Goal: Task Accomplishment & Management: Manage account settings

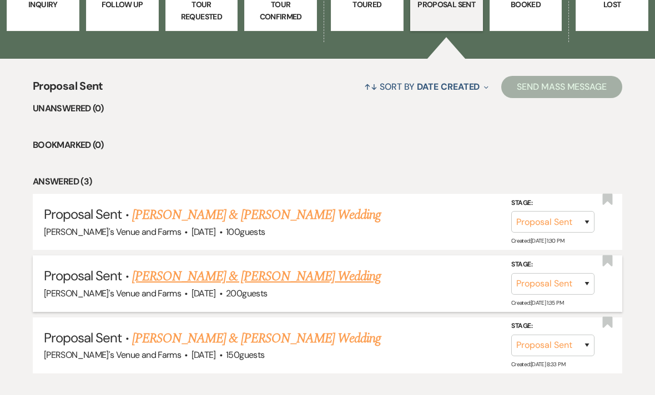
scroll to position [361, 0]
click at [324, 276] on link "[PERSON_NAME] & [PERSON_NAME] Wedding" at bounding box center [256, 277] width 248 height 20
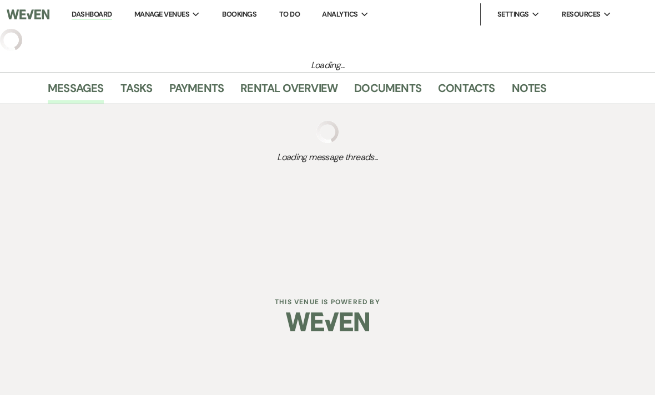
select select "6"
select select "5"
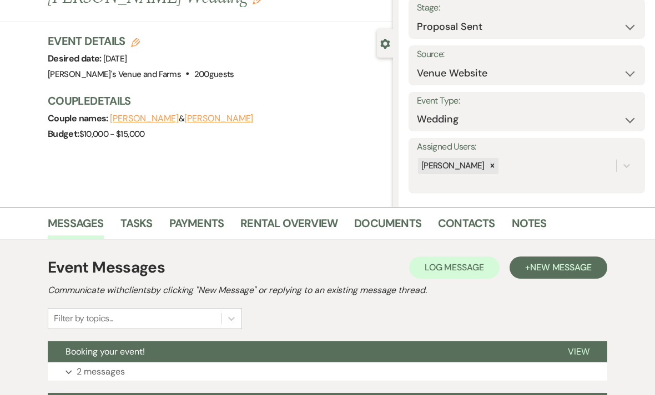
scroll to position [160, 0]
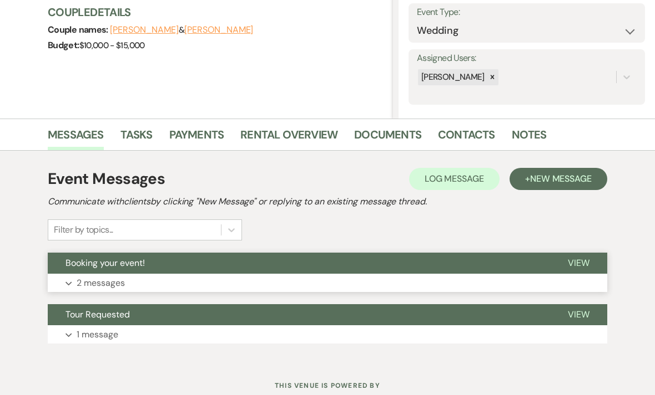
click at [361, 285] on button "Expand 2 messages" at bounding box center [327, 283] width 559 height 19
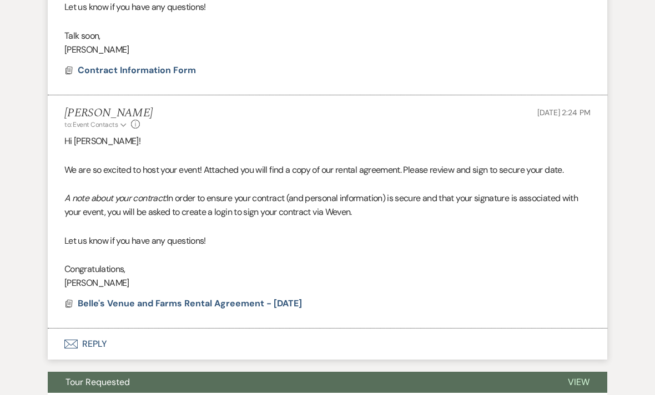
scroll to position [544, 0]
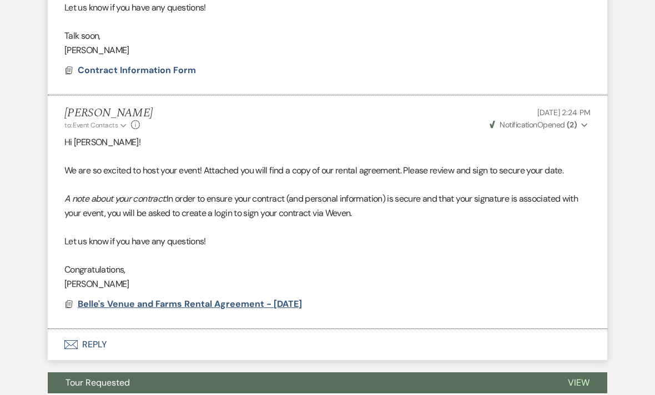
click at [113, 304] on span "Belle's Venue and Farms Rental Agreement - 9/19/2026" at bounding box center [190, 304] width 224 height 13
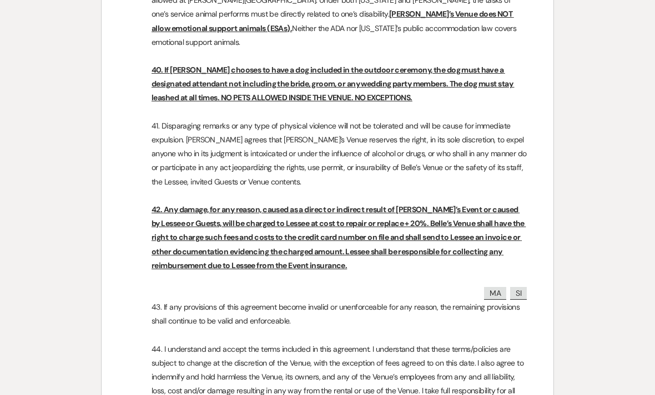
scroll to position [4328, 0]
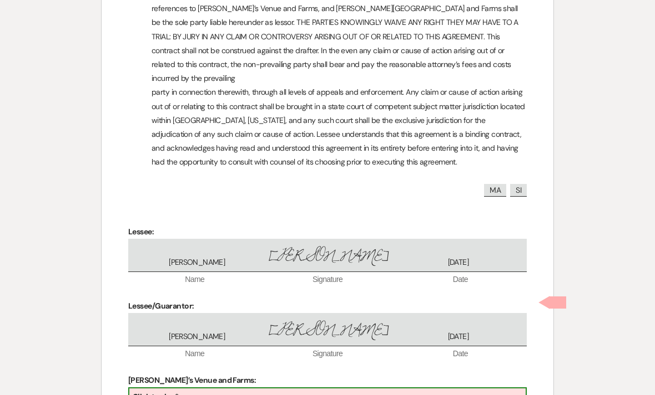
click at [350, 389] on div "Click to sign*" at bounding box center [327, 398] width 396 height 18
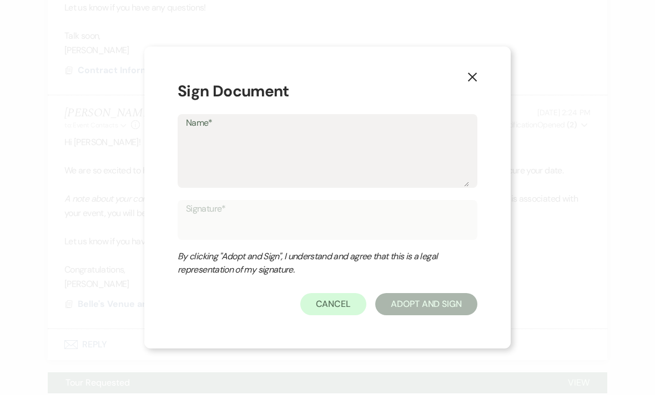
type textarea "B"
type input "B"
type textarea "Br"
type input "Br"
type textarea "Bri"
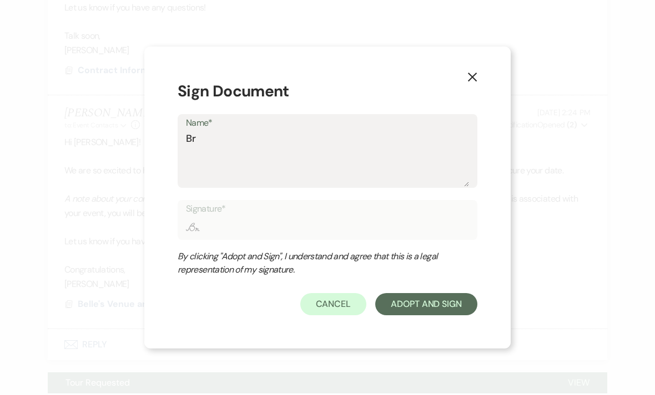
type input "Bri"
type textarea "Brit"
type input "Brit"
type textarea "[PERSON_NAME]"
type input "[PERSON_NAME]"
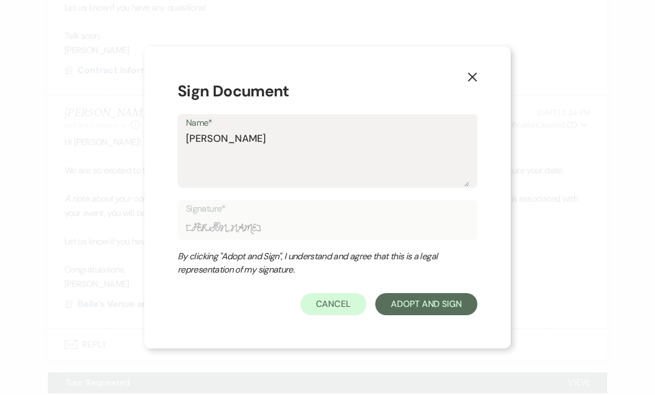
type textarea "Britta"
type input "Britta"
type textarea "Brittan"
type input "Brittan"
type textarea "[PERSON_NAME]"
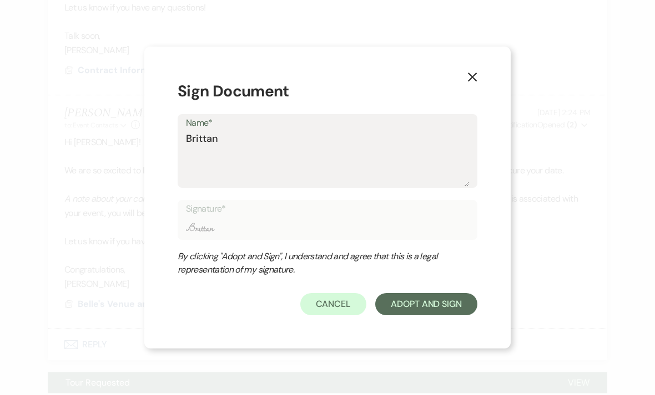
type input "[PERSON_NAME]"
type textarea "[PERSON_NAME]"
type input "[PERSON_NAME]"
type textarea "[PERSON_NAME]"
type input "[PERSON_NAME]"
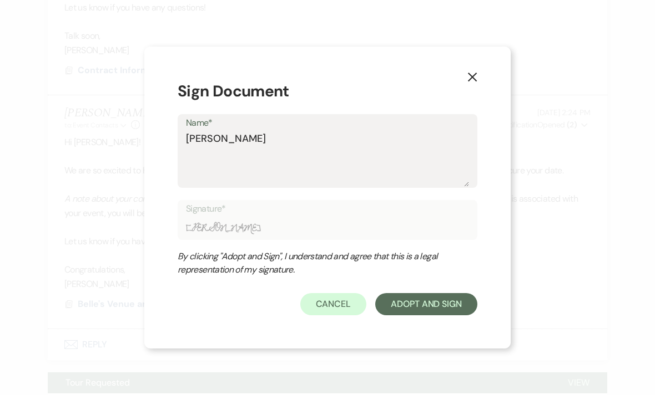
type textarea "Brittany Ca"
type input "Brittany Ca"
type textarea "[PERSON_NAME]"
type input "[PERSON_NAME]"
type textarea "[PERSON_NAME]"
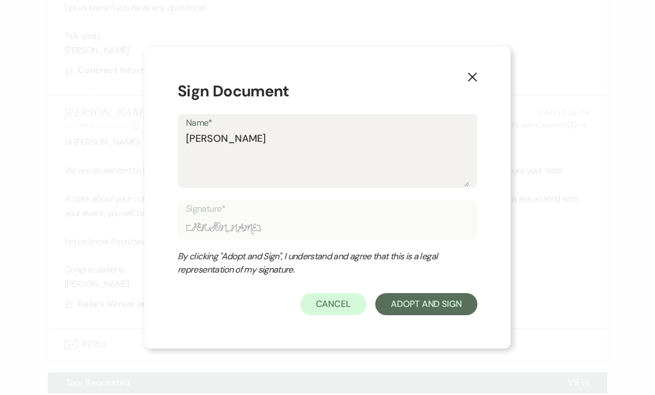
type input "[PERSON_NAME]"
click at [429, 316] on button "Adopt And Sign" at bounding box center [426, 304] width 102 height 22
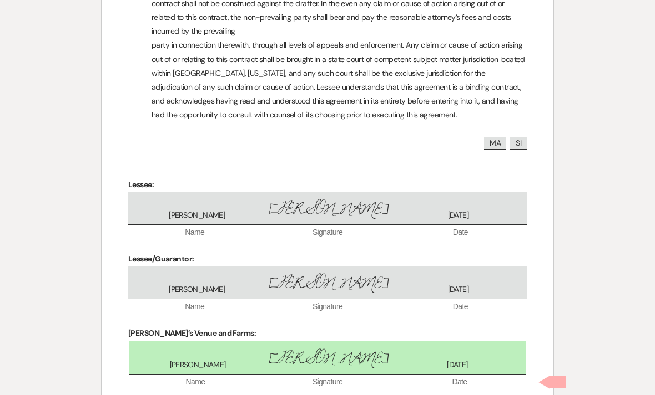
scroll to position [4376, 0]
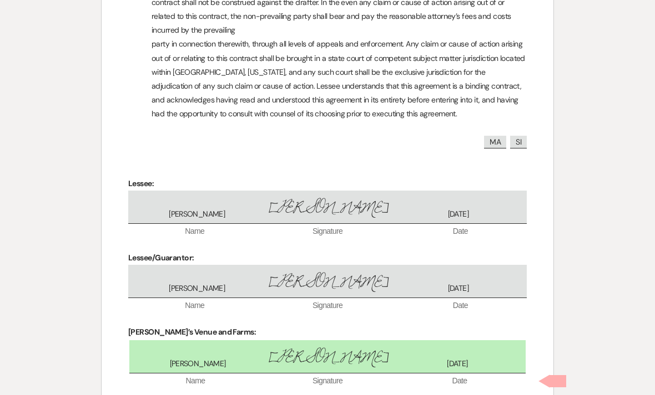
checkbox input "true"
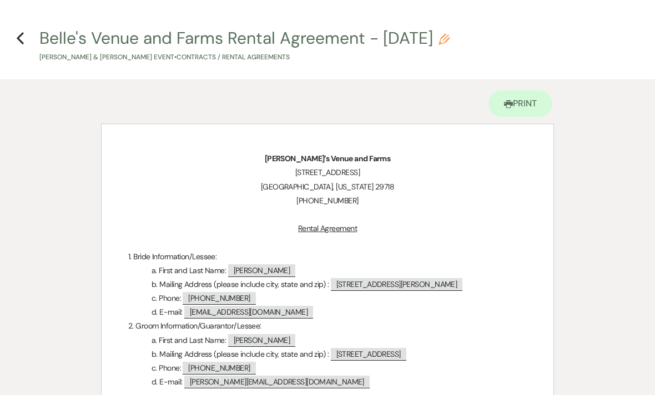
scroll to position [0, 0]
click at [20, 38] on icon "Previous" at bounding box center [20, 38] width 8 height 13
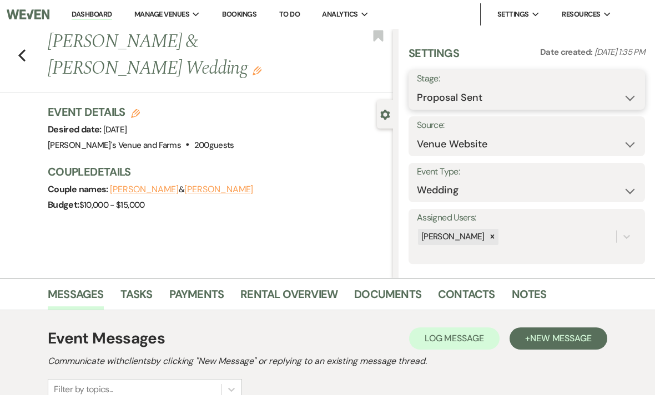
click at [494, 88] on select "Inquiry Follow Up Tour Requested Tour Confirmed Toured Proposal Sent Booked Lost" at bounding box center [527, 98] width 220 height 22
select select "7"
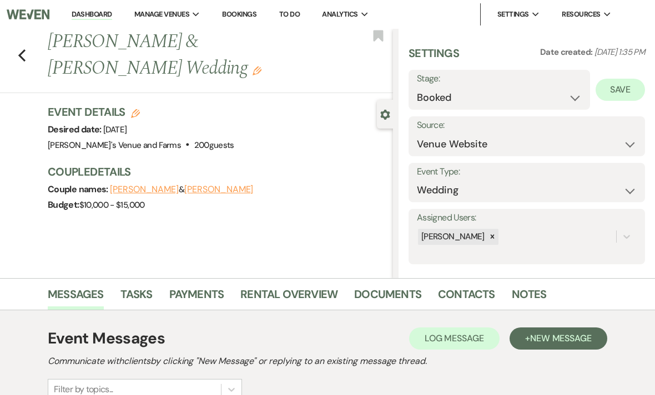
click at [625, 83] on button "Save" at bounding box center [619, 90] width 49 height 22
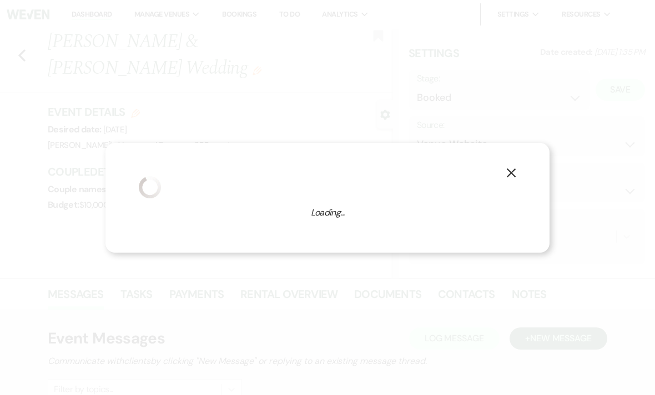
select select "1"
select select "727"
select select "eventDateAnd"
select select "false"
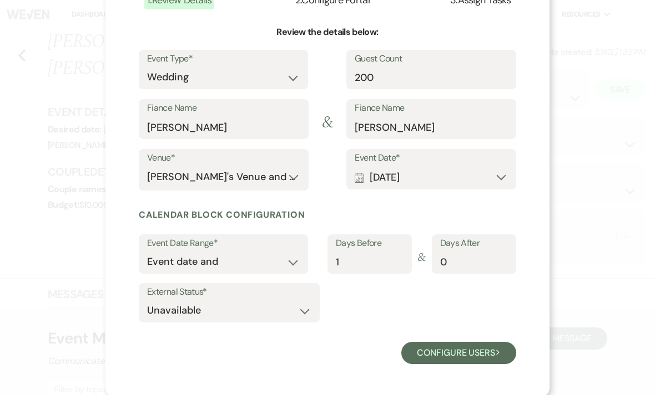
scroll to position [92, 0]
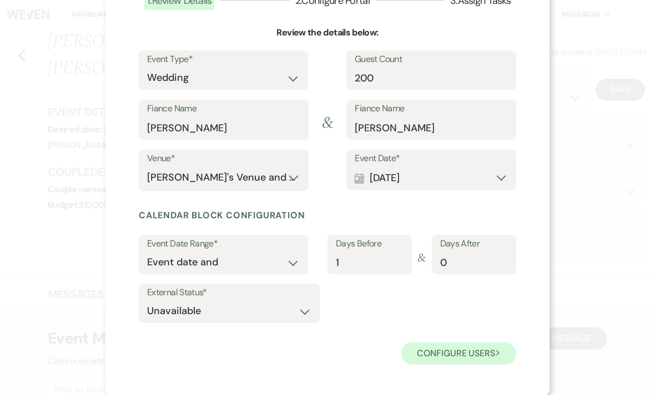
click at [466, 349] on button "Configure users Next" at bounding box center [458, 354] width 115 height 22
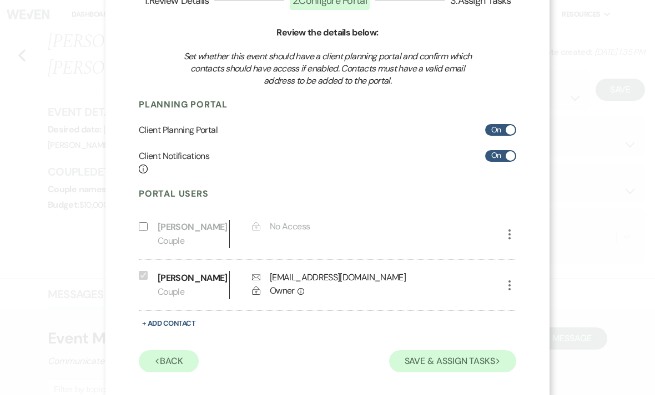
click at [468, 359] on button "Save & Assign Tasks Next" at bounding box center [452, 362] width 127 height 22
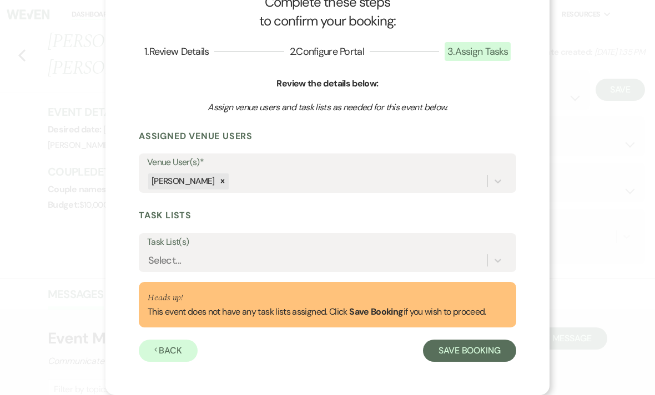
scroll to position [38, 0]
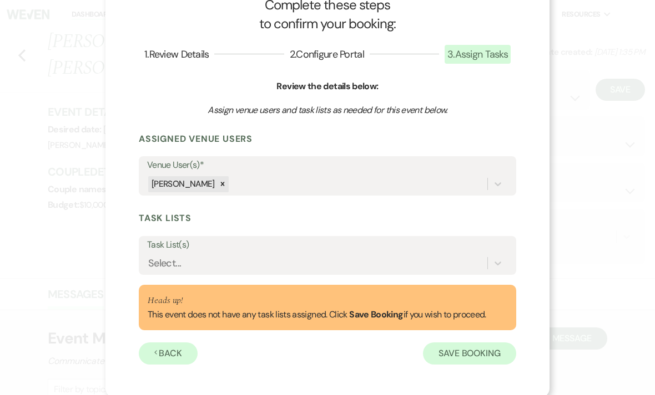
click at [476, 348] on button "Save Booking" at bounding box center [469, 354] width 93 height 22
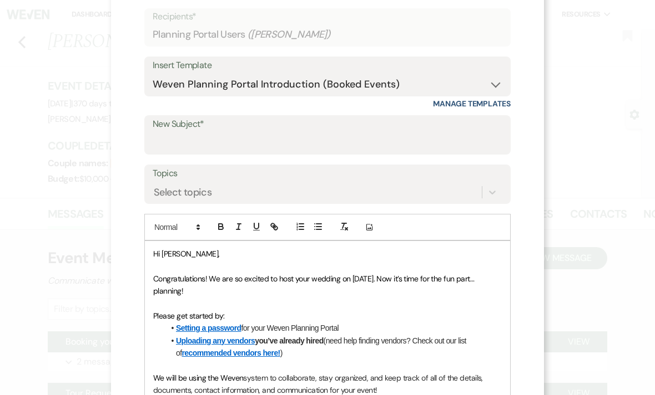
scroll to position [62, 0]
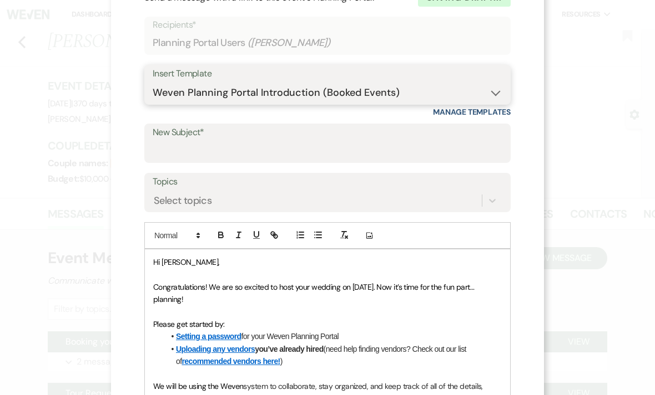
click at [430, 93] on select "-- Weven Planning Portal Introduction (Booked Events) Initial Inquiry Response …" at bounding box center [327, 93] width 349 height 22
select select "2566"
type input "Welcome BVF Bride!"
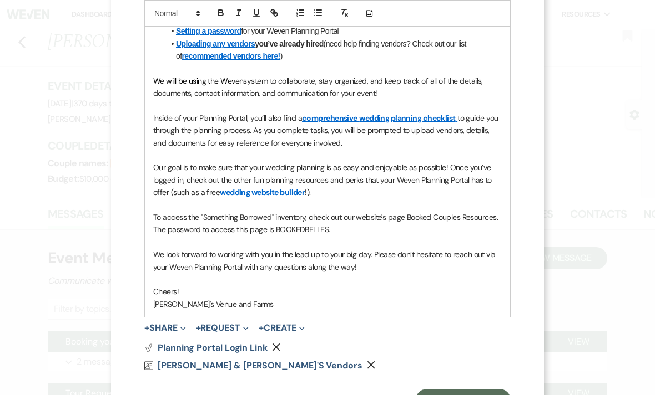
scroll to position [368, 0]
click at [339, 185] on p "Our goal is to make sure that your wedding planning is as easy and enjoyable as…" at bounding box center [327, 179] width 348 height 37
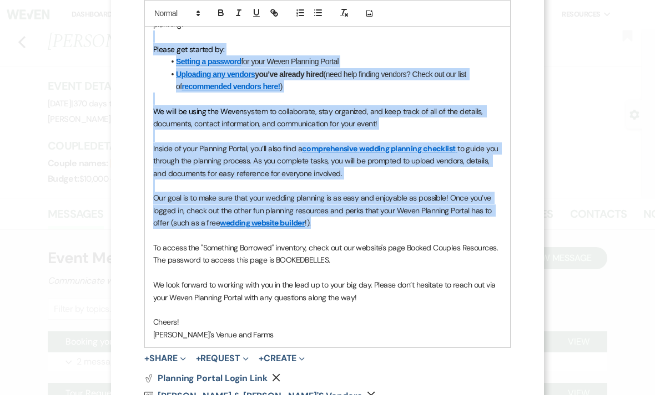
scroll to position [333, 0]
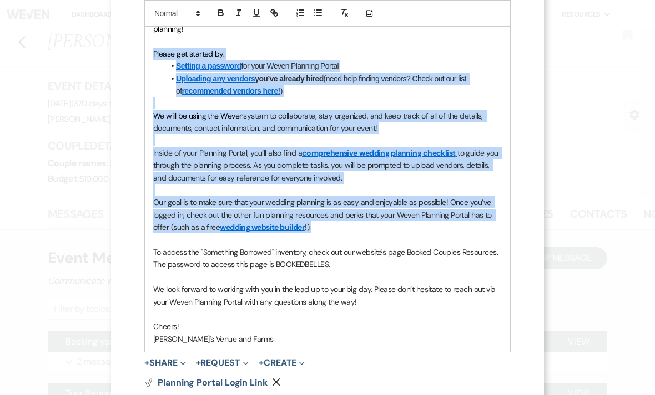
drag, startPoint x: 317, startPoint y: 184, endPoint x: 152, endPoint y: 47, distance: 214.6
click at [152, 47] on div "Hi Malerie, Congratulations! We are so excited to host your wedding on 09/19/20…" at bounding box center [327, 165] width 365 height 373
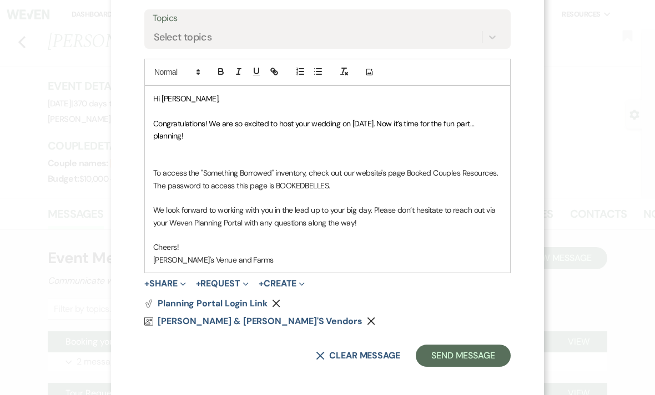
scroll to position [214, 0]
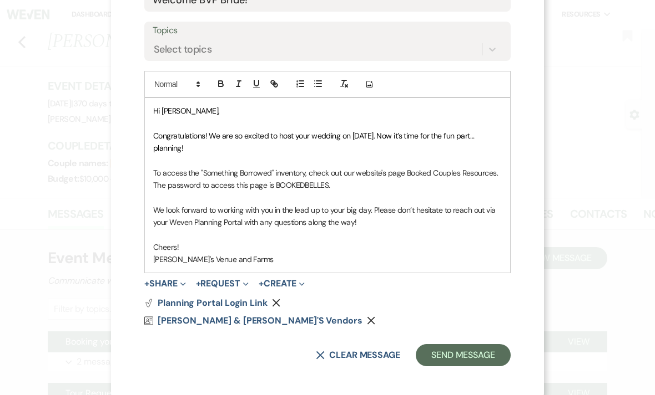
click at [244, 221] on span "We look forward to working with you in the lead up to your big day. Please don’…" at bounding box center [325, 216] width 344 height 22
click at [255, 247] on p "Cheers!" at bounding box center [327, 247] width 348 height 12
click at [280, 300] on button "Remove" at bounding box center [278, 303] width 13 height 9
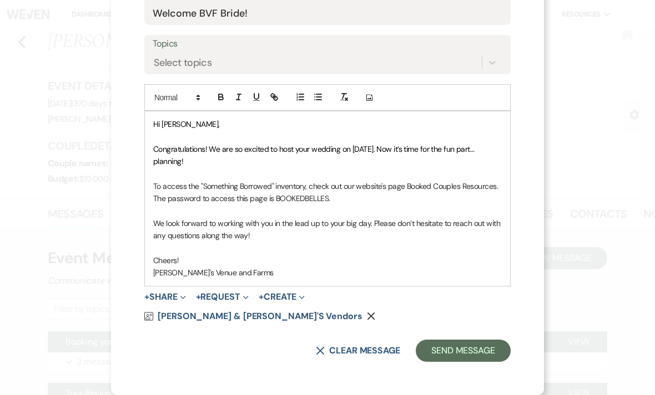
scroll to position [196, 0]
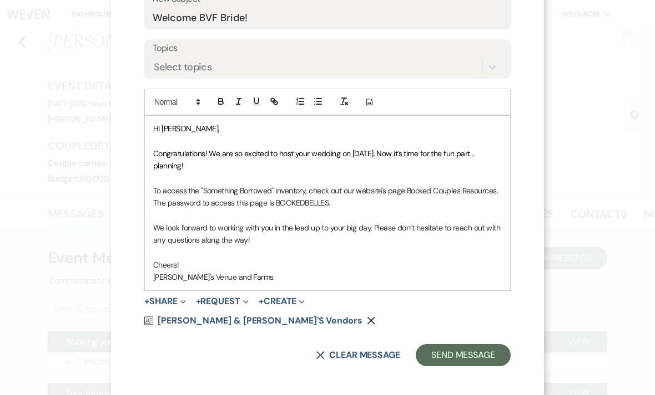
click at [367, 319] on button "Remove" at bounding box center [373, 321] width 13 height 9
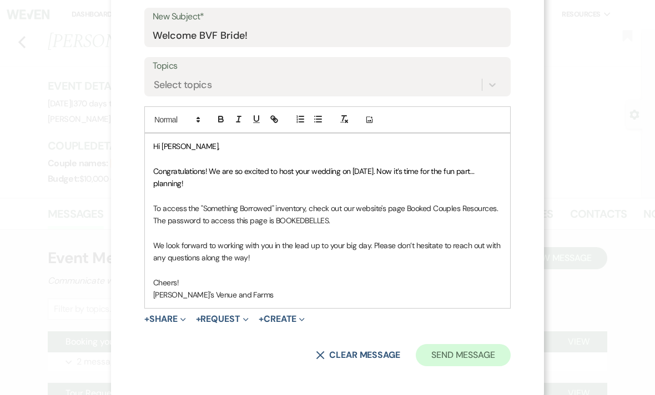
click at [478, 349] on button "Send Message" at bounding box center [462, 355] width 95 height 22
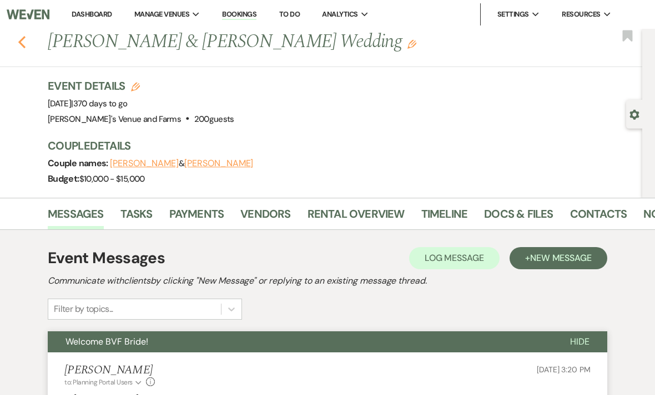
click at [24, 42] on icon "Previous" at bounding box center [22, 41] width 8 height 13
select select "6"
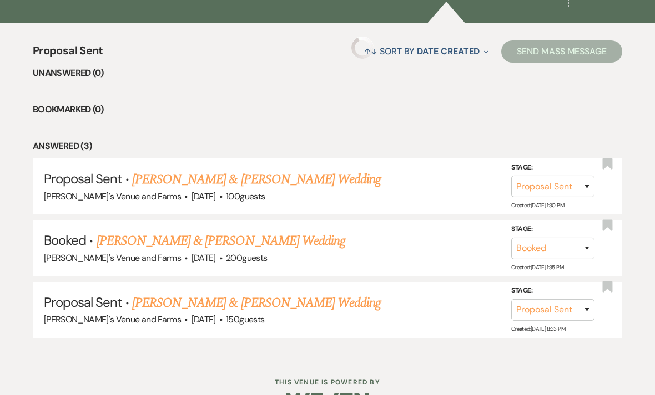
scroll to position [363, 0]
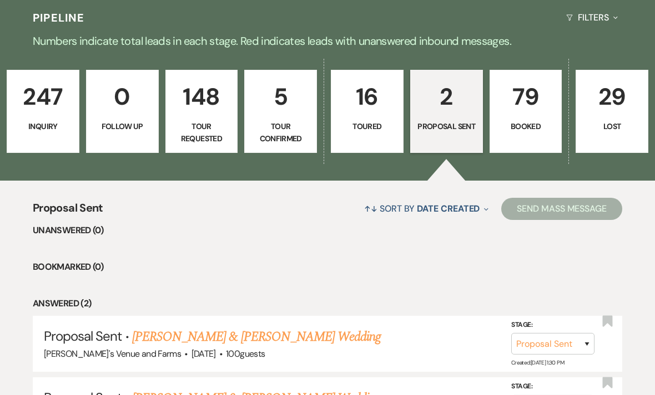
click at [523, 129] on p "Booked" at bounding box center [525, 126] width 58 height 12
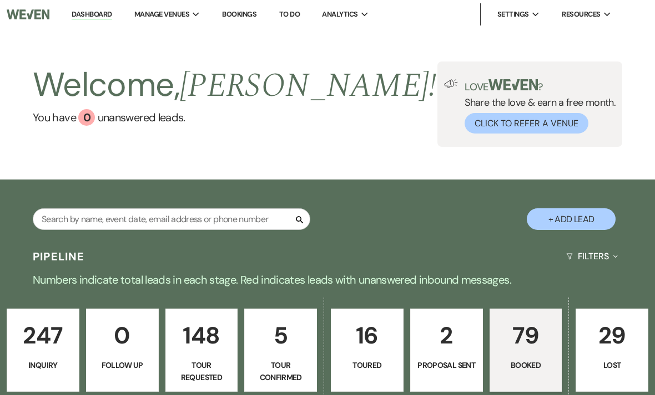
click at [460, 350] on p "2" at bounding box center [446, 335] width 58 height 37
select select "6"
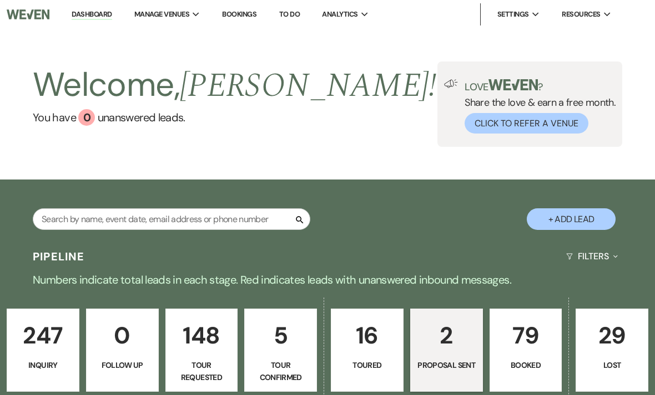
click at [450, 361] on p "Proposal Sent" at bounding box center [446, 365] width 58 height 12
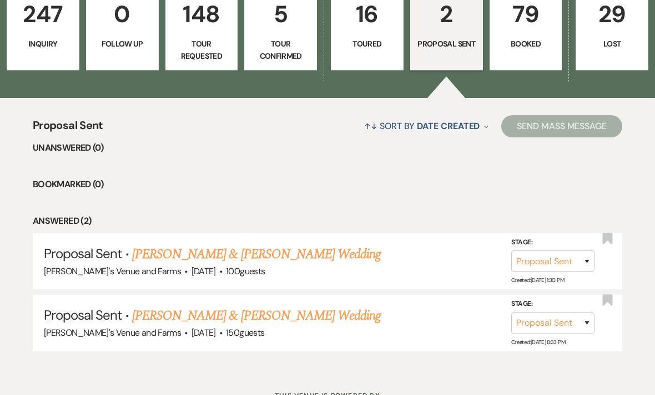
scroll to position [322, 0]
click at [356, 318] on link "[PERSON_NAME] & [PERSON_NAME] Wedding" at bounding box center [256, 316] width 248 height 20
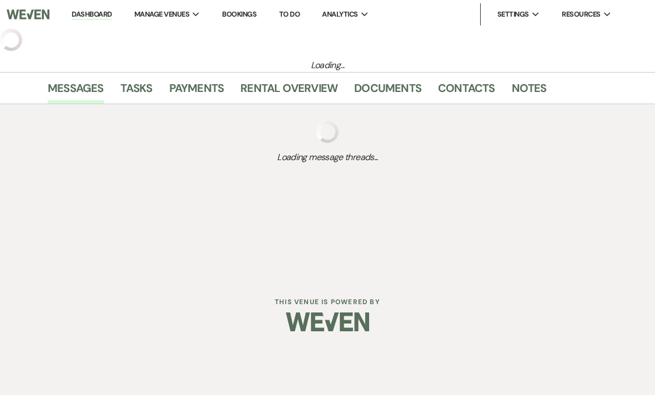
select select "6"
select select "5"
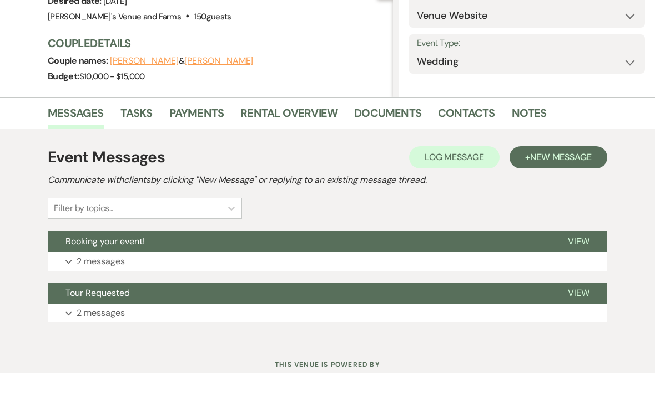
scroll to position [106, 0]
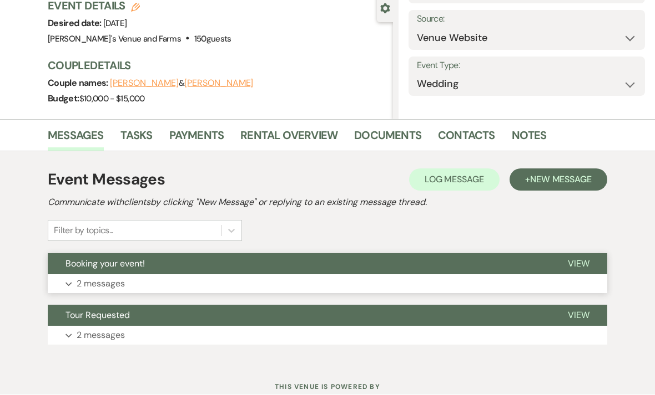
click at [544, 271] on button "Booking your event!" at bounding box center [299, 264] width 502 height 21
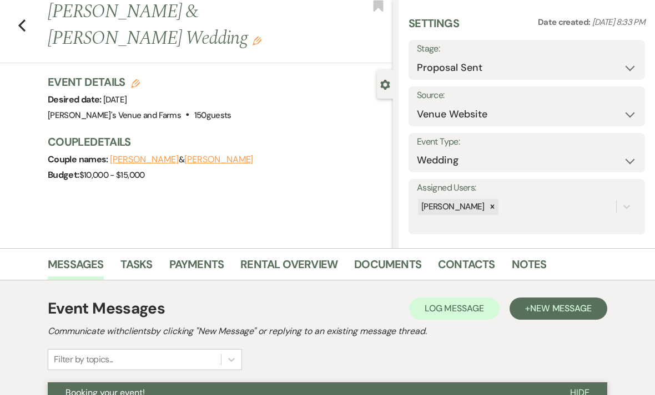
scroll to position [0, 0]
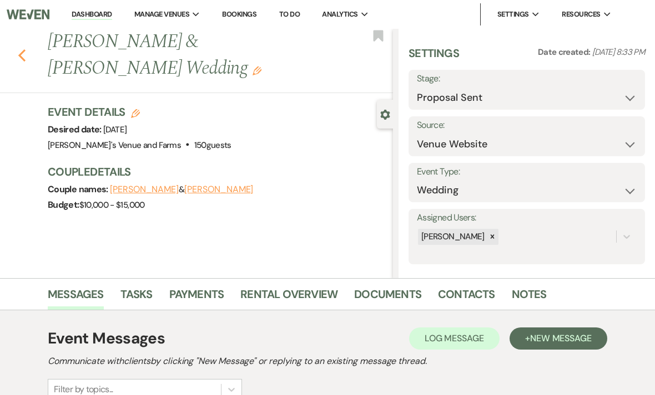
click at [24, 58] on icon "Previous" at bounding box center [22, 55] width 8 height 13
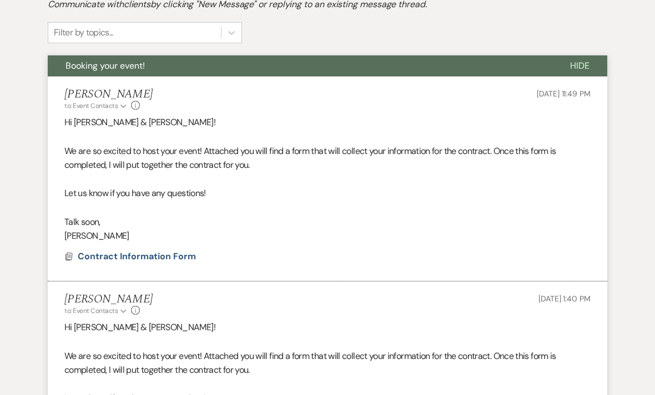
select select "6"
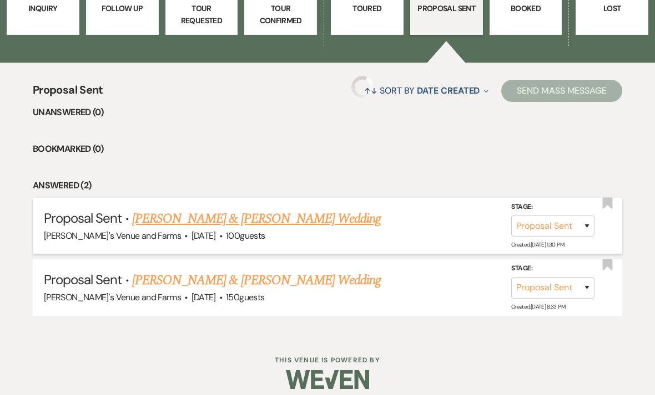
click at [163, 224] on link "[PERSON_NAME] & [PERSON_NAME] Wedding" at bounding box center [256, 219] width 248 height 20
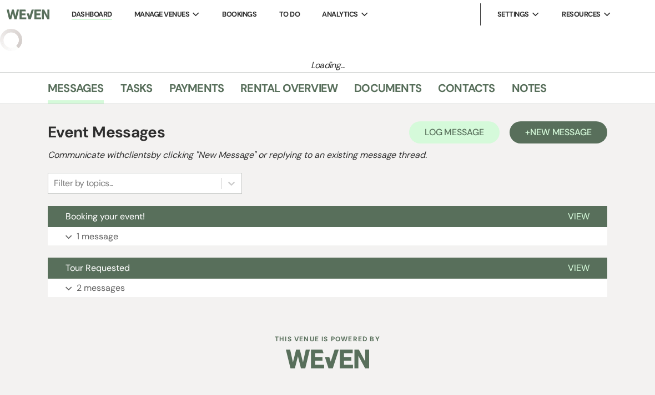
select select "6"
select select "5"
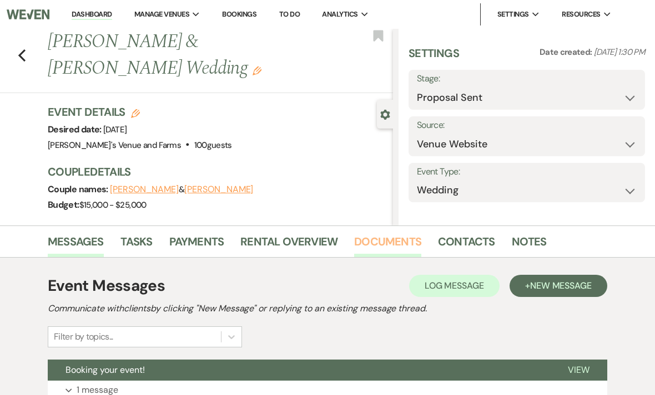
click at [397, 245] on link "Documents" at bounding box center [387, 245] width 67 height 24
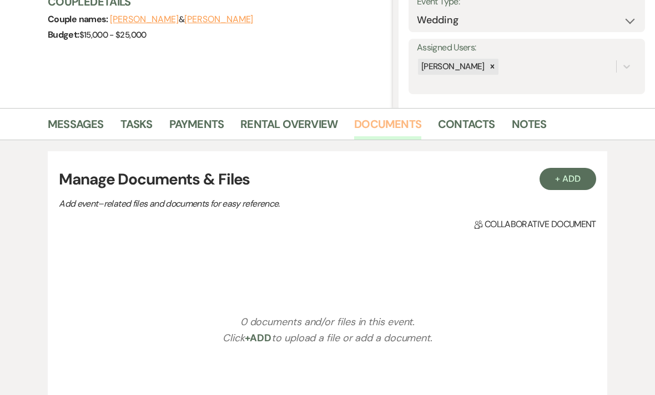
scroll to position [170, 0]
click at [578, 180] on button "+ Add" at bounding box center [567, 179] width 57 height 22
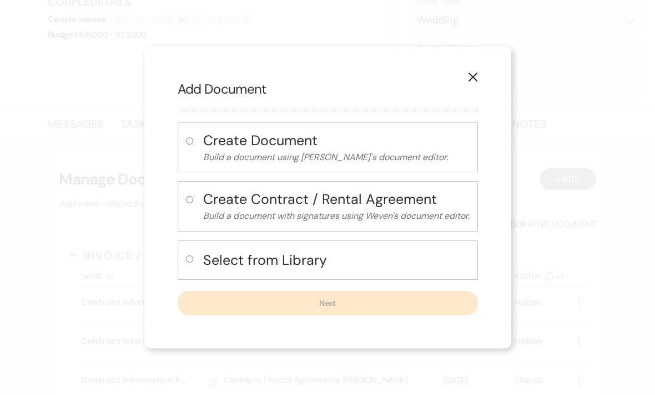
click at [379, 270] on h4 "Select from Library" at bounding box center [336, 260] width 266 height 19
radio input "true"
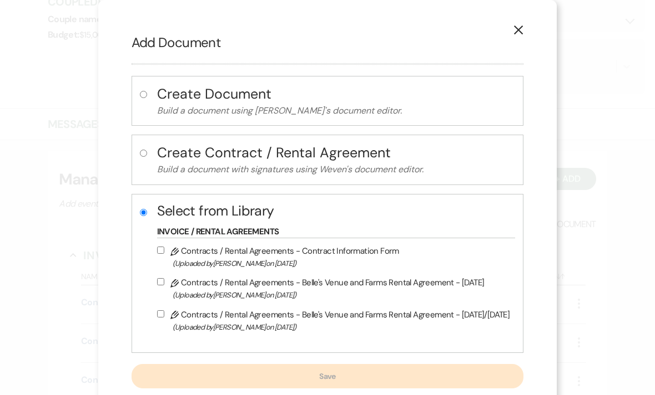
click at [469, 285] on label "Pencil Contracts / Rental Agreements - Belle's Venue and Farms Rental Agreement…" at bounding box center [333, 289] width 353 height 26
click at [164, 285] on input "Pencil Contracts / Rental Agreements - Belle's Venue and Farms Rental Agreement…" at bounding box center [160, 281] width 7 height 7
checkbox input "true"
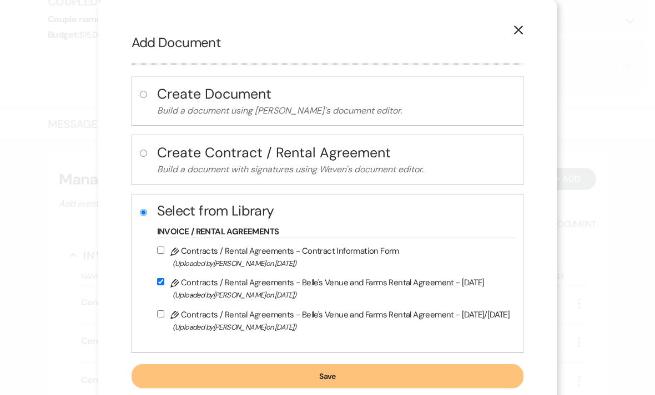
click at [345, 384] on button "Save" at bounding box center [327, 376] width 392 height 24
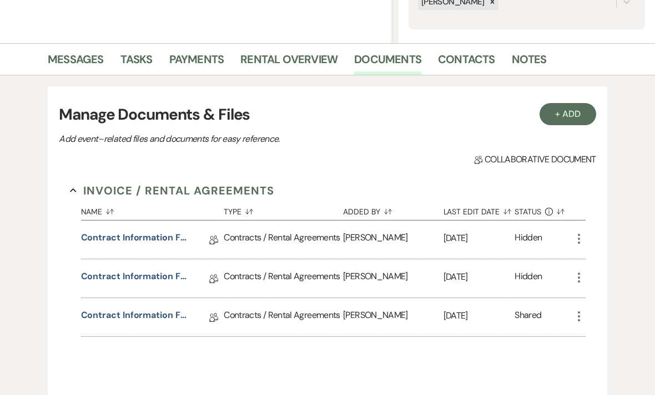
scroll to position [239, 0]
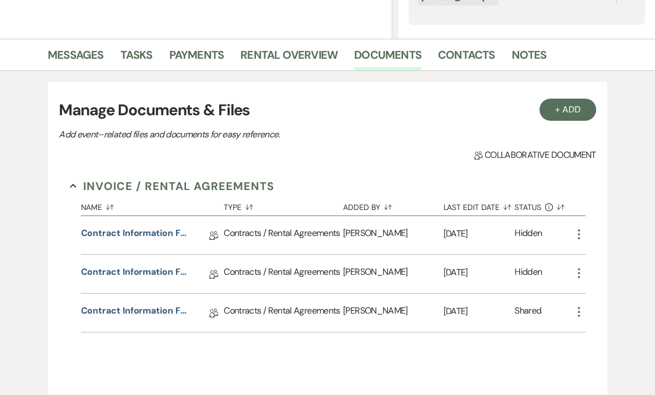
click at [574, 234] on icon "More" at bounding box center [578, 235] width 13 height 13
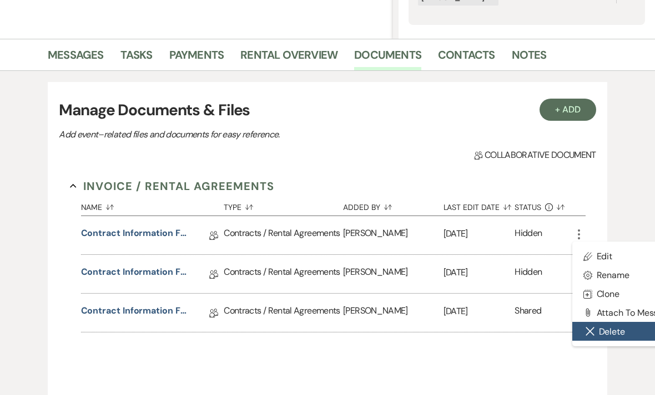
click at [608, 333] on button "Close Delete X Delete" at bounding box center [628, 331] width 112 height 19
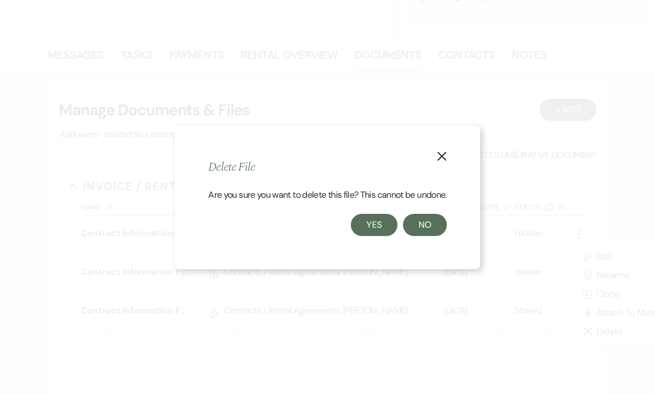
click at [381, 236] on button "Yes" at bounding box center [374, 225] width 47 height 22
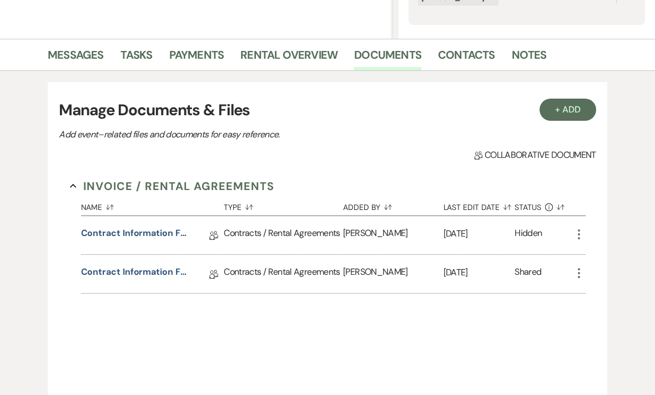
click at [579, 232] on icon "More" at bounding box center [578, 234] width 13 height 13
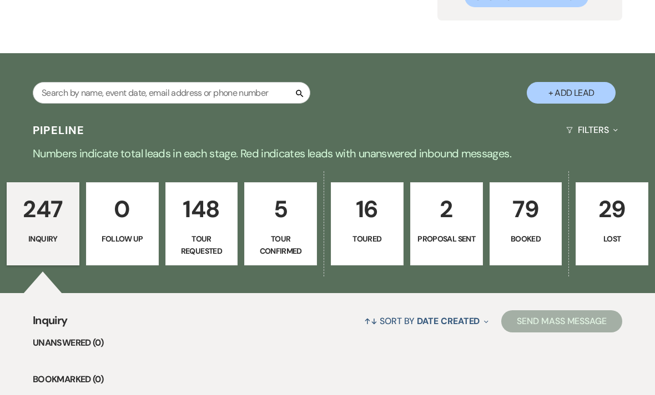
scroll to position [128, 0]
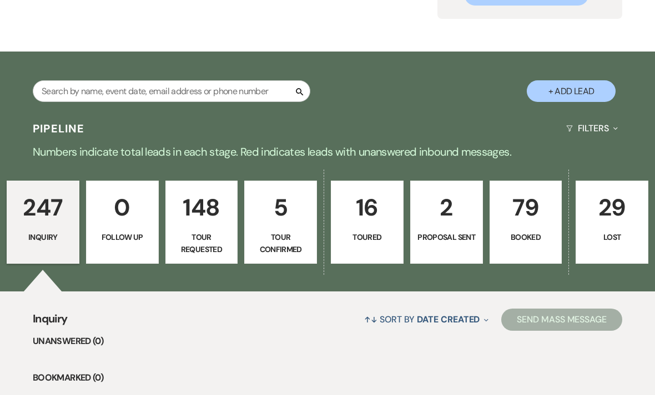
click at [463, 243] on p "Proposal Sent" at bounding box center [446, 238] width 58 height 12
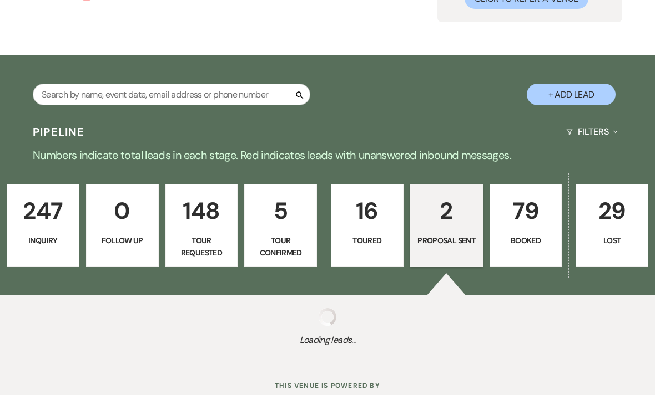
select select "6"
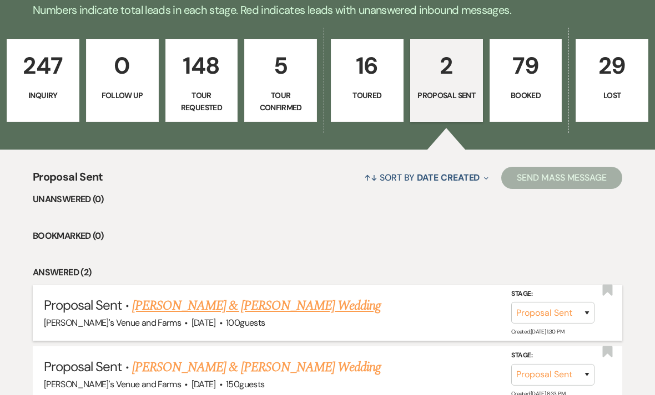
scroll to position [270, 0]
click at [318, 303] on link "Kaleb Turner & Emma Vandyke's Wedding" at bounding box center [256, 306] width 248 height 20
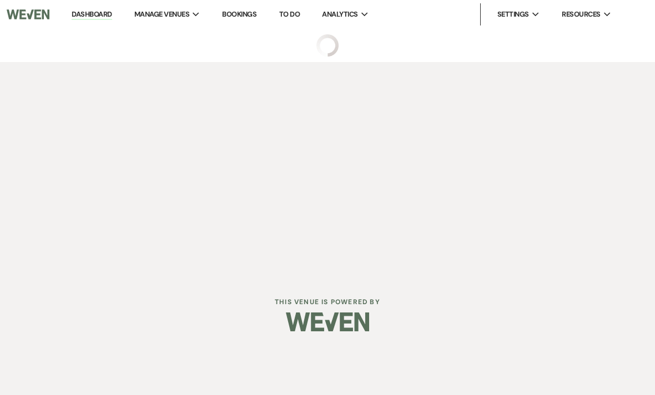
select select "6"
select select "5"
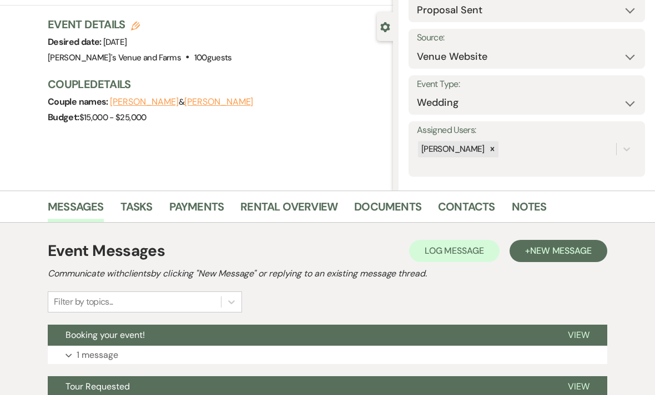
scroll to position [104, 0]
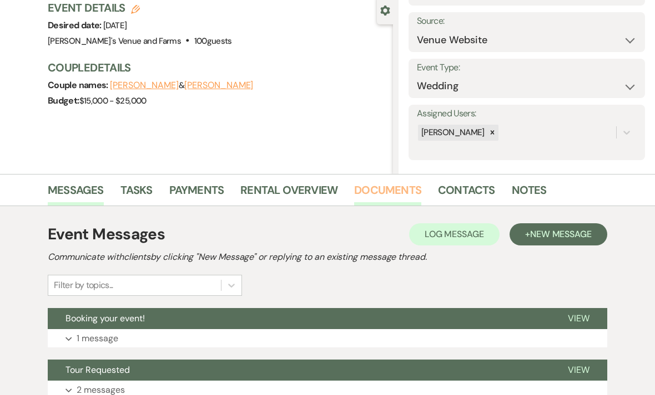
click at [385, 197] on link "Documents" at bounding box center [387, 194] width 67 height 24
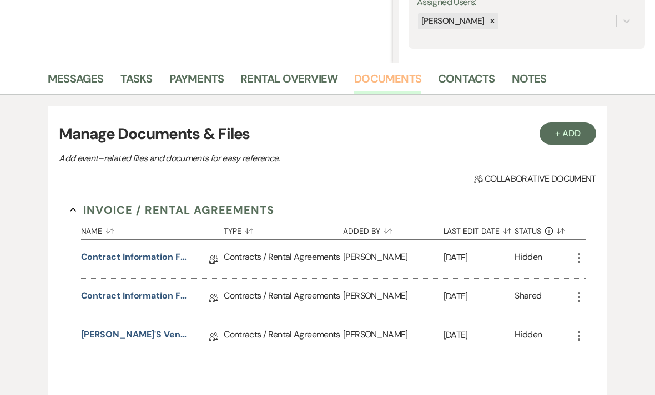
scroll to position [245, 0]
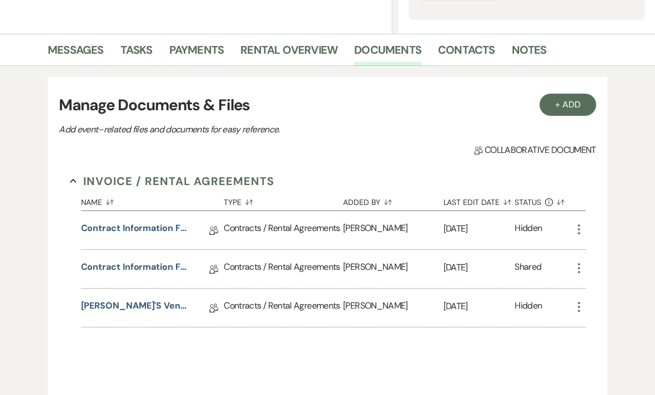
click at [580, 228] on icon "More" at bounding box center [578, 229] width 13 height 13
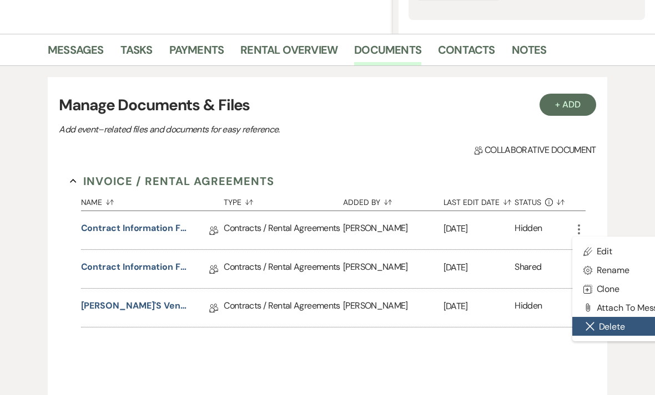
click at [612, 329] on button "Close Delete X Delete" at bounding box center [628, 326] width 112 height 19
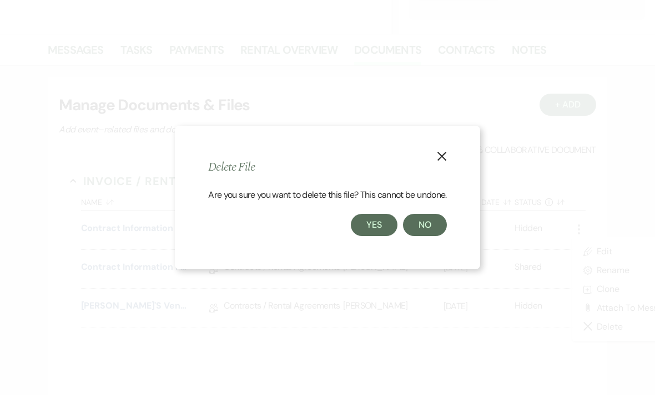
click at [378, 236] on button "Yes" at bounding box center [374, 225] width 47 height 22
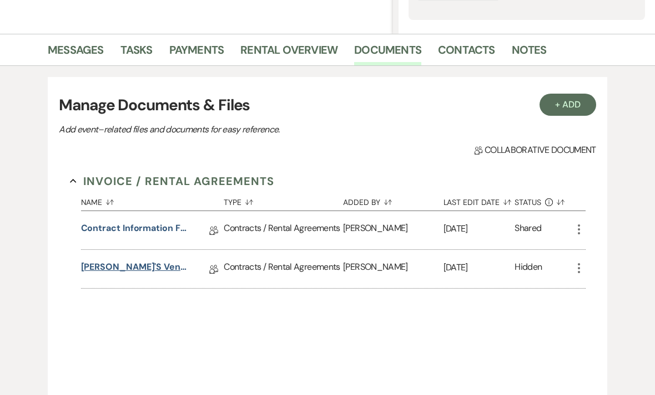
click at [158, 273] on link "Belle's Venue and Farms Rental Agreement - SATURDAY" at bounding box center [136, 269] width 111 height 17
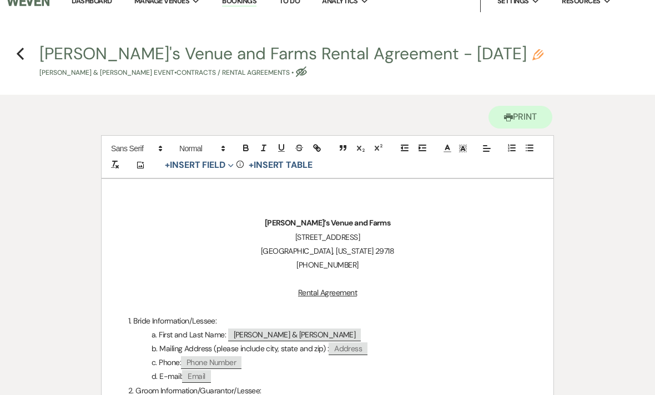
scroll to position [13, 0]
click at [532, 55] on icon "Pencil" at bounding box center [537, 54] width 11 height 11
select select "10"
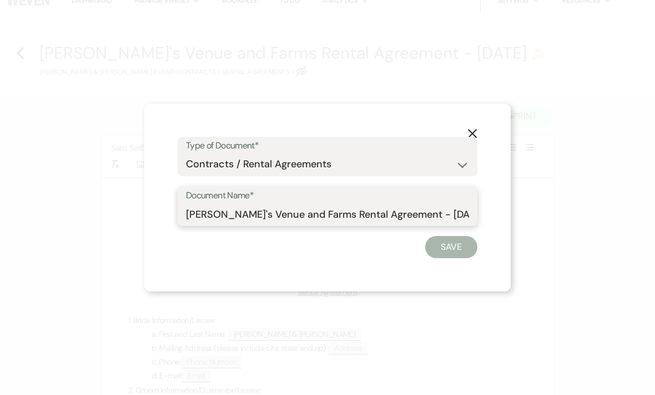
click at [454, 225] on input "Belle's Venue and Farms Rental Agreement - SATURDAY" at bounding box center [327, 215] width 283 height 22
type input "Belle's Venue and Farms Rental Agreement - 10/3/2026"
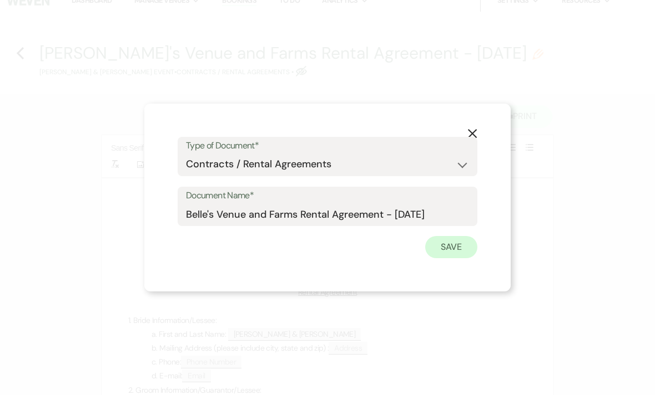
click at [455, 258] on button "Save" at bounding box center [451, 247] width 52 height 22
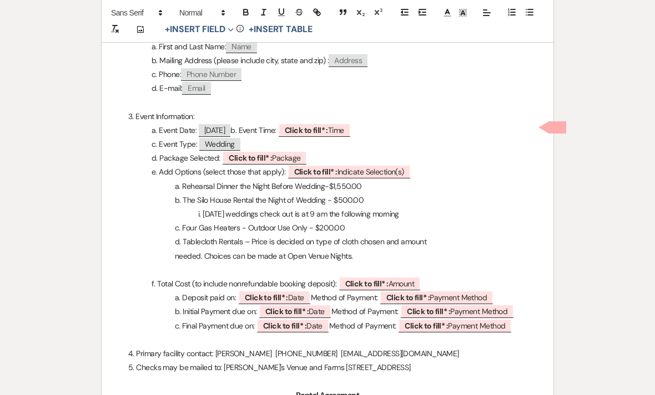
scroll to position [372, 0]
click at [328, 129] on b "Click to fill* :" at bounding box center [306, 130] width 43 height 10
select select "owner"
select select "Time"
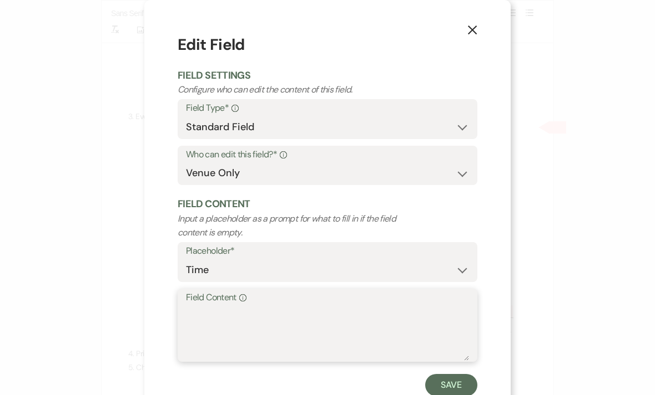
click at [326, 330] on textarea "Field Content Info" at bounding box center [327, 333] width 283 height 55
type textarea "R"
type textarea "[DATE]: 4 pm - 9 pm, [DATE]: 9 am - 11 pm"
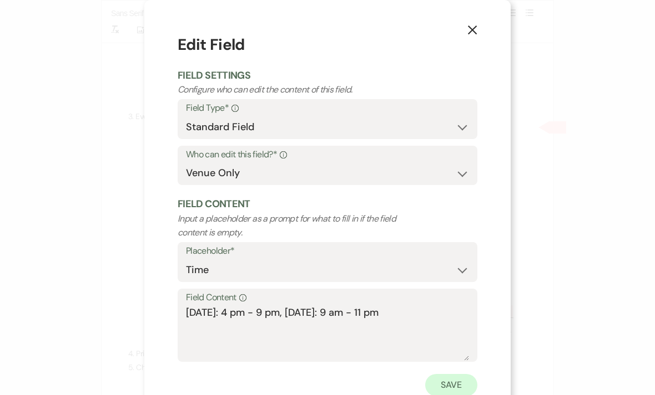
click at [457, 387] on button "Save" at bounding box center [451, 385] width 52 height 22
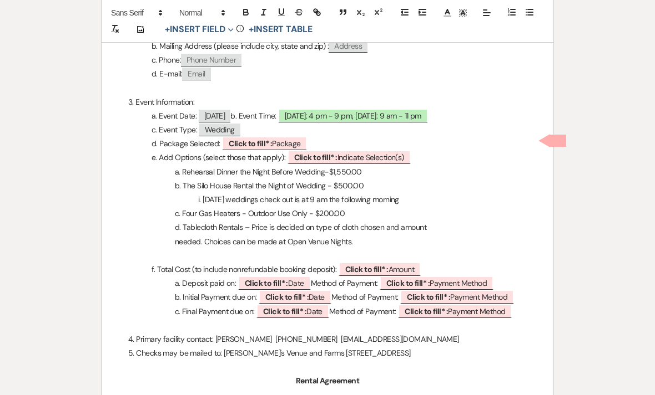
scroll to position [386, 0]
click at [267, 143] on b "Click to fill* :" at bounding box center [250, 144] width 43 height 10
select select "owner"
select select "custom_placeholder"
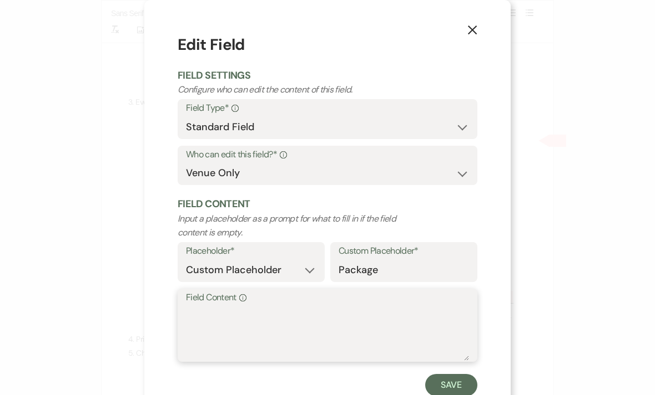
click at [262, 316] on textarea "Field Content Info" at bounding box center [327, 333] width 283 height 55
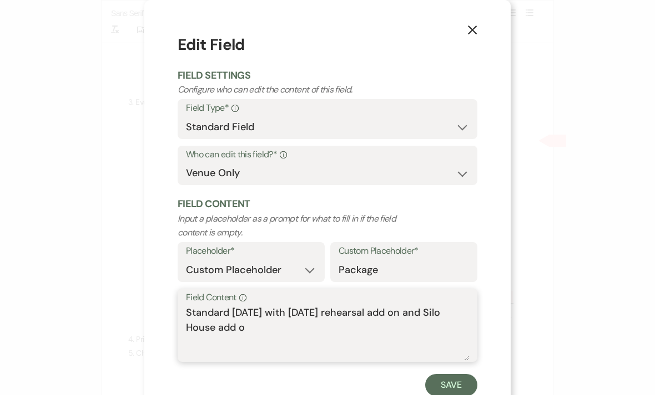
type textarea "Standard [DATE] with [DATE] rehearsal add on and Silo House add on"
click at [461, 385] on button "Save" at bounding box center [451, 385] width 52 height 22
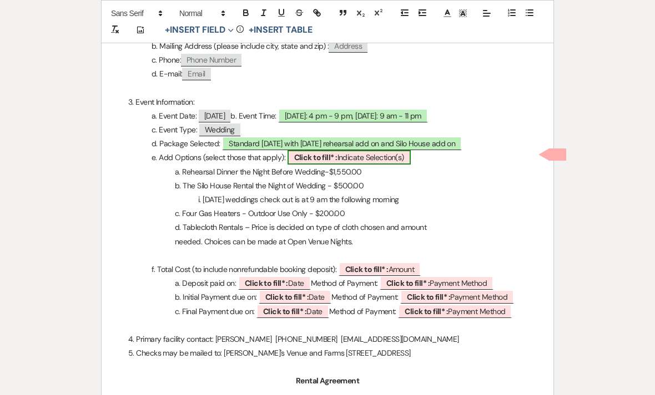
click at [364, 157] on span "Click to fill* : Indicate Selection(s)" at bounding box center [348, 157] width 123 height 14
select select "owner"
select select "custom_placeholder"
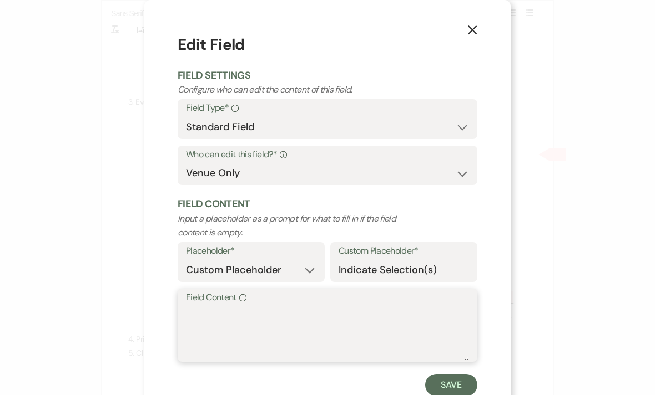
click at [276, 320] on textarea "Field Content Info" at bounding box center [327, 333] width 283 height 55
type textarea "A & B"
click at [462, 383] on button "Save" at bounding box center [451, 385] width 52 height 22
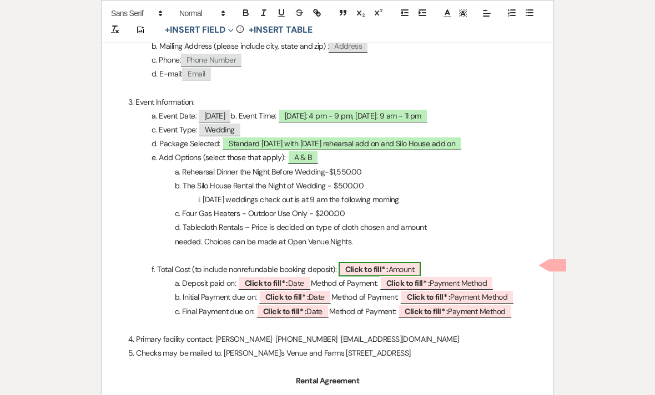
click at [381, 265] on b "Click to fill* :" at bounding box center [366, 270] width 43 height 10
select select "owner"
select select "Amount"
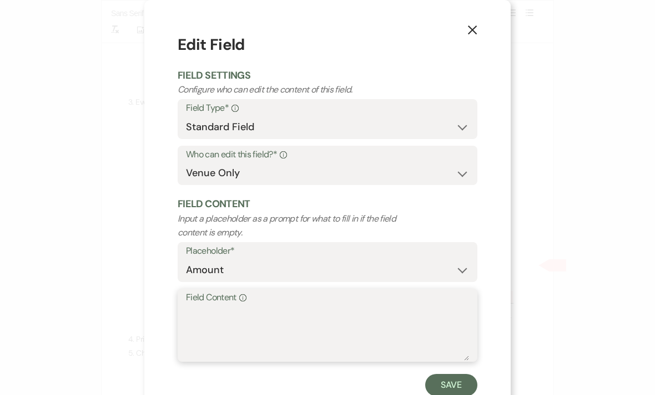
click at [312, 322] on textarea "Field Content Info" at bounding box center [327, 333] width 283 height 55
type textarea "$9,550.00"
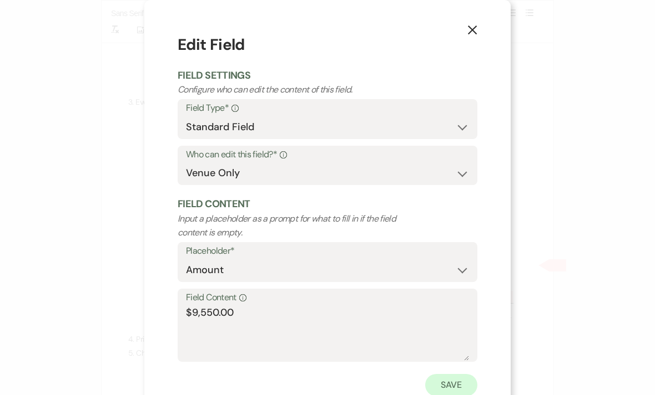
click at [458, 383] on button "Save" at bounding box center [451, 385] width 52 height 22
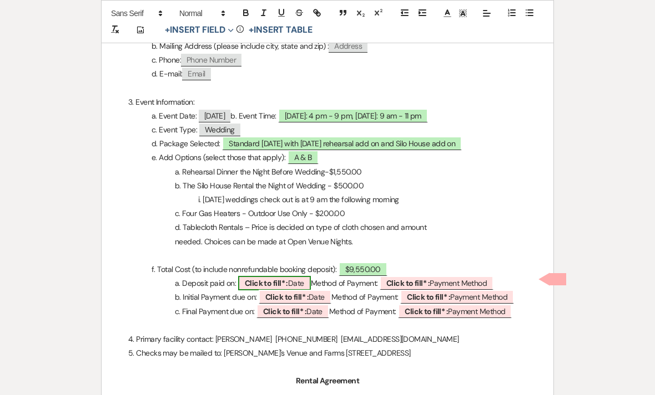
click at [274, 281] on b "Click to fill* :" at bounding box center [266, 283] width 43 height 10
click at [276, 278] on b "Click to fill* :" at bounding box center [266, 283] width 43 height 10
click at [267, 281] on b "Click to fill* :" at bounding box center [266, 283] width 43 height 10
click at [268, 278] on b "Click to fill* :" at bounding box center [266, 283] width 43 height 10
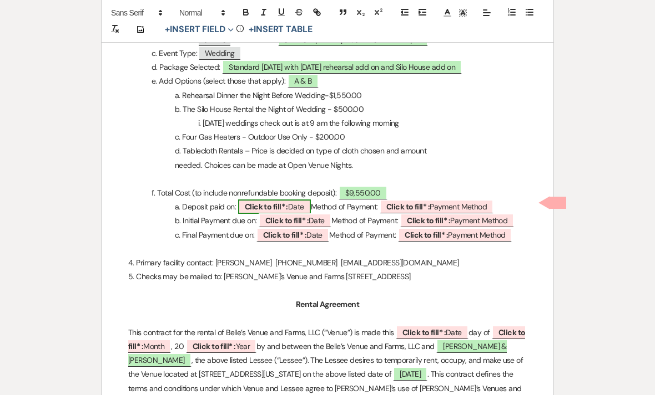
scroll to position [461, 0]
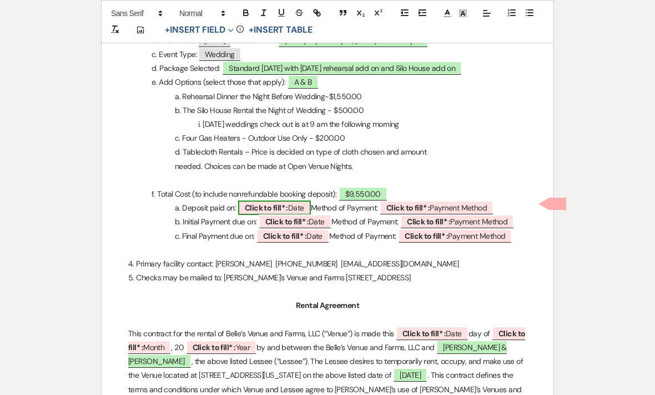
click at [294, 204] on span "Click to fill* : Date" at bounding box center [274, 208] width 73 height 14
click at [296, 208] on span "Click to fill* : Date" at bounding box center [274, 208] width 73 height 14
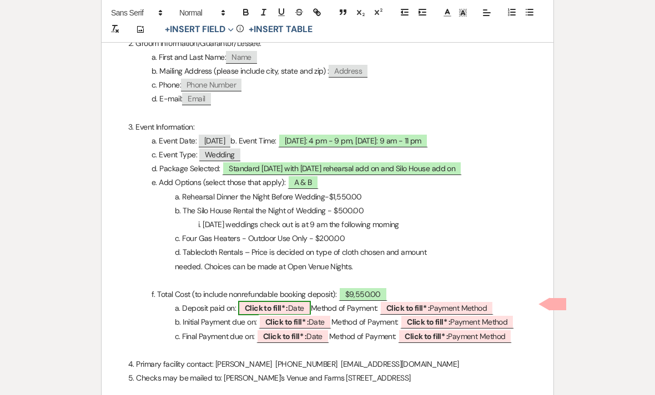
scroll to position [359, 0]
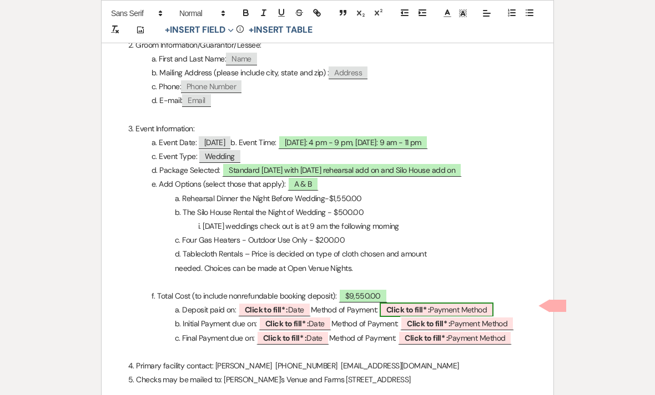
click at [425, 305] on b "Click to fill* :" at bounding box center [407, 310] width 43 height 10
click at [293, 304] on span "Click to fill* : Date" at bounding box center [274, 310] width 73 height 14
click at [377, 293] on span "$9,550.00" at bounding box center [362, 296] width 49 height 14
click at [372, 297] on span "$9,550.00" at bounding box center [362, 296] width 49 height 14
click at [280, 305] on b "Click to fill* :" at bounding box center [266, 310] width 43 height 10
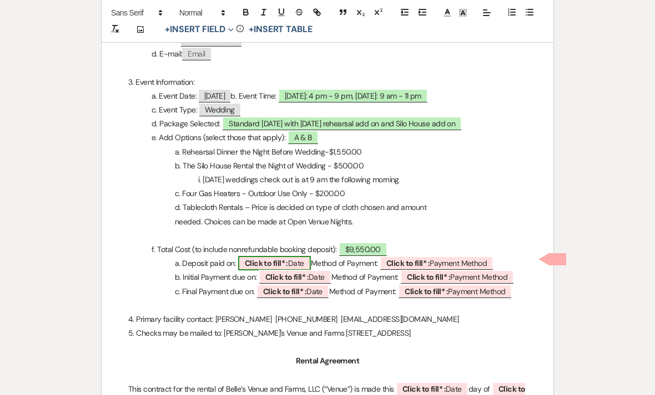
scroll to position [408, 0]
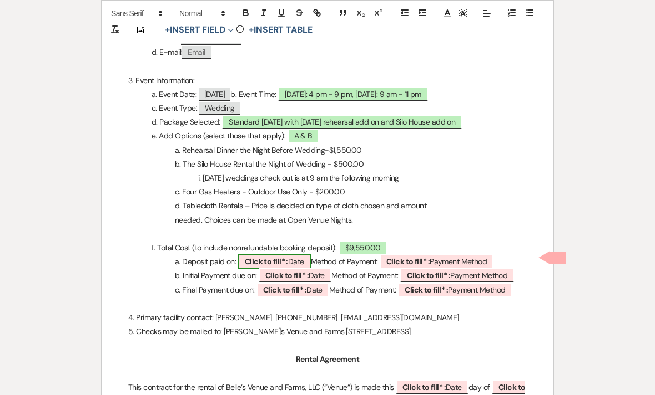
click at [284, 261] on b "Click to fill* :" at bounding box center [266, 262] width 43 height 10
click at [288, 257] on b "Click to fill* :" at bounding box center [266, 262] width 43 height 10
click at [281, 258] on b "Click to fill* :" at bounding box center [266, 262] width 43 height 10
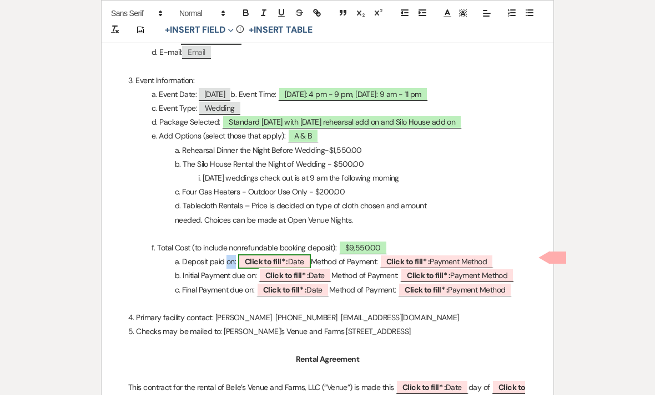
click at [281, 258] on b "Click to fill* :" at bounding box center [266, 262] width 43 height 10
select select "owner"
select select "Date"
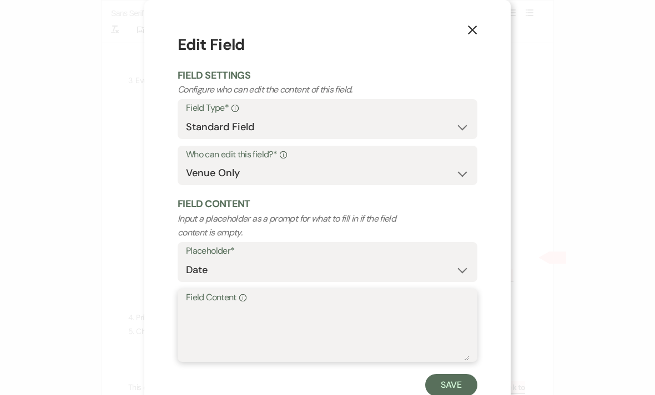
click at [229, 320] on textarea "Field Content Info" at bounding box center [327, 333] width 283 height 55
type textarea "[DATE]"
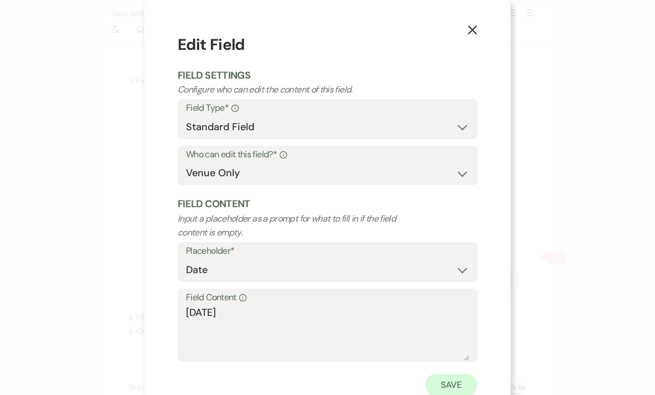
click at [454, 387] on button "Save" at bounding box center [451, 385] width 52 height 22
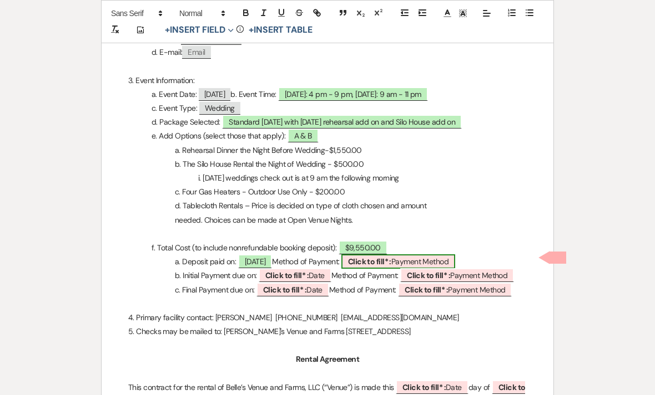
click at [435, 255] on span "Click to fill* : Payment Method" at bounding box center [398, 262] width 114 height 14
select select "owner"
select select "custom_placeholder"
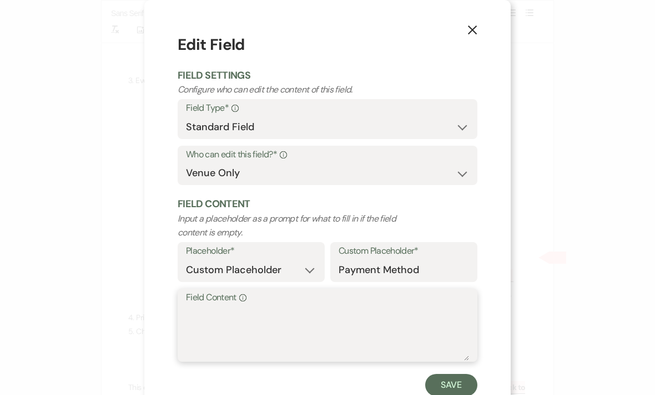
click at [360, 328] on textarea "Field Content Info" at bounding box center [327, 333] width 283 height 55
type textarea "Cash, check or card"
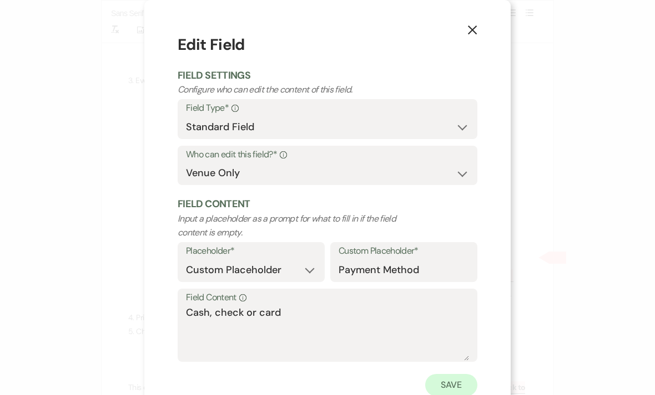
click at [456, 390] on button "Save" at bounding box center [451, 385] width 52 height 22
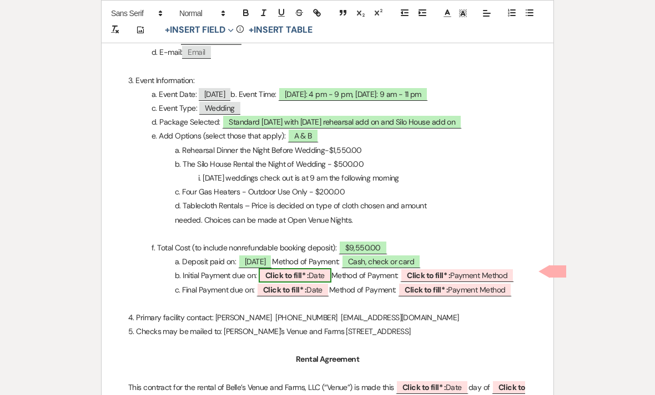
click at [313, 274] on span "Click to fill* : Date" at bounding box center [294, 275] width 73 height 14
select select "owner"
select select "Date"
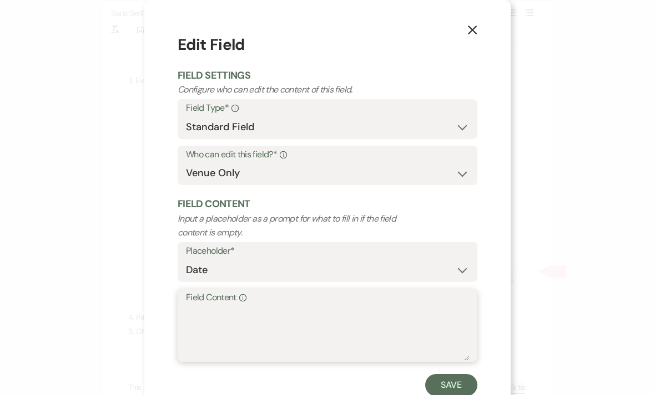
click at [283, 322] on textarea "Field Content Info" at bounding box center [327, 333] width 283 height 55
type textarea "1/3/2026"
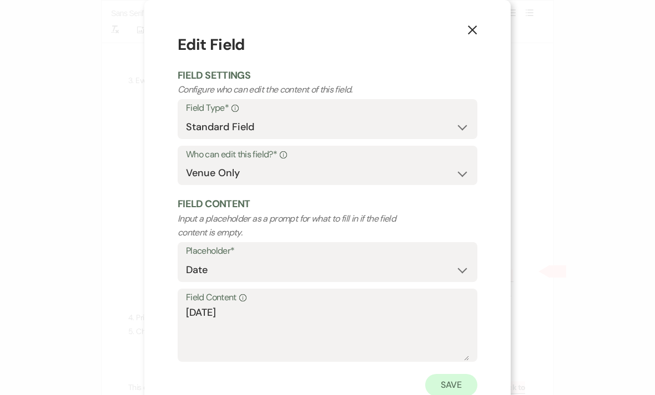
click at [454, 386] on button "Save" at bounding box center [451, 385] width 52 height 22
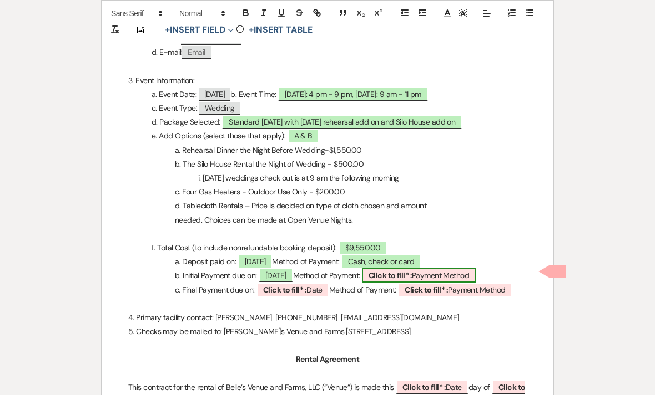
click at [412, 271] on b "Click to fill* :" at bounding box center [389, 276] width 43 height 10
select select "owner"
select select "custom_placeholder"
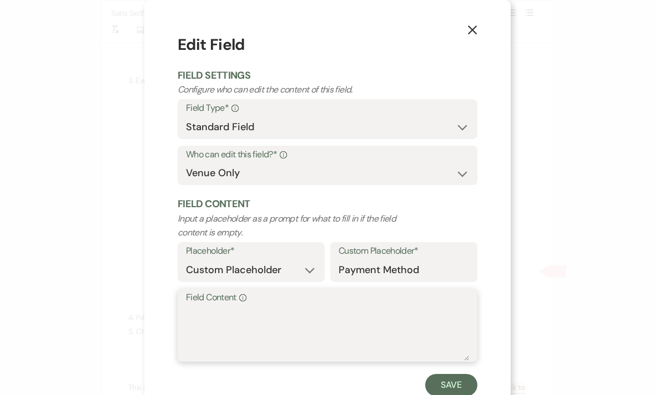
click at [310, 330] on textarea "Field Content Info" at bounding box center [327, 333] width 283 height 55
type textarea "Cash, check or card"
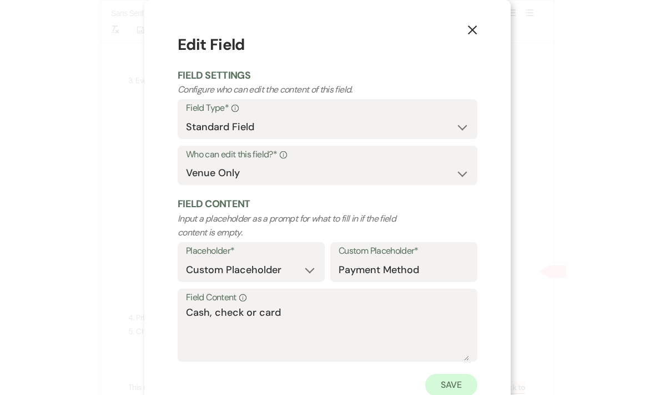
click at [464, 378] on button "Save" at bounding box center [451, 385] width 52 height 22
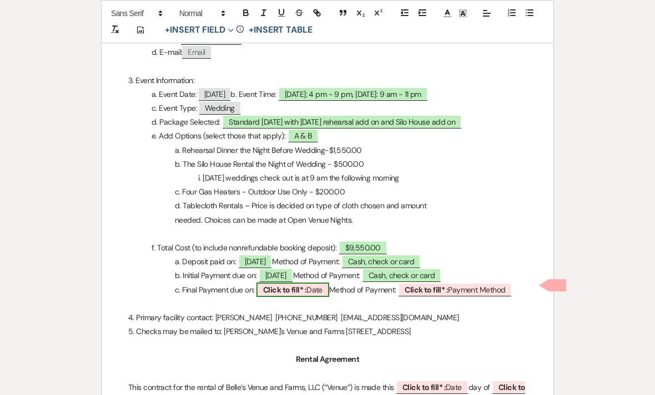
click at [300, 288] on b "Click to fill* :" at bounding box center [284, 290] width 43 height 10
select select "owner"
select select "Date"
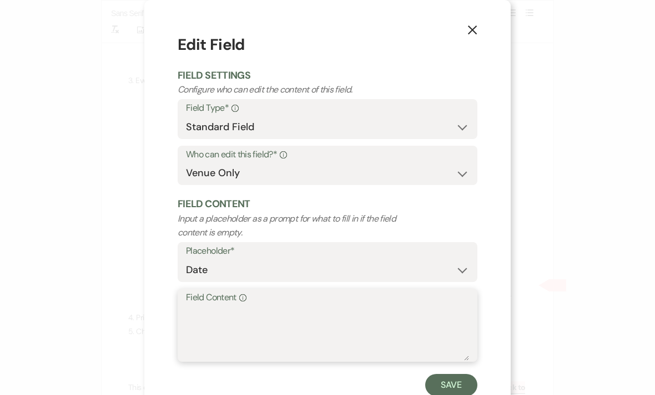
click at [303, 323] on textarea "Field Content Info" at bounding box center [327, 333] width 283 height 55
type textarea "1"
type textarea "9/3/2026"
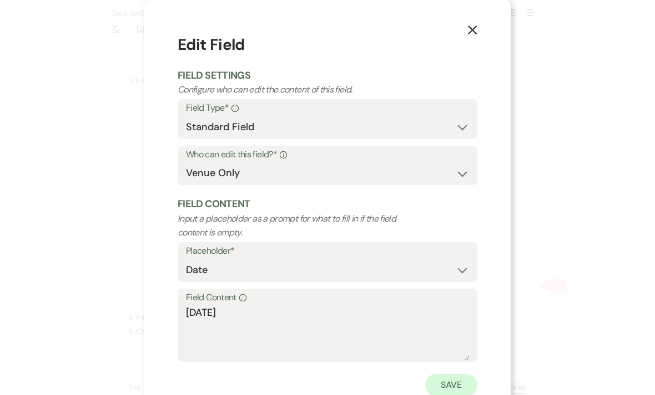
click at [454, 385] on button "Save" at bounding box center [451, 385] width 52 height 22
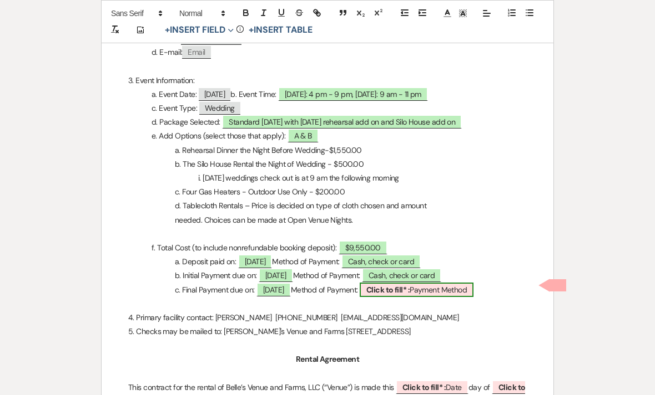
click at [434, 288] on span "Click to fill* : Payment Method" at bounding box center [416, 290] width 114 height 14
select select "owner"
select select "custom_placeholder"
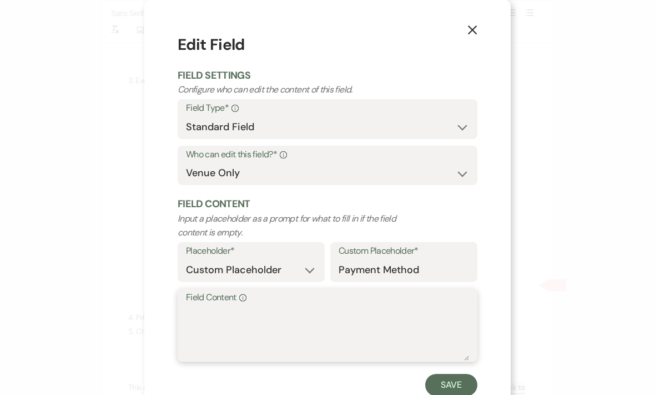
click at [342, 327] on textarea "Field Content Info" at bounding box center [327, 333] width 283 height 55
type textarea "Cash, check or card"
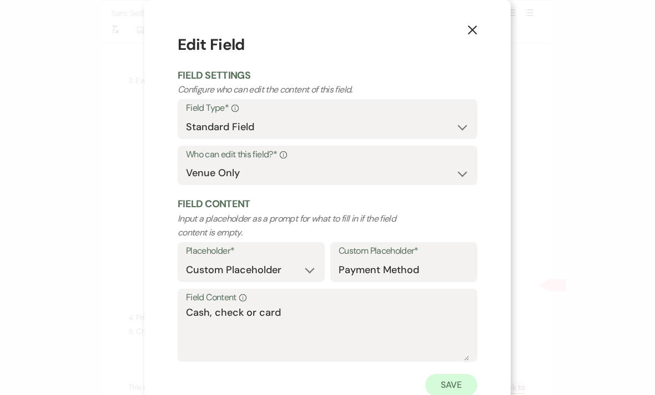
click at [450, 390] on button "Save" at bounding box center [451, 385] width 52 height 22
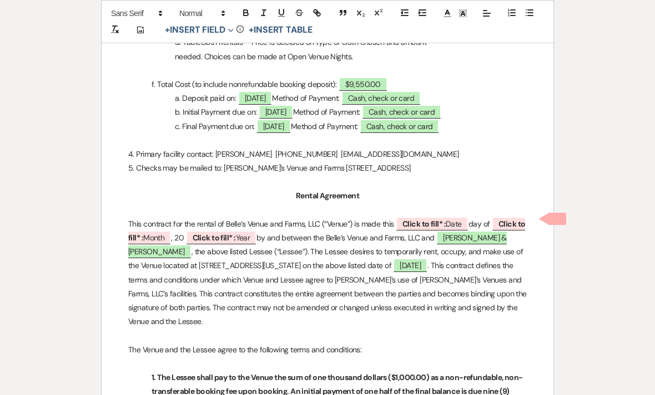
scroll to position [584, 0]
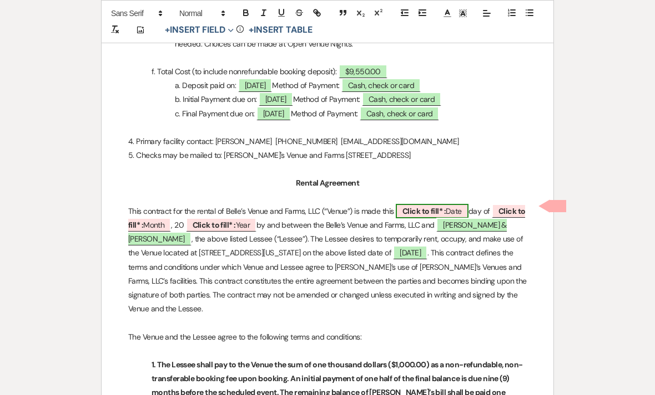
click at [436, 211] on b "Click to fill* :" at bounding box center [423, 211] width 43 height 10
select select "owner"
select select "Date"
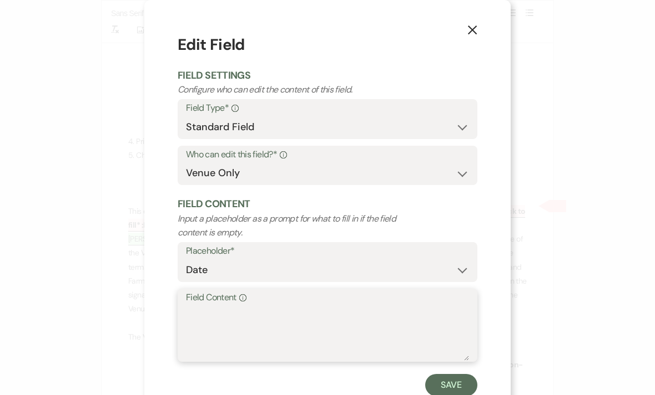
click at [315, 326] on textarea "Field Content Info" at bounding box center [327, 333] width 283 height 55
type textarea "13th"
click at [462, 384] on button "Save" at bounding box center [451, 385] width 52 height 22
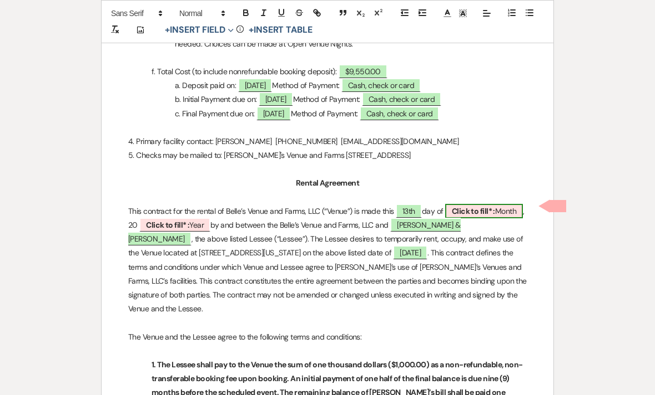
click at [485, 206] on b "Click to fill* :" at bounding box center [473, 211] width 43 height 10
select select "owner"
select select "custom_placeholder"
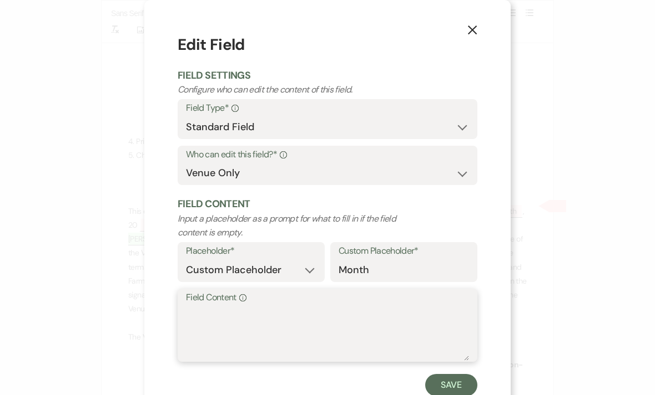
click at [376, 345] on textarea "Field Content Info" at bounding box center [327, 333] width 283 height 55
type textarea "September"
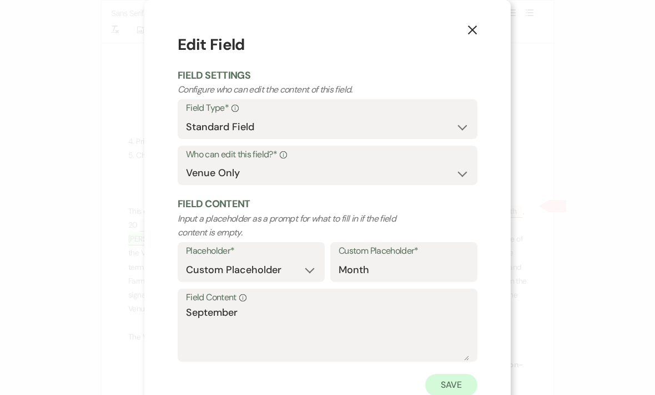
click at [461, 386] on button "Save" at bounding box center [451, 385] width 52 height 22
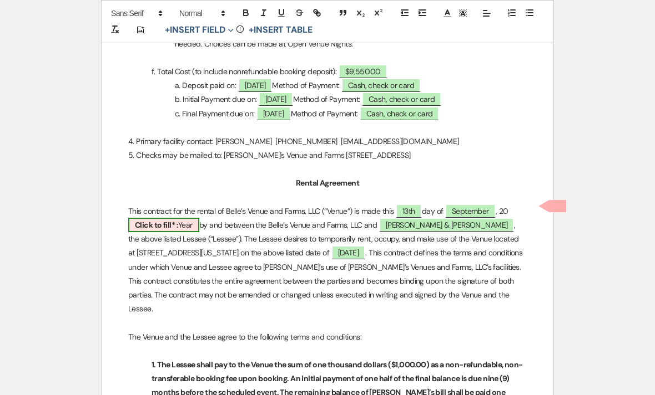
click at [175, 218] on span "Click to fill* : Year" at bounding box center [163, 225] width 71 height 14
select select "owner"
select select "custom_placeholder"
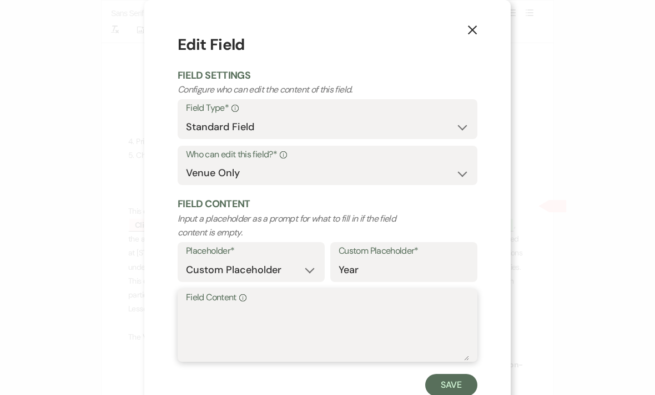
click at [366, 323] on textarea "Field Content Info" at bounding box center [327, 333] width 283 height 55
type textarea "25"
click at [449, 377] on button "Save" at bounding box center [451, 385] width 52 height 22
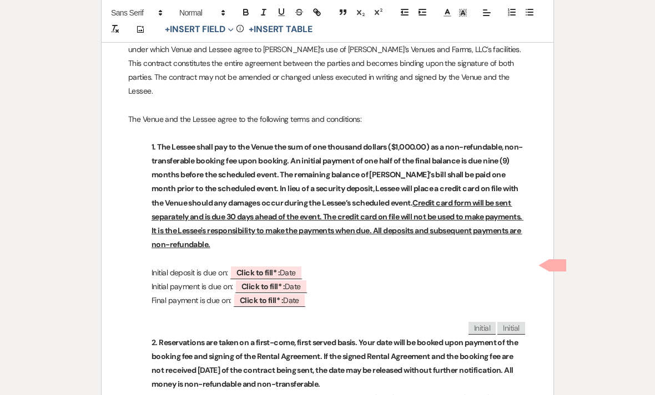
scroll to position [802, 0]
click at [278, 268] on b "Click to fill* :" at bounding box center [257, 273] width 43 height 10
select select "owner"
select select "Date"
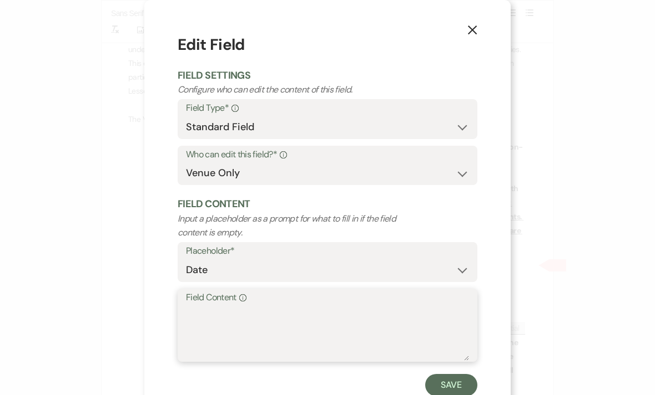
click at [322, 333] on textarea "Field Content Info" at bounding box center [327, 333] width 283 height 55
type textarea "[DATE] - $1,000.00"
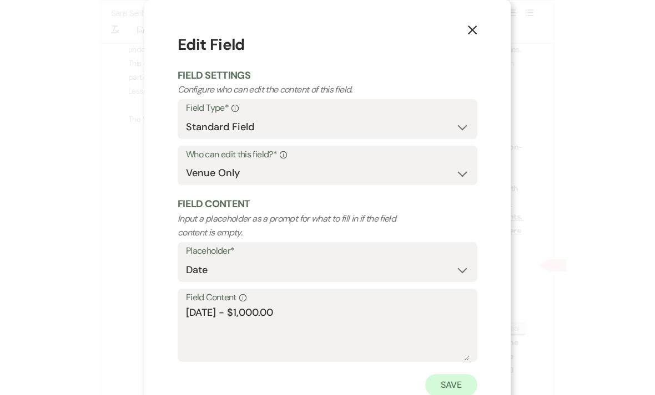
click at [456, 379] on button "Save" at bounding box center [451, 385] width 52 height 22
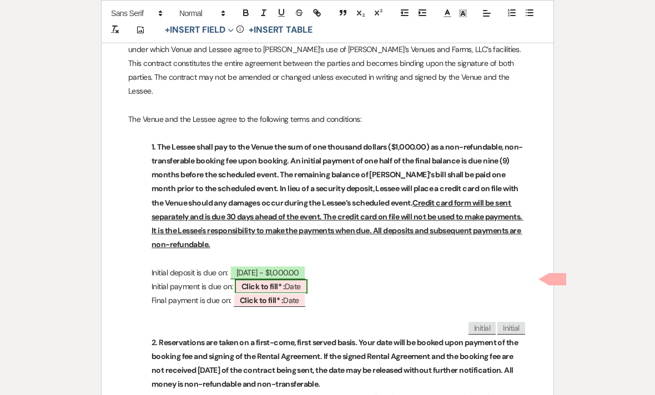
click at [295, 283] on span "Click to fill* : Date" at bounding box center [271, 287] width 73 height 14
select select "owner"
select select "Date"
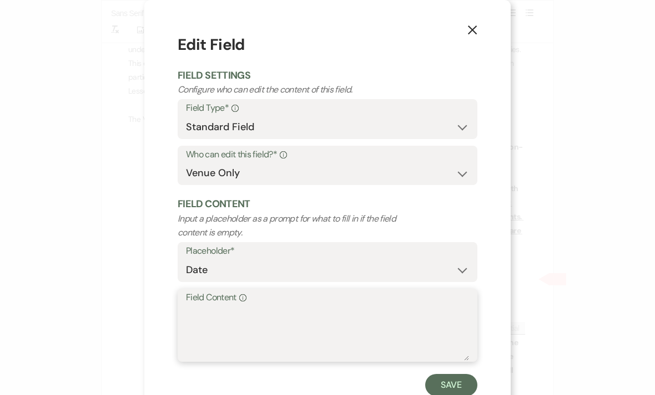
click at [283, 322] on textarea "Field Content Info" at bounding box center [327, 333] width 283 height 55
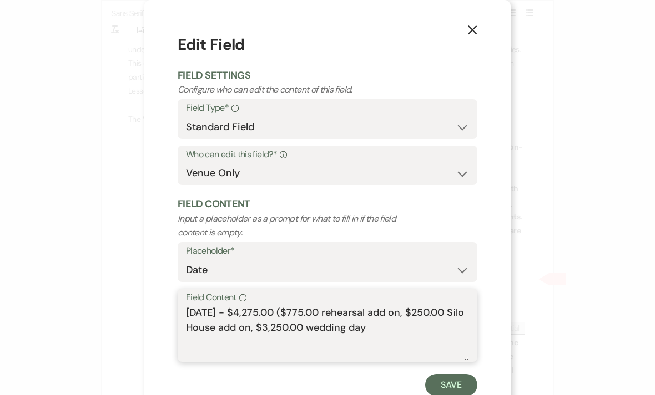
type textarea "1/3/2026 - $4,275.00 ($775.00 rehearsal add on, $250.00 Silo House add on, $3,2…"
click at [404, 327] on textarea "1/3/2026 - $4,275.00 ($775.00 rehearsal add on, $250.00 Silo House add on, $3,2…" at bounding box center [327, 333] width 283 height 55
click at [461, 386] on button "Save" at bounding box center [451, 385] width 52 height 22
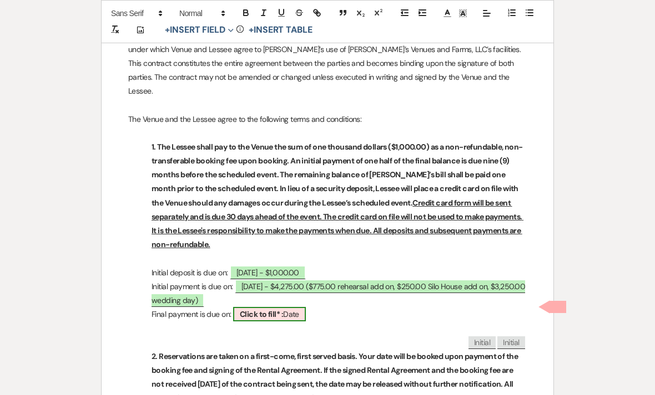
click at [268, 310] on b "Click to fill* :" at bounding box center [261, 315] width 43 height 10
select select "owner"
select select "Date"
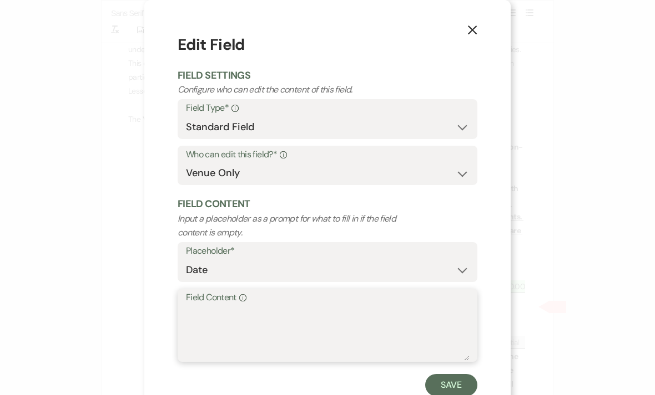
click at [228, 312] on textarea "Field Content Info" at bounding box center [327, 333] width 283 height 55
paste textarea "1/3/2026 - $4,275.00 ($775.00 rehearsal add on, $250.00 Silo House add on, $3,2…"
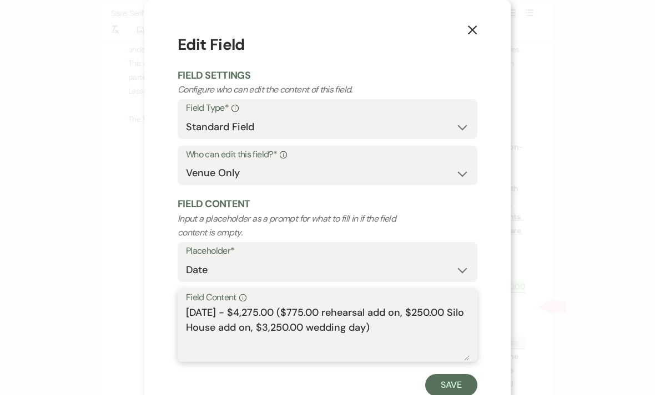
click at [189, 312] on textarea "1/3/2026 - $4,275.00 ($775.00 rehearsal add on, $250.00 Silo House add on, $3,2…" at bounding box center [327, 333] width 283 height 55
type textarea "9/3/2026 - $4,275.00 ($775.00 rehearsal add on, $250.00 Silo House add on, $3,2…"
click at [465, 379] on button "Save" at bounding box center [451, 385] width 52 height 22
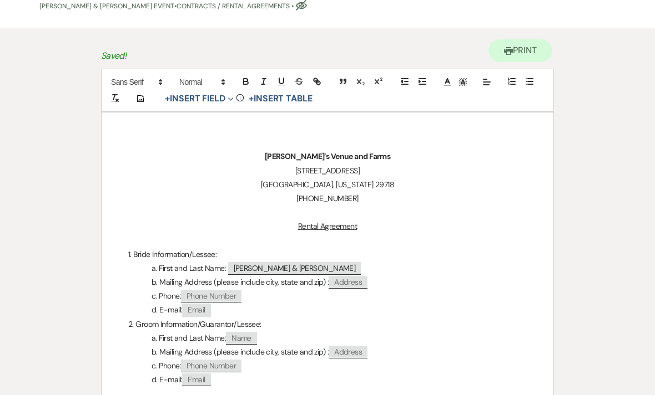
scroll to position [0, 0]
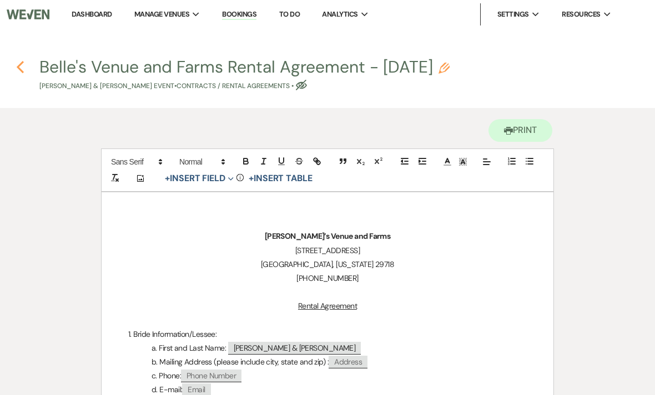
click at [23, 67] on icon "Previous" at bounding box center [20, 66] width 8 height 13
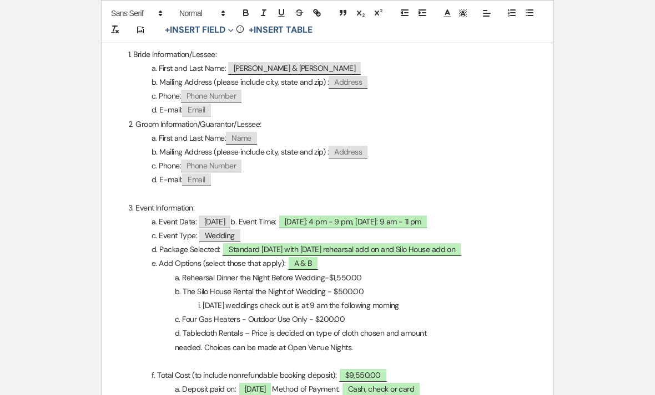
select select "6"
select select "5"
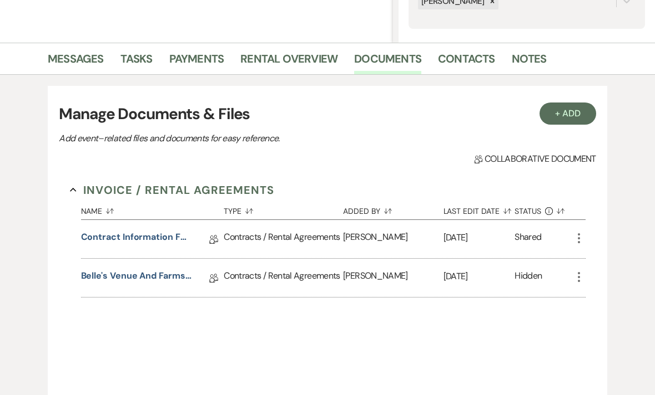
scroll to position [228, 0]
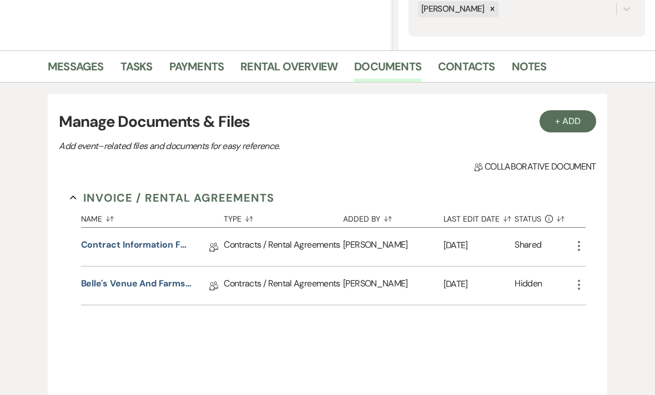
click at [584, 291] on icon "More" at bounding box center [578, 284] width 13 height 13
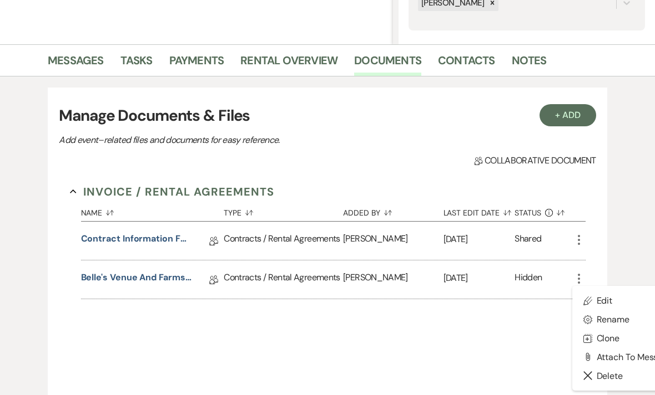
scroll to position [234, 29]
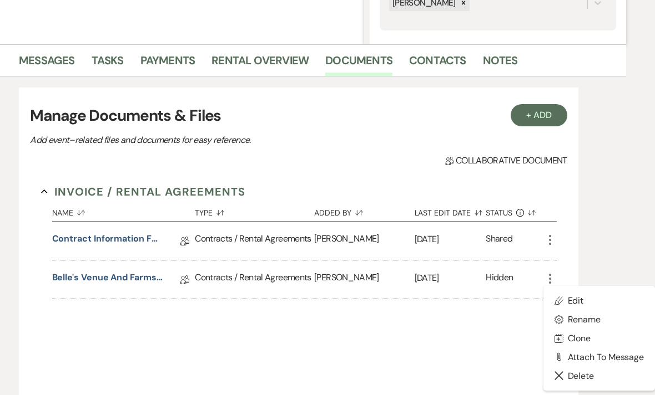
click at [478, 369] on div "Invoice / Rental Agreements Collapse Name Sort Default Type Sort Default Added …" at bounding box center [298, 291] width 537 height 237
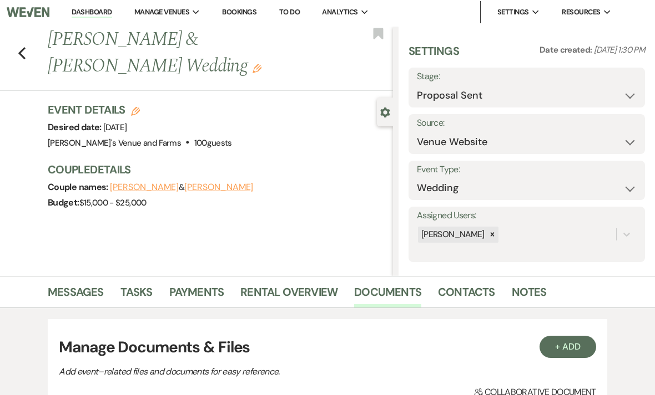
scroll to position [0, 0]
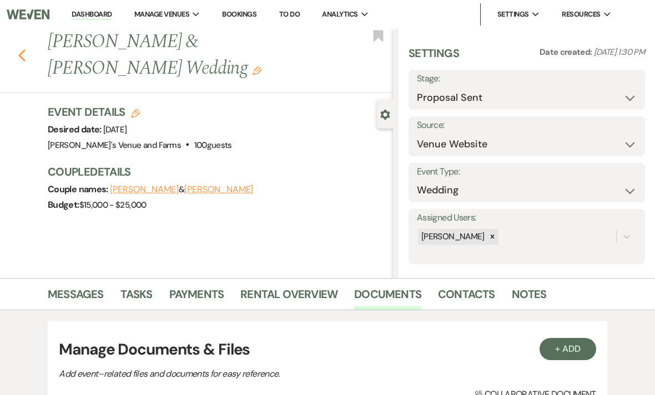
click at [24, 50] on use "button" at bounding box center [21, 55] width 7 height 12
select select "6"
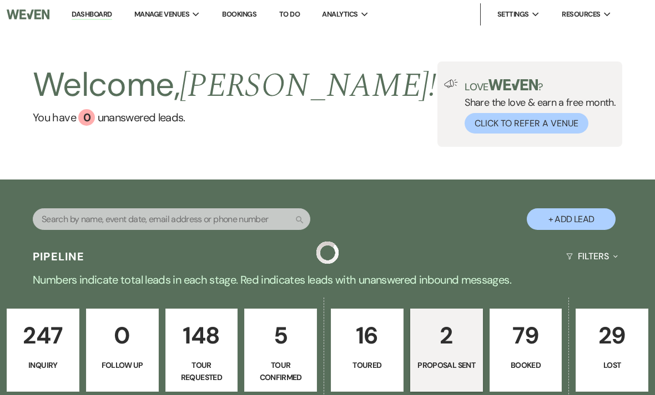
scroll to position [306, 0]
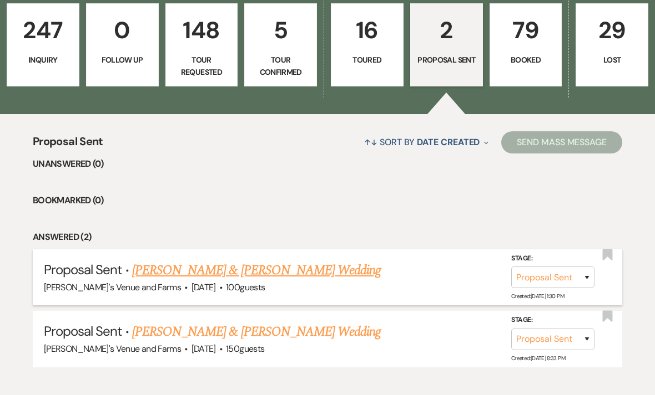
click at [171, 271] on link "Kaleb Turner & Emma Vandyke's Wedding" at bounding box center [256, 271] width 248 height 20
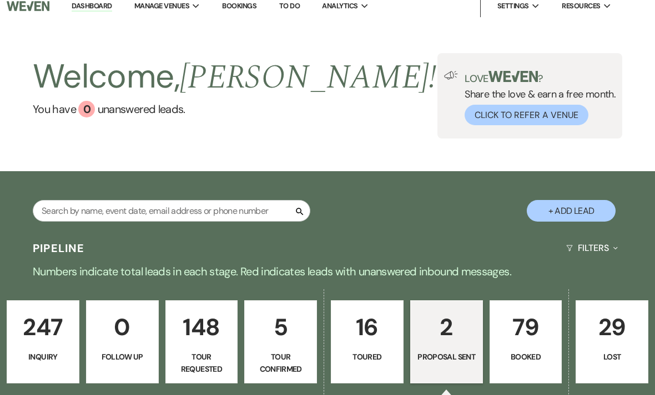
select select "6"
select select "5"
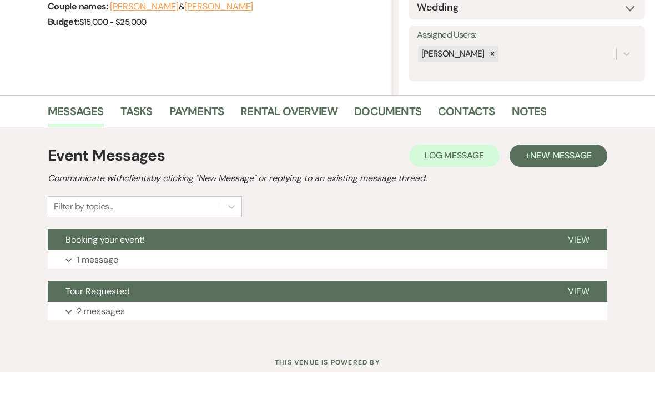
scroll to position [160, 0]
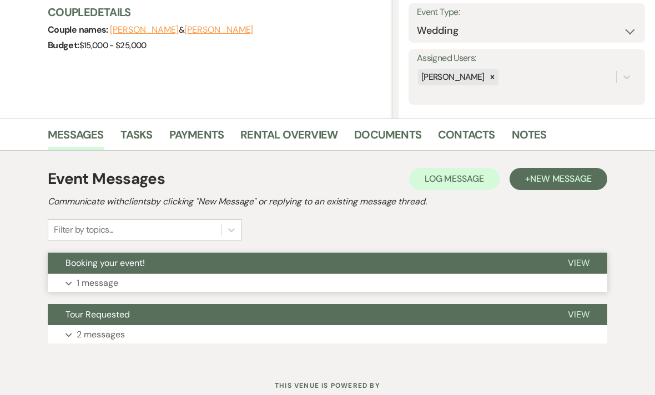
click at [106, 282] on p "1 message" at bounding box center [98, 283] width 42 height 14
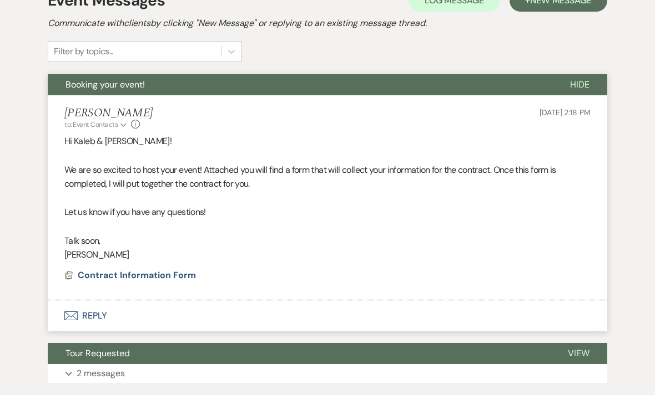
scroll to position [374, 0]
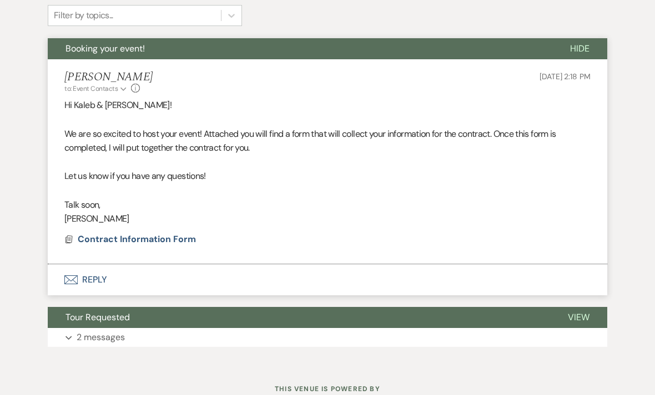
click at [87, 283] on button "Envelope Reply" at bounding box center [327, 280] width 559 height 31
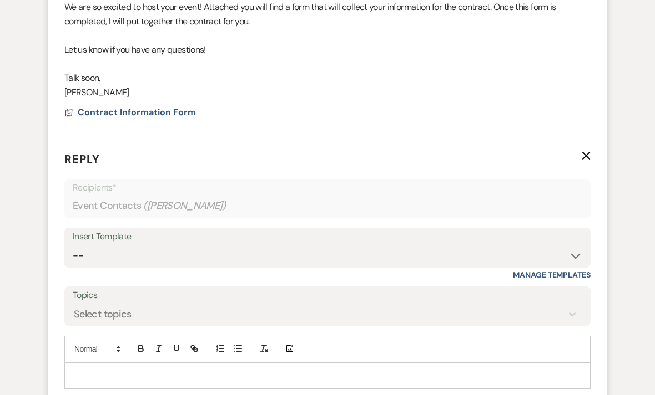
scroll to position [555, 0]
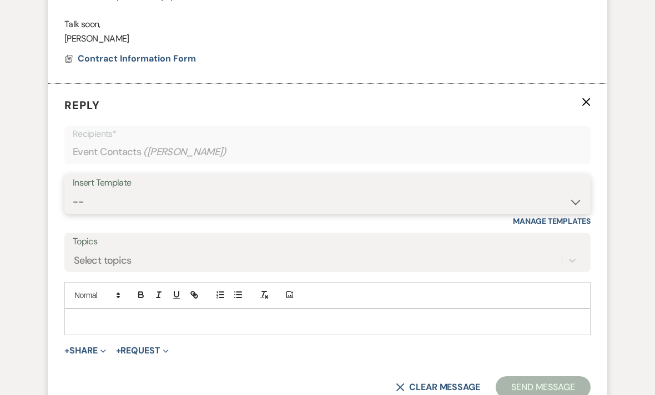
click at [84, 201] on select "-- Weven Planning Portal Introduction (Booked Events) Initial Inquiry Response …" at bounding box center [327, 202] width 509 height 22
select select "978"
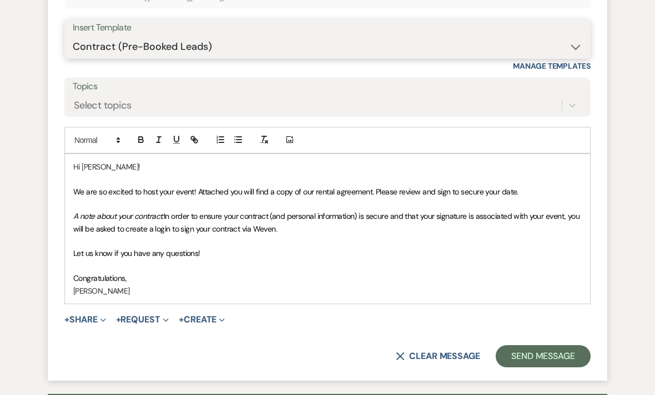
scroll to position [718, 0]
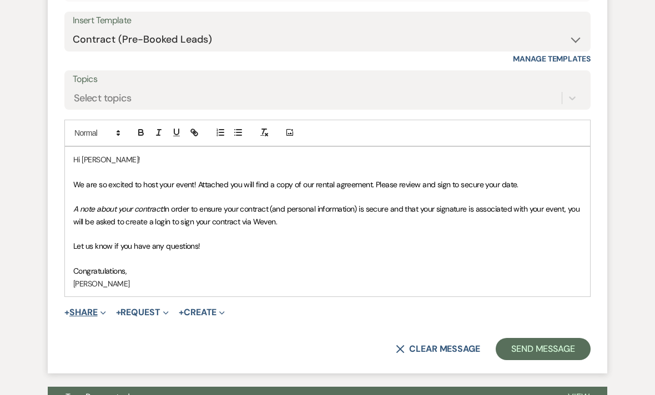
click at [80, 310] on button "+ Share Expand" at bounding box center [85, 312] width 42 height 9
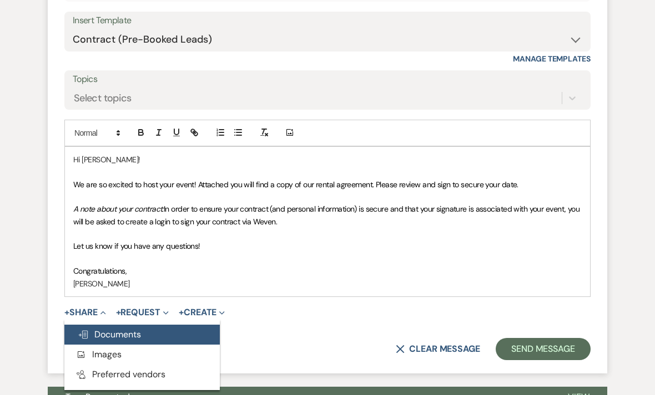
click at [94, 325] on button "Doc Upload Documents" at bounding box center [141, 335] width 155 height 20
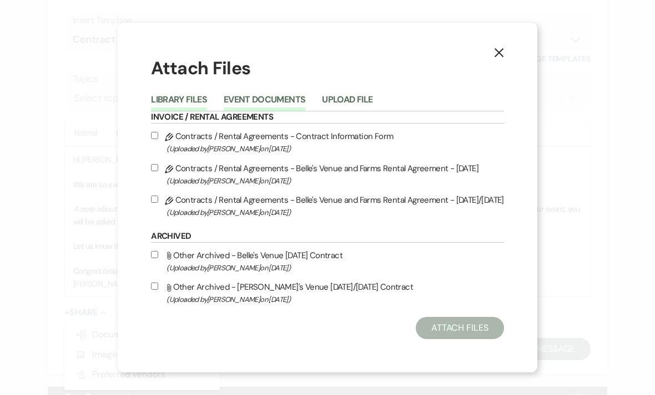
click at [287, 110] on button "Event Documents" at bounding box center [265, 103] width 82 height 16
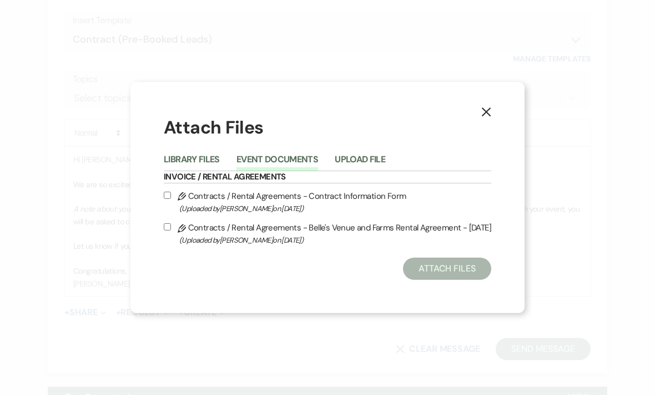
click at [454, 241] on label "Pencil Contracts / Rental Agreements - Belle's Venue and Farms Rental Agreement…" at bounding box center [327, 234] width 327 height 26
click at [171, 231] on input "Pencil Contracts / Rental Agreements - Belle's Venue and Farms Rental Agreement…" at bounding box center [167, 227] width 7 height 7
checkbox input "true"
click at [470, 280] on button "Attach Files" at bounding box center [447, 269] width 88 height 22
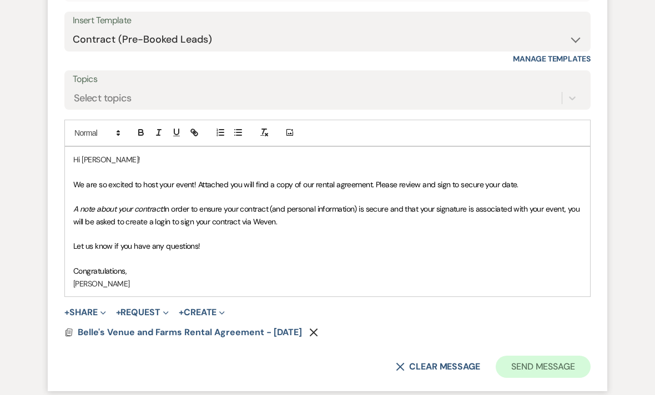
click at [557, 364] on button "Send Message" at bounding box center [542, 367] width 95 height 22
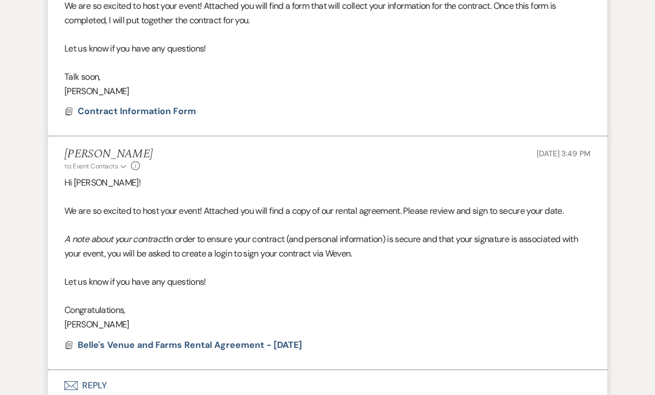
scroll to position [503, 0]
click at [129, 105] on span "Contract Information Form" at bounding box center [137, 111] width 118 height 12
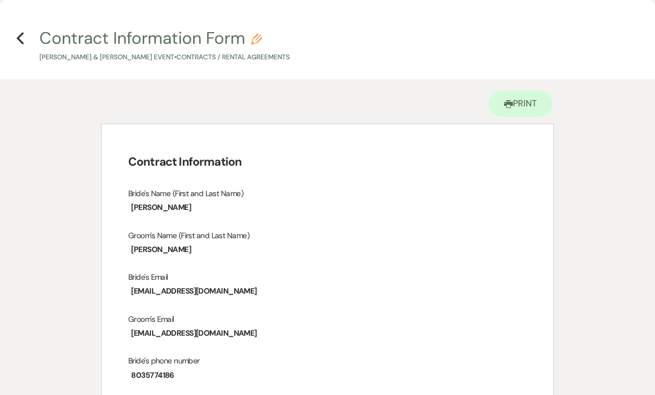
scroll to position [0, 0]
click at [23, 34] on use "button" at bounding box center [20, 38] width 7 height 12
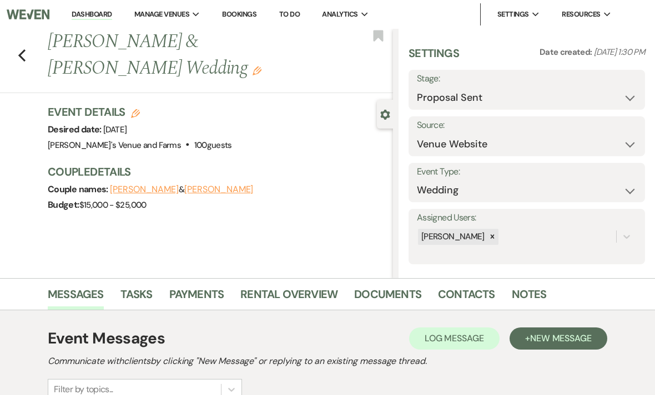
click at [138, 113] on use "button" at bounding box center [135, 113] width 9 height 9
select select "727"
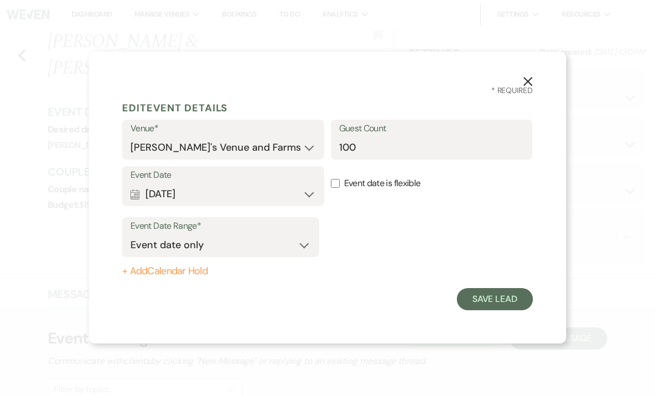
click at [304, 194] on button "Calendar Oct 03, 2026 Expand" at bounding box center [222, 194] width 185 height 22
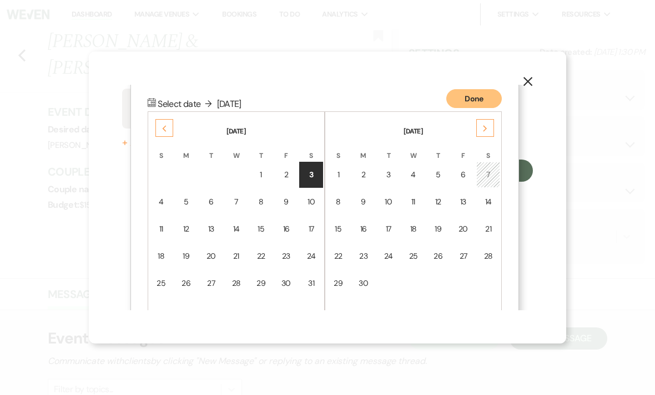
scroll to position [142, 0]
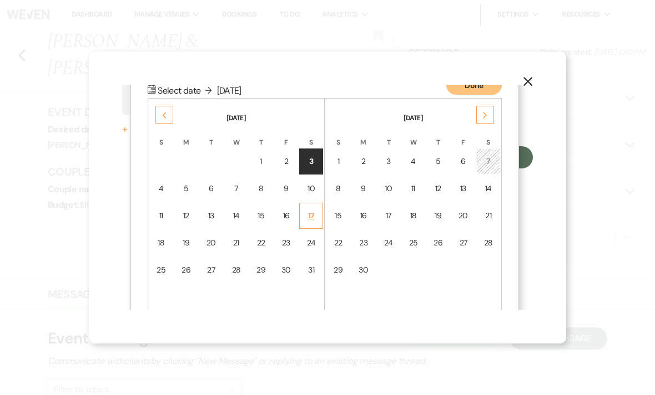
click at [315, 216] on div "17" at bounding box center [310, 216] width 9 height 12
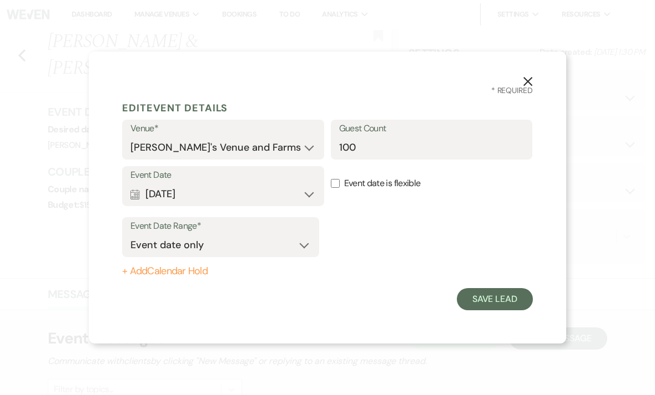
scroll to position [0, 0]
click at [497, 306] on button "Save Lead" at bounding box center [494, 299] width 76 height 22
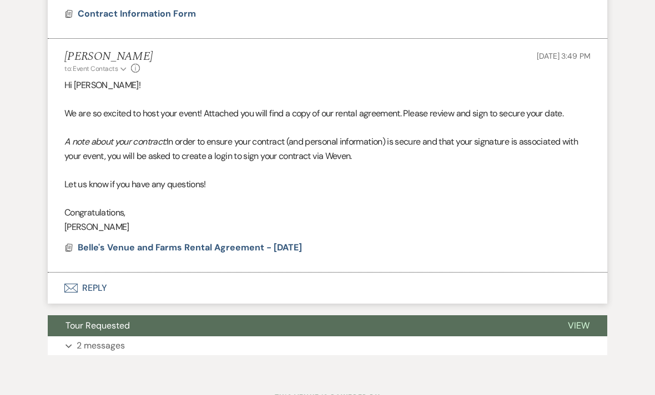
click at [222, 286] on button "Envelope Reply" at bounding box center [327, 288] width 559 height 31
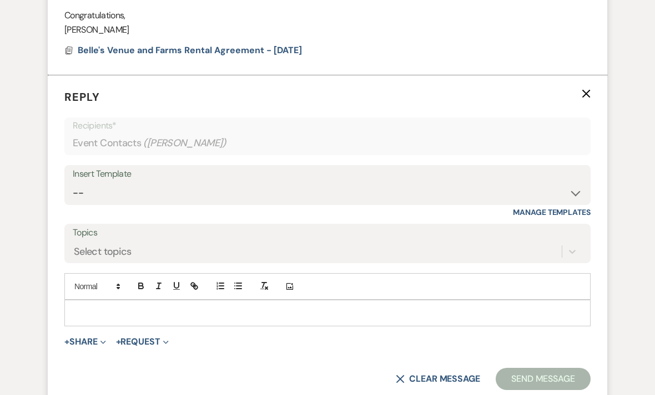
scroll to position [814, 0]
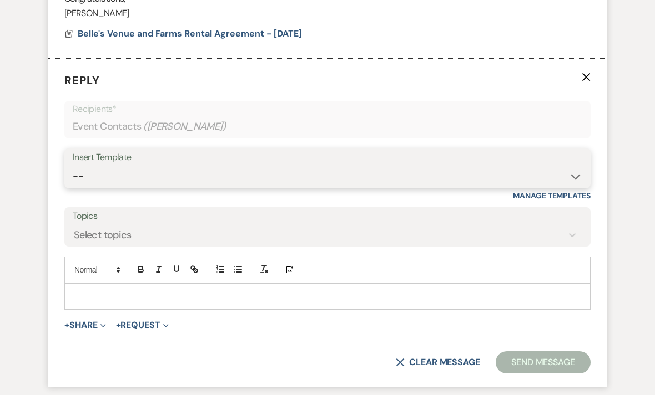
click at [175, 166] on select "-- Weven Planning Portal Introduction (Booked Events) Initial Inquiry Response …" at bounding box center [327, 177] width 509 height 22
select select "2564"
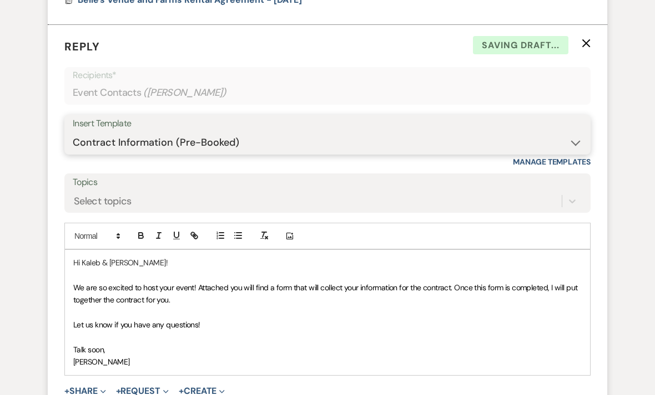
scroll to position [909, 0]
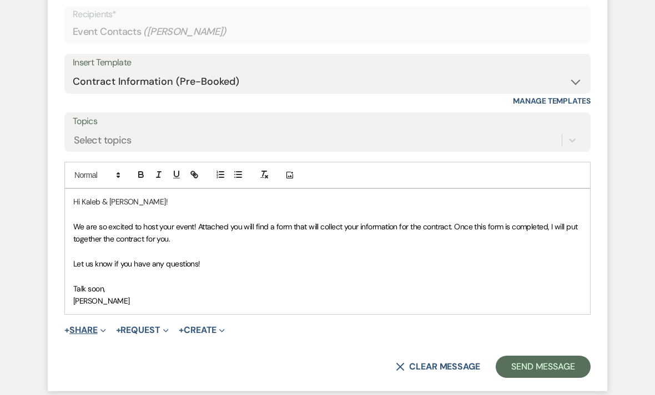
click at [98, 327] on button "+ Share Expand" at bounding box center [85, 331] width 42 height 9
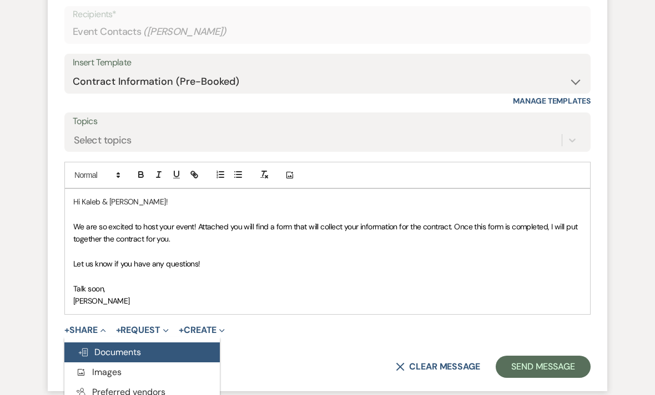
click at [135, 347] on span "Doc Upload Documents" at bounding box center [109, 353] width 63 height 12
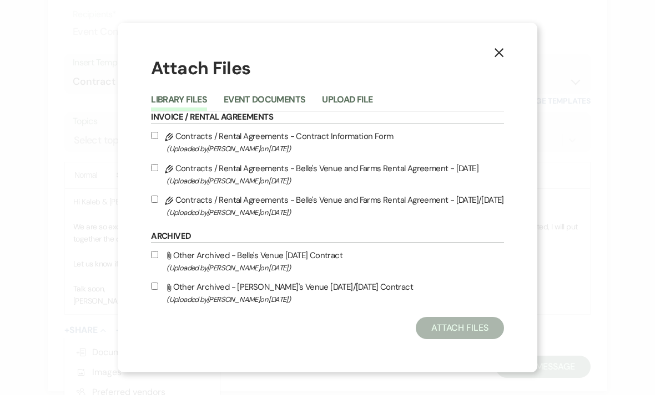
click at [377, 153] on label "Pencil Contracts / Rental Agreements - Contract Information Form (Uploaded by B…" at bounding box center [327, 142] width 353 height 26
click at [158, 139] on input "Pencil Contracts / Rental Agreements - Contract Information Form (Uploaded by B…" at bounding box center [154, 135] width 7 height 7
checkbox input "true"
click at [478, 339] on button "Attach Files" at bounding box center [459, 328] width 88 height 22
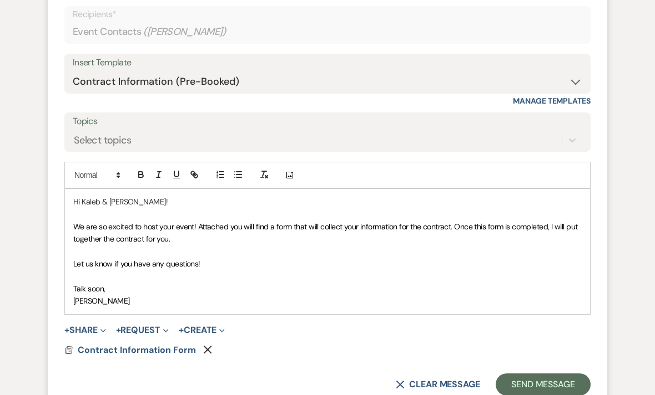
click at [153, 295] on p "[PERSON_NAME]" at bounding box center [327, 301] width 508 height 12
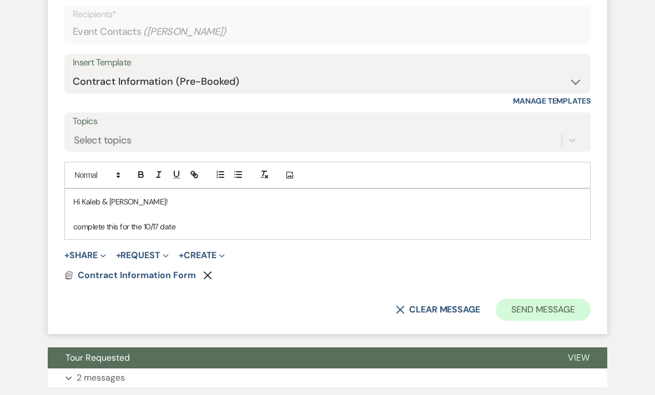
click at [575, 307] on button "Send Message" at bounding box center [542, 310] width 95 height 22
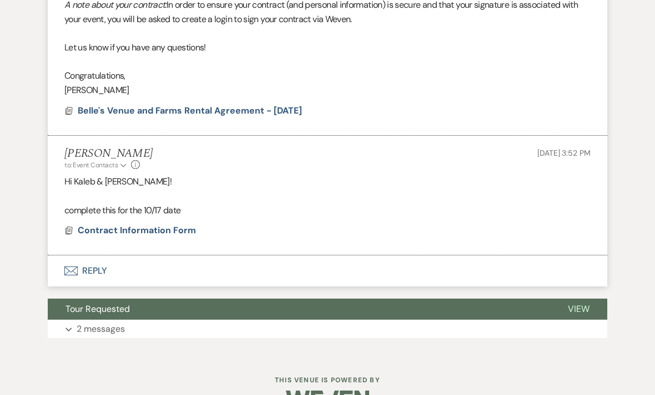
scroll to position [717, 0]
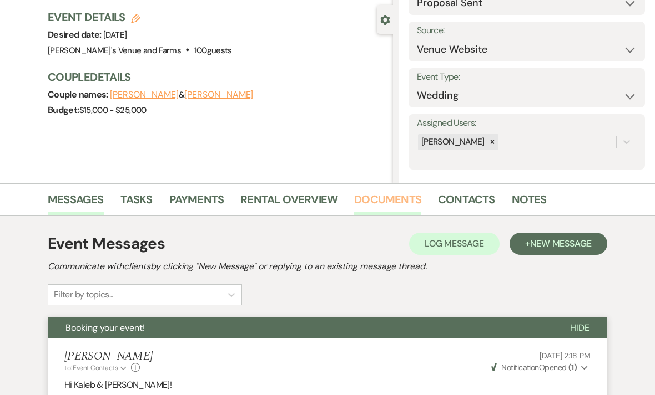
click at [386, 200] on link "Documents" at bounding box center [387, 203] width 67 height 24
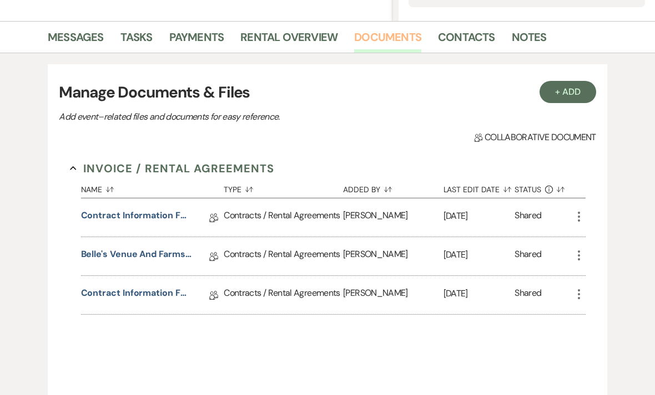
scroll to position [257, 0]
click at [579, 258] on icon "More" at bounding box center [578, 256] width 13 height 13
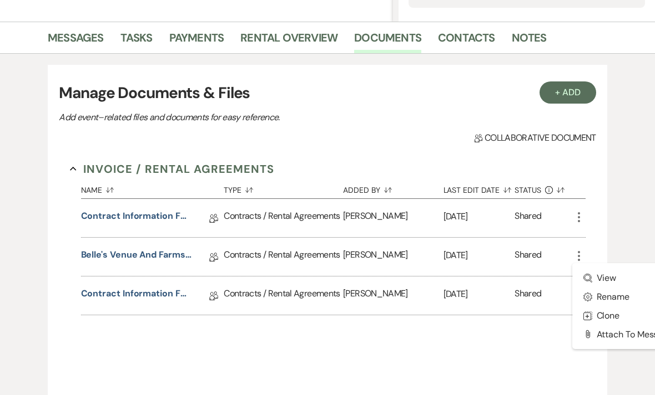
click at [405, 371] on div "Invoice / Rental Agreements Collapse Name Sort Default Type Sort Default Added …" at bounding box center [327, 268] width 537 height 237
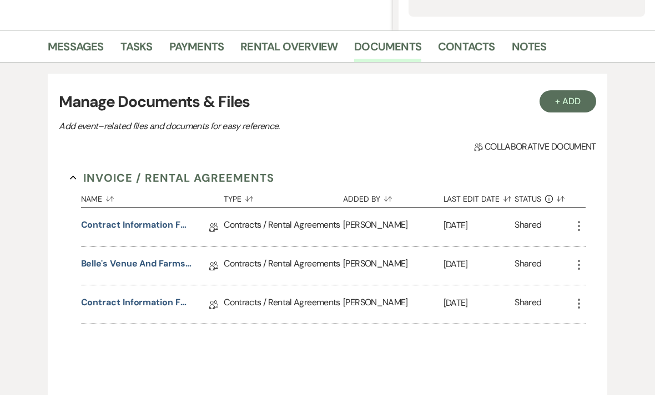
scroll to position [237, 0]
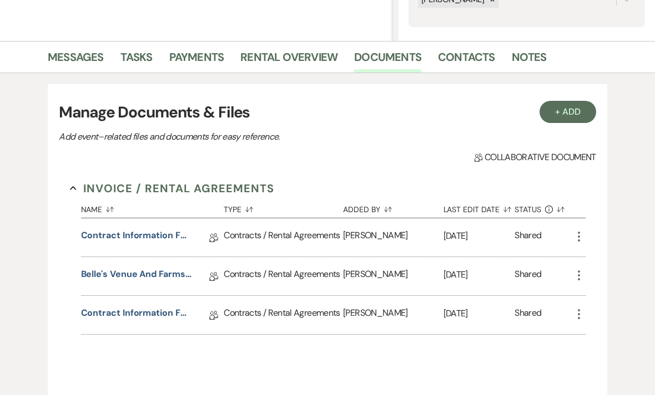
click at [579, 277] on icon "More" at bounding box center [578, 275] width 13 height 13
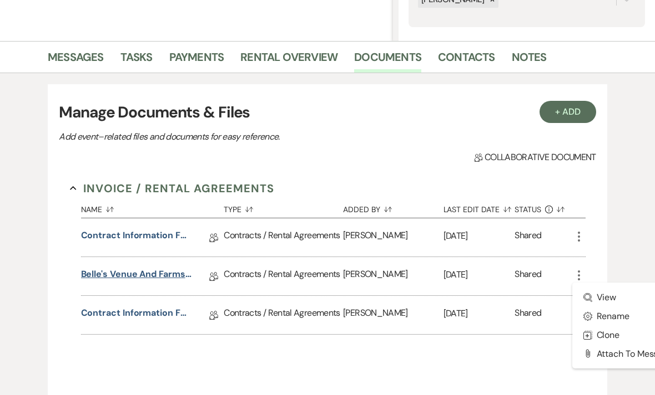
click at [168, 273] on link "Belle's Venue and Farms Rental Agreement - 10/3/2026" at bounding box center [136, 276] width 111 height 17
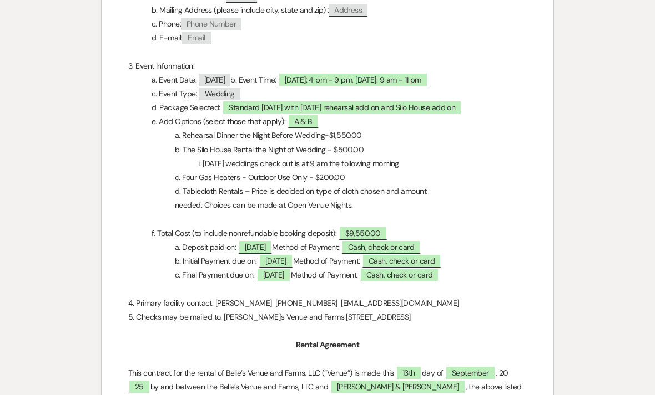
scroll to position [465, 0]
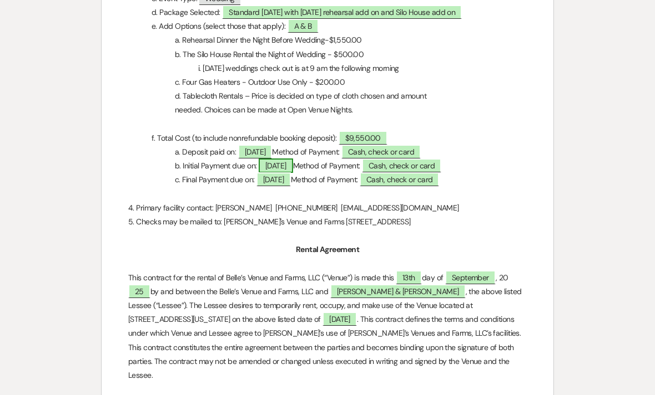
click at [290, 160] on span "1/3/2026" at bounding box center [275, 166] width 34 height 14
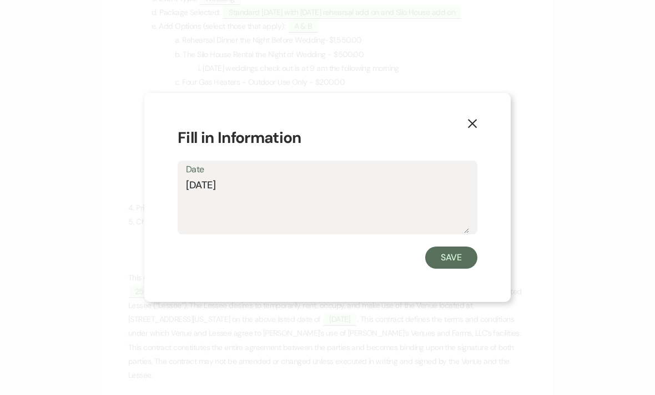
type textarea "[DATE]"
click at [451, 269] on button "Save" at bounding box center [451, 258] width 52 height 22
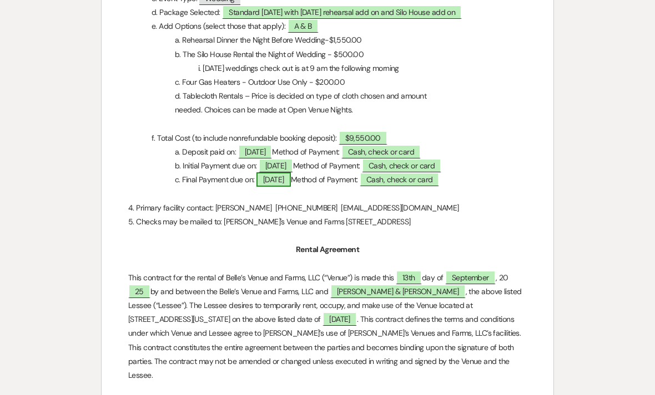
click at [286, 176] on span "9/3/2026" at bounding box center [273, 180] width 34 height 14
click at [285, 176] on span "9/3/2026" at bounding box center [273, 180] width 34 height 14
click at [285, 179] on span "9/3/2026" at bounding box center [273, 180] width 34 height 14
click at [276, 176] on span "9/3/2026" at bounding box center [273, 180] width 34 height 14
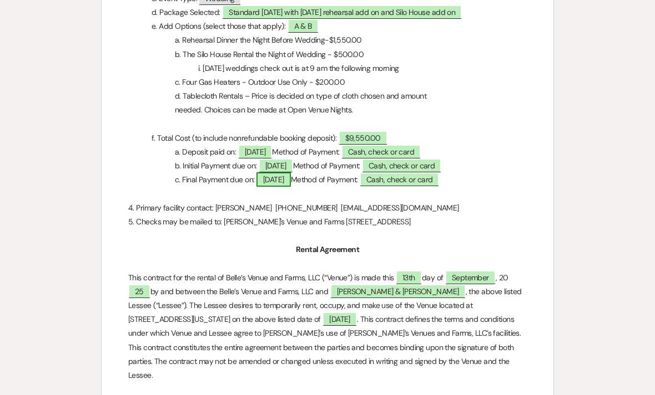
click at [276, 176] on span "9/3/2026" at bounding box center [273, 180] width 34 height 14
click at [248, 234] on p at bounding box center [327, 236] width 398 height 14
click at [281, 176] on span "9/3/2026" at bounding box center [273, 180] width 34 height 14
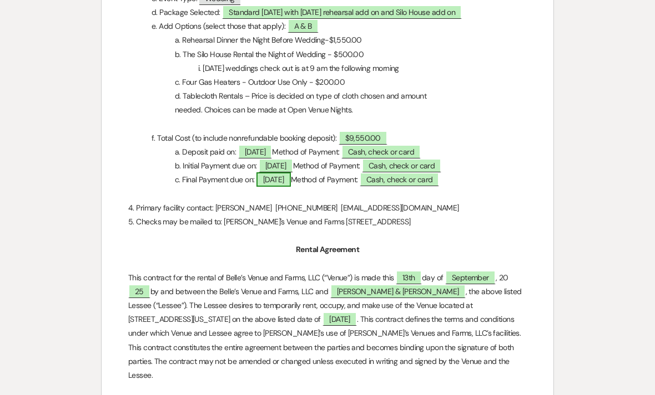
click at [281, 176] on span "9/3/2026" at bounding box center [273, 180] width 34 height 14
click at [275, 177] on span "9/3/2026" at bounding box center [273, 180] width 34 height 14
click at [291, 177] on span "9/3/2026" at bounding box center [273, 180] width 34 height 14
click at [287, 179] on span "9/3/2026" at bounding box center [273, 180] width 34 height 14
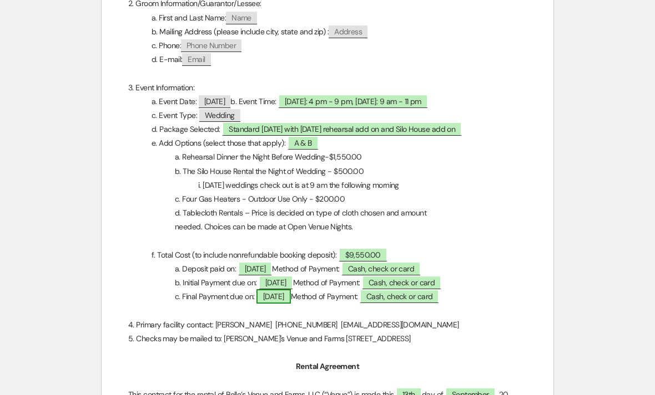
scroll to position [348, 0]
click at [291, 297] on span "9/3/2026" at bounding box center [273, 297] width 34 height 14
click at [290, 297] on span "9/3/2026" at bounding box center [273, 297] width 34 height 14
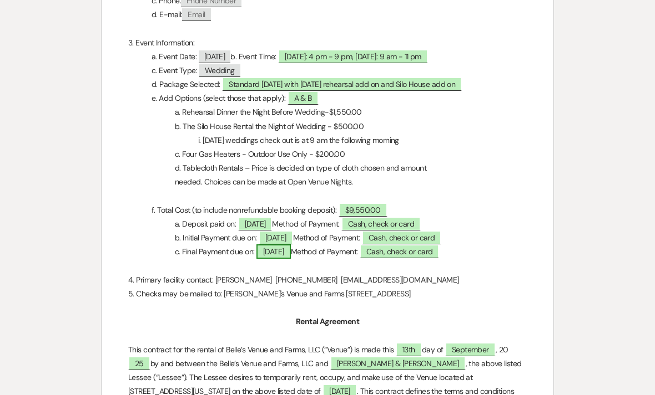
scroll to position [393, 0]
click at [284, 250] on span "9/3/2026" at bounding box center [273, 252] width 34 height 14
click at [282, 252] on span "9/3/2026" at bounding box center [273, 252] width 34 height 14
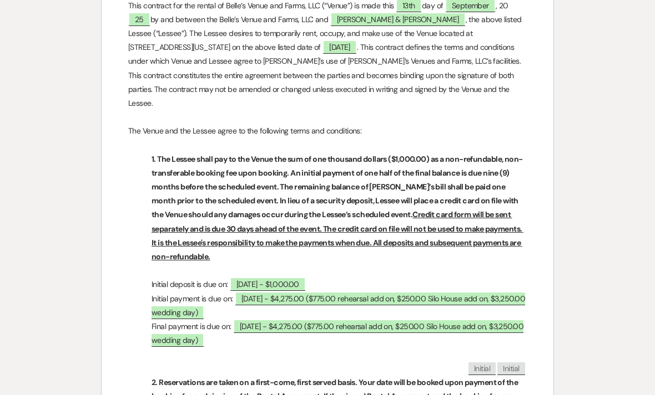
scroll to position [779, 0]
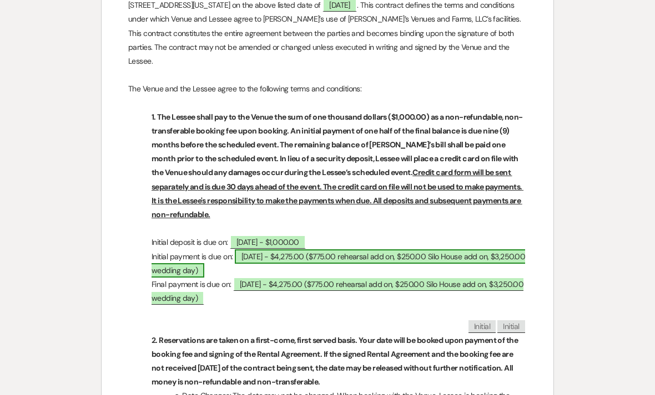
click at [256, 252] on span "1/3/2026 - $4,275.00 ($775.00 rehearsal add on, $250.00 Silo House add on, $3,2…" at bounding box center [337, 264] width 373 height 28
click at [265, 252] on span "1/3/2026 - $4,275.00 ($775.00 rehearsal add on, $250.00 Silo House add on, $3,2…" at bounding box center [337, 264] width 373 height 28
click at [288, 251] on span "1/3/2026 - $4,275.00 ($775.00 rehearsal add on, $250.00 Silo House add on, $3,2…" at bounding box center [337, 264] width 373 height 28
click at [342, 252] on span "1/3/2026 - $4,275.00 ($775.00 rehearsal add on, $250.00 Silo House add on, $3,2…" at bounding box center [337, 264] width 373 height 28
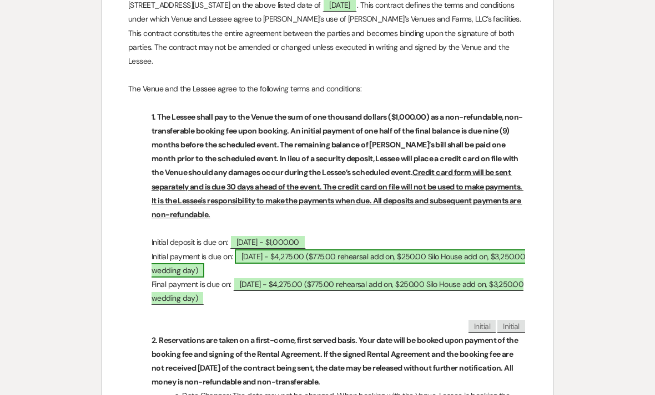
click at [342, 252] on span "1/3/2026 - $4,275.00 ($775.00 rehearsal add on, $250.00 Silo House add on, $3,2…" at bounding box center [337, 264] width 373 height 28
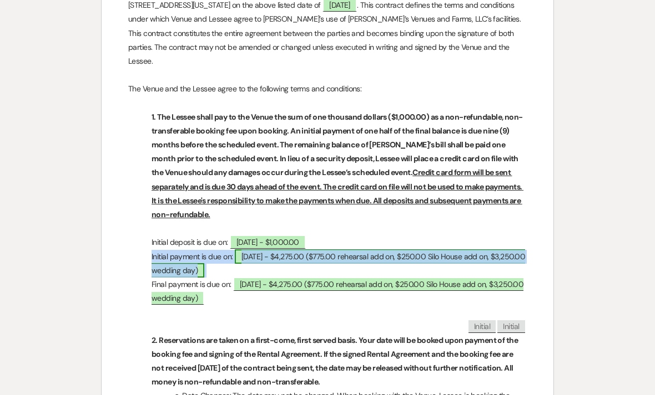
click at [342, 252] on span "1/3/2026 - $4,275.00 ($775.00 rehearsal add on, $250.00 Silo House add on, $3,2…" at bounding box center [337, 264] width 373 height 28
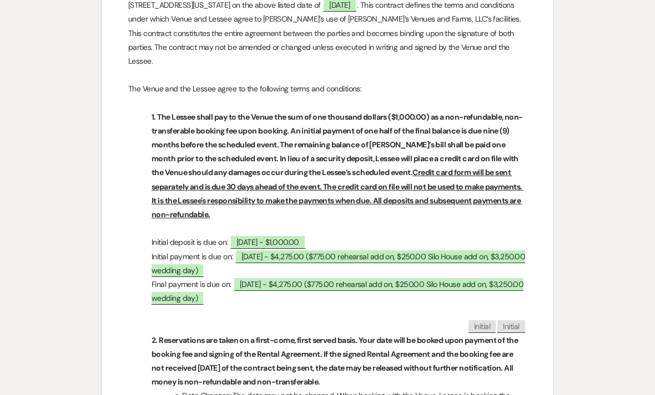
click at [355, 222] on p at bounding box center [327, 229] width 398 height 14
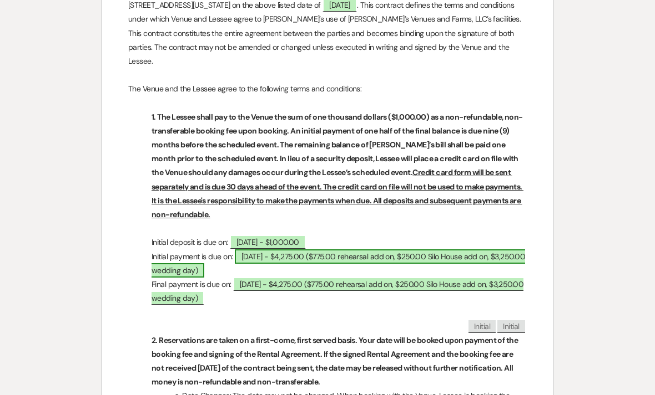
click at [305, 254] on span "1/3/2026 - $4,275.00 ($775.00 rehearsal add on, $250.00 Silo House add on, $3,2…" at bounding box center [337, 264] width 373 height 28
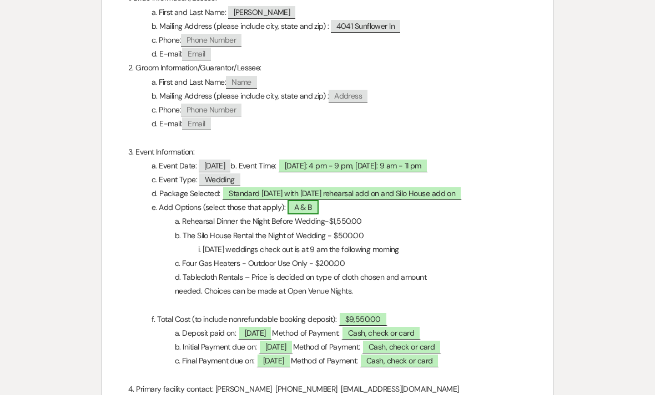
scroll to position [283, 0]
click at [278, 360] on span "9/3/2026" at bounding box center [273, 361] width 34 height 14
click at [291, 361] on span "9/3/2026" at bounding box center [273, 361] width 34 height 14
click at [283, 361] on span "9/3/2026" at bounding box center [273, 361] width 34 height 14
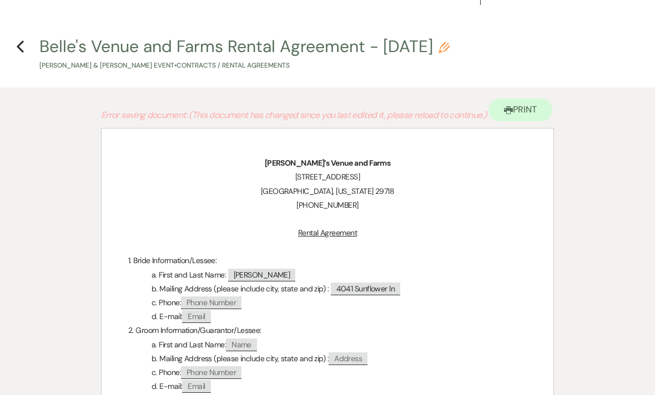
scroll to position [0, 0]
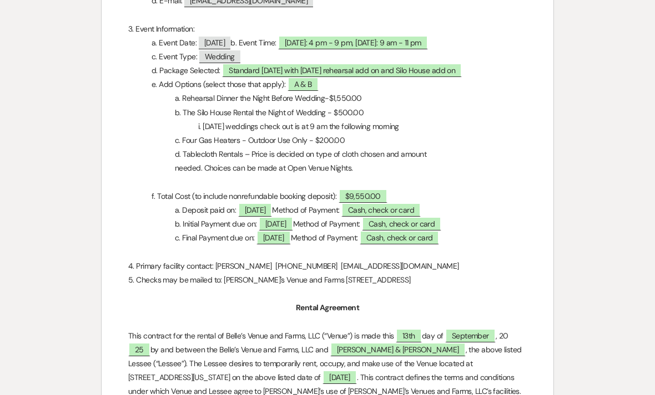
scroll to position [407, 0]
click at [292, 222] on span "[DATE]" at bounding box center [275, 224] width 34 height 14
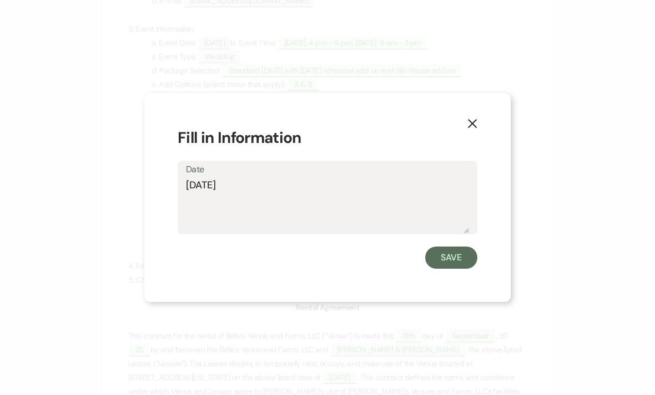
type textarea "[DATE]"
click at [450, 269] on button "Save" at bounding box center [451, 258] width 52 height 22
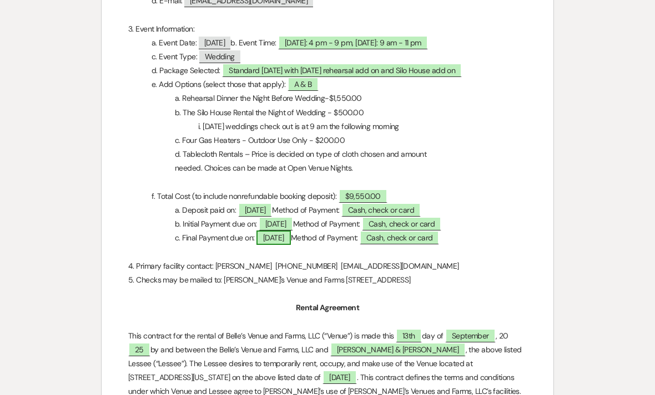
click at [291, 234] on span "[DATE]" at bounding box center [273, 238] width 34 height 14
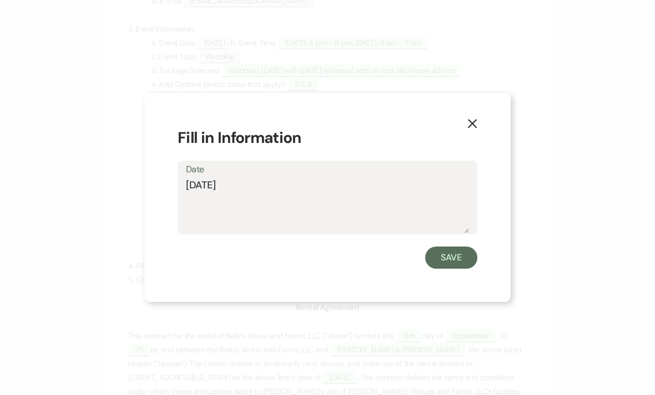
type textarea "9/17/2026"
click at [460, 269] on button "Save" at bounding box center [451, 258] width 52 height 22
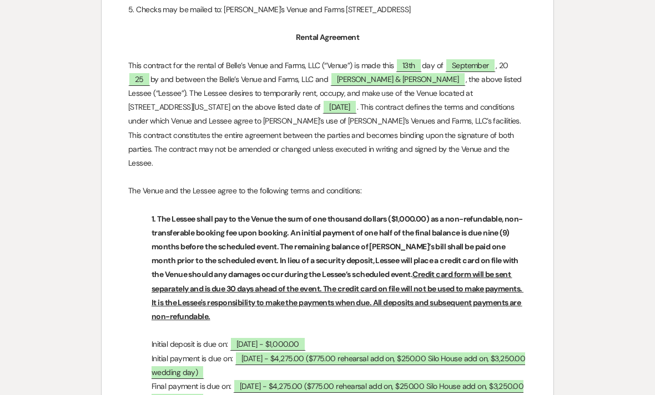
scroll to position [744, 0]
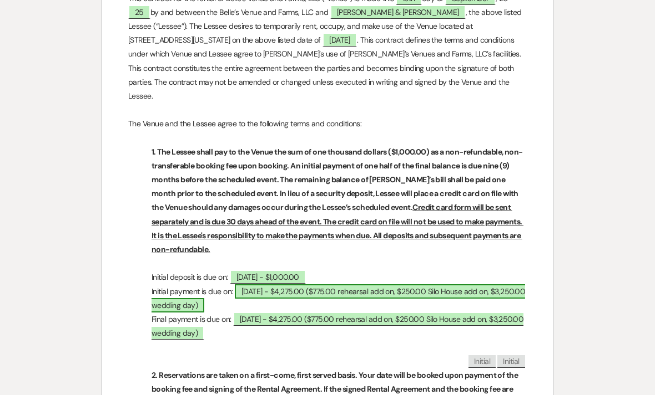
click at [268, 286] on span "[DATE] - $4,275.00 ($775.00 rehearsal add on, $250.00 Silo House add on, $3,250…" at bounding box center [337, 299] width 373 height 28
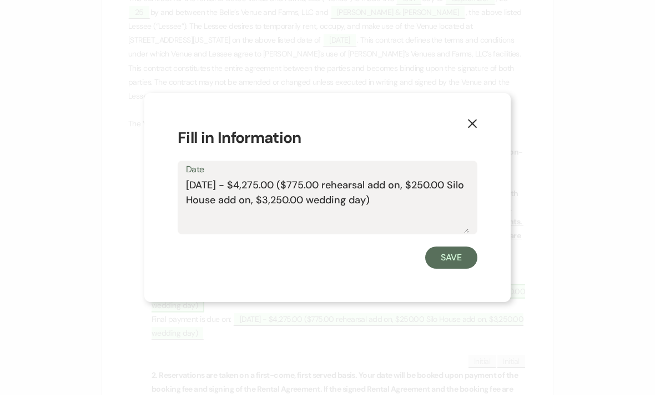
type textarea "1/17/2026 - $4,275.00 ($775.00 rehearsal add on, $250.00 Silo House add on, $3,…"
click at [455, 269] on button "Save" at bounding box center [451, 258] width 52 height 22
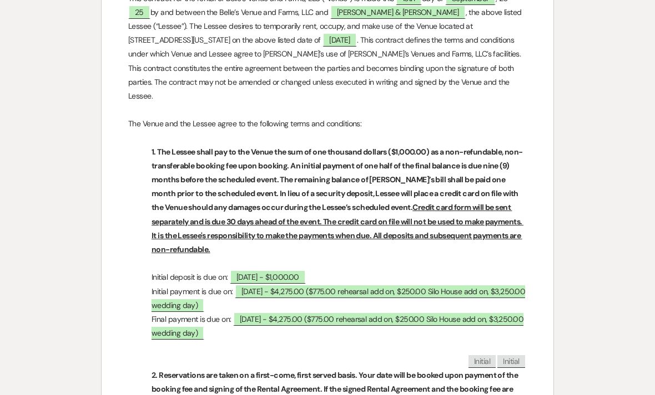
scroll to position [753, 0]
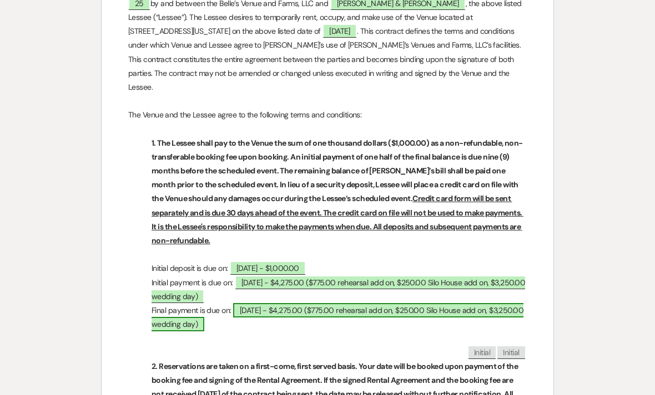
click at [275, 308] on span "[DATE] - $4,275.00 ($775.00 rehearsal add on, $250.00 Silo House add on, $3,250…" at bounding box center [337, 317] width 372 height 28
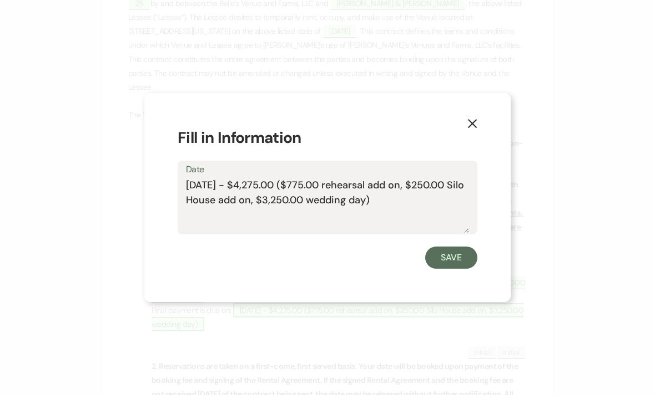
type textarea "[DATE] - $4,275.00 ($775.00 rehearsal add on, $250.00 Silo House add on, $3,250…"
click at [464, 269] on button "Save" at bounding box center [451, 258] width 52 height 22
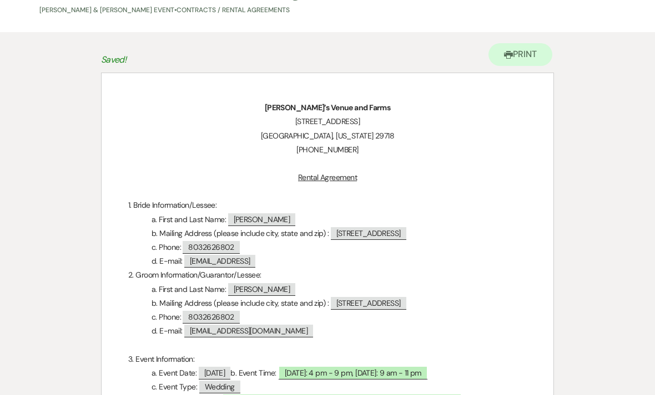
scroll to position [0, 0]
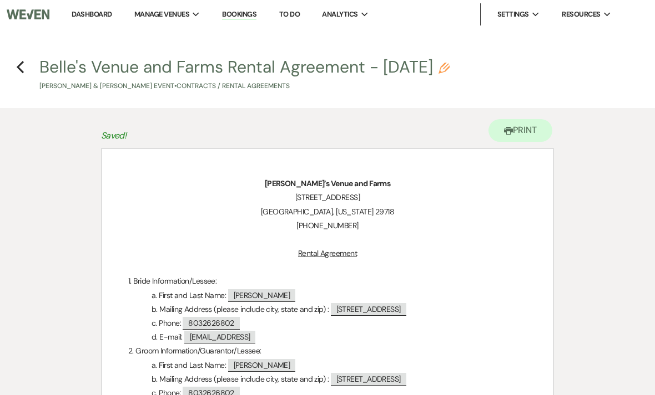
click at [449, 67] on use "button" at bounding box center [443, 68] width 11 height 11
select select "10"
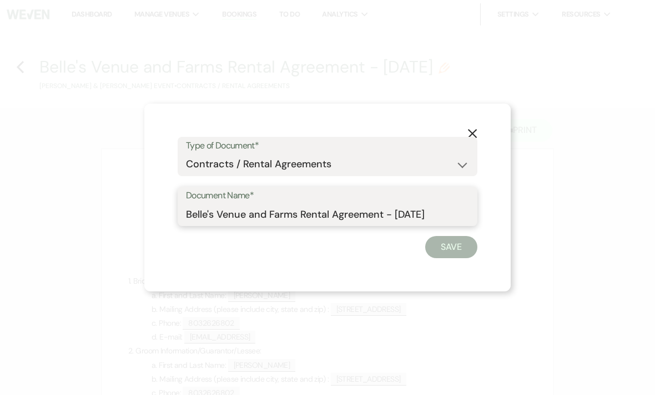
click at [414, 214] on input "Belle's Venue and Farms Rental Agreement - 10/3/2026" at bounding box center [327, 215] width 283 height 22
type input "Belle's Venue and Farms Rental Agreement - [DATE]"
click at [467, 247] on button "Save" at bounding box center [451, 247] width 52 height 22
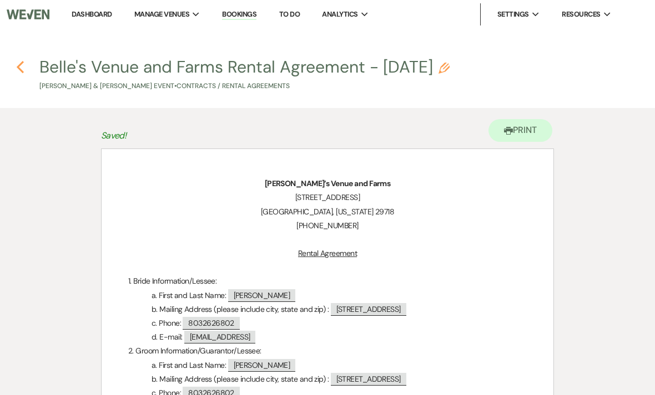
click at [23, 67] on icon "Previous" at bounding box center [20, 66] width 8 height 13
select select "5"
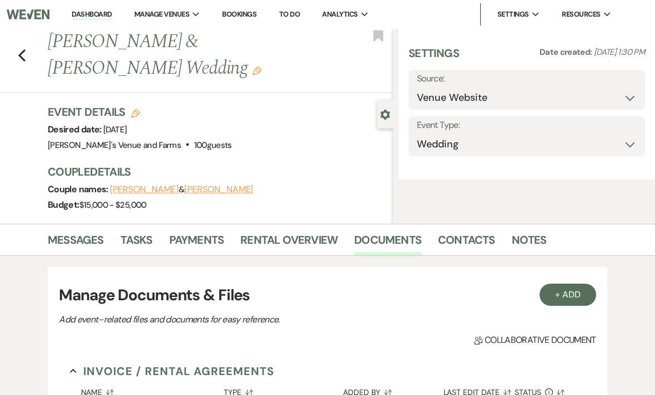
select select "6"
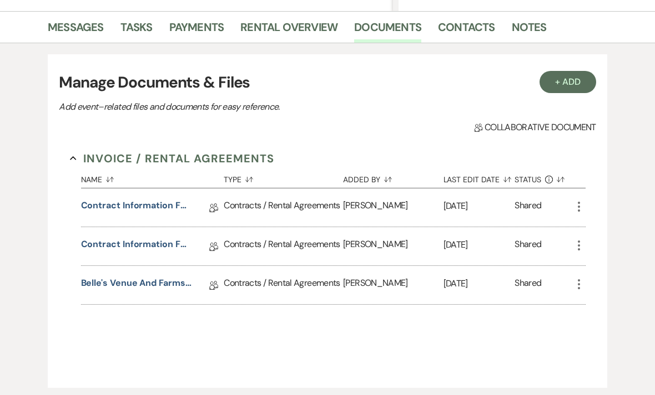
scroll to position [265, 0]
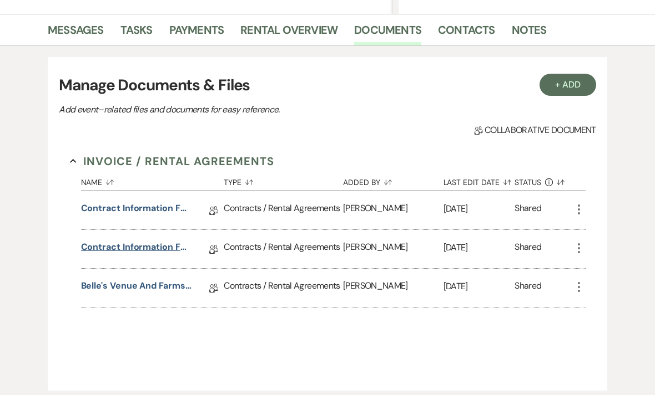
click at [115, 253] on link "Contract Information Form" at bounding box center [136, 249] width 111 height 17
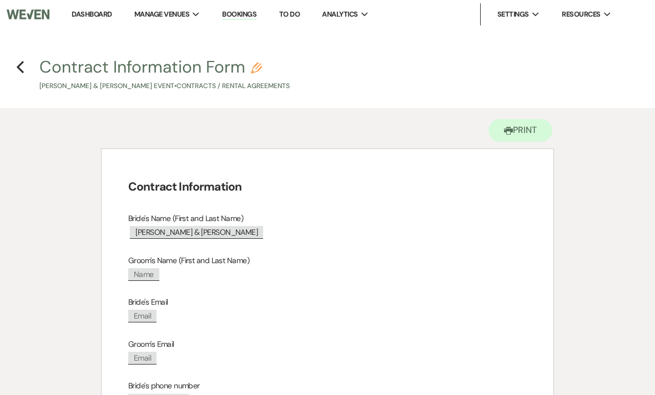
click at [30, 67] on h4 "Previous Contract Information Form Pencil Kaleb Turner & Emma Vandyke's Event •…" at bounding box center [327, 73] width 655 height 36
click at [23, 70] on icon "Previous" at bounding box center [20, 66] width 8 height 13
select select "6"
select select "5"
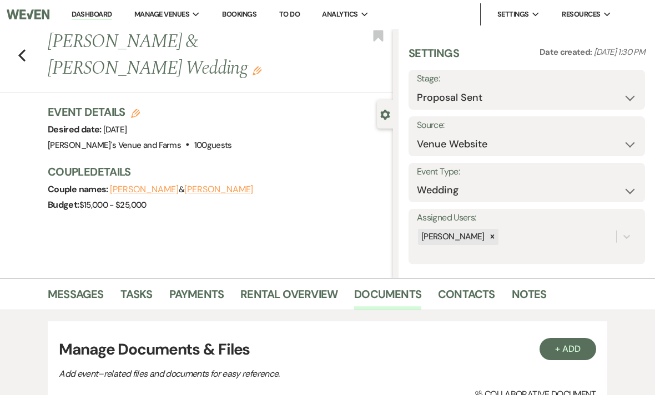
scroll to position [300, 0]
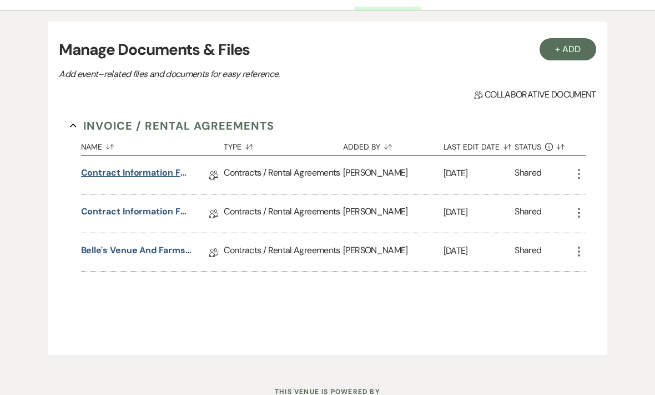
click at [132, 178] on link "Contract Information Form" at bounding box center [136, 174] width 111 height 17
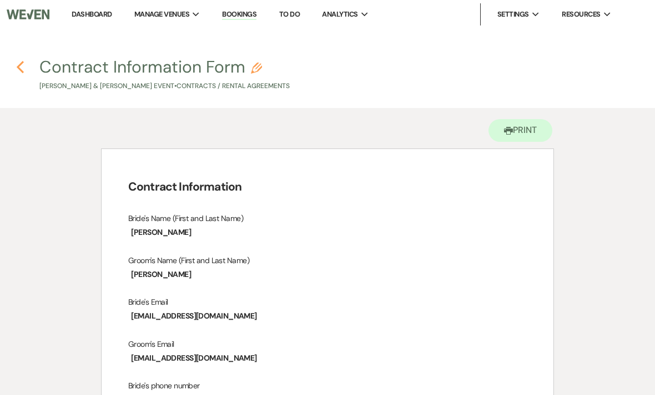
click at [23, 64] on icon "Previous" at bounding box center [20, 66] width 8 height 13
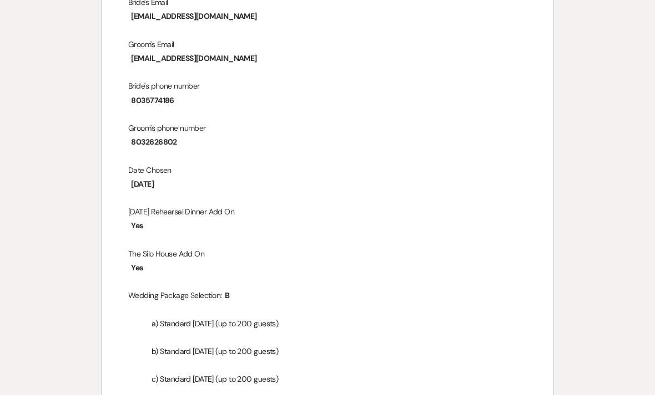
select select "6"
select select "5"
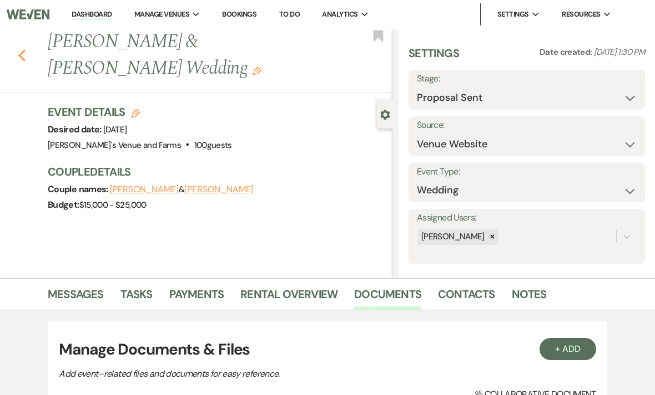
click at [24, 56] on icon "Previous" at bounding box center [22, 55] width 8 height 13
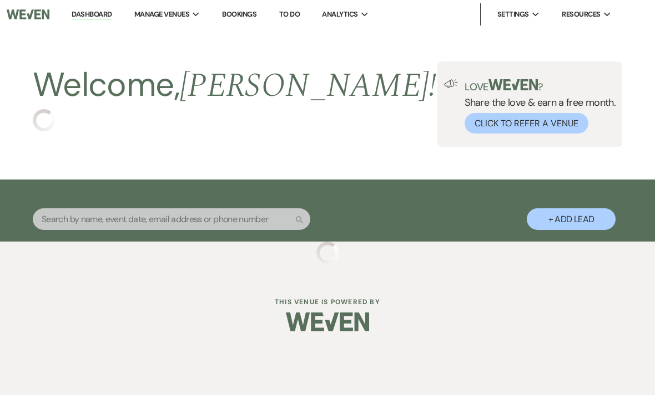
select select "6"
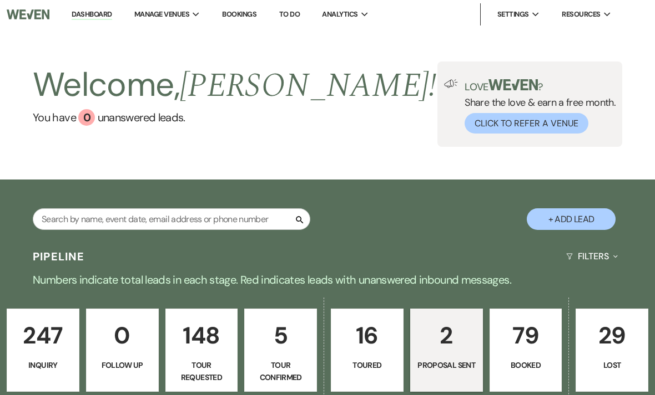
click at [440, 353] on p "2" at bounding box center [446, 335] width 58 height 37
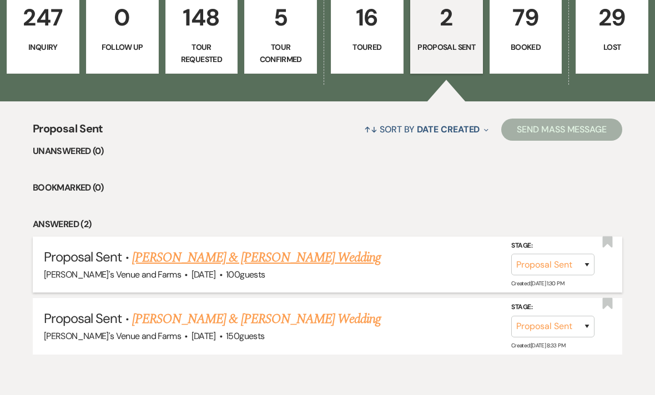
scroll to position [318, 0]
click at [207, 263] on link "Kaleb Turner & Emma Vandyke's Wedding" at bounding box center [256, 258] width 248 height 20
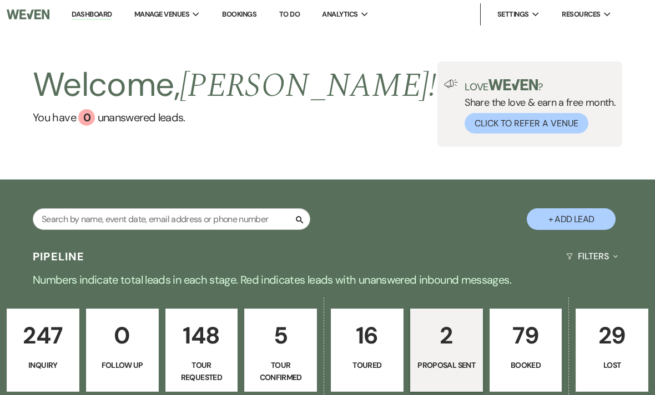
select select "6"
select select "5"
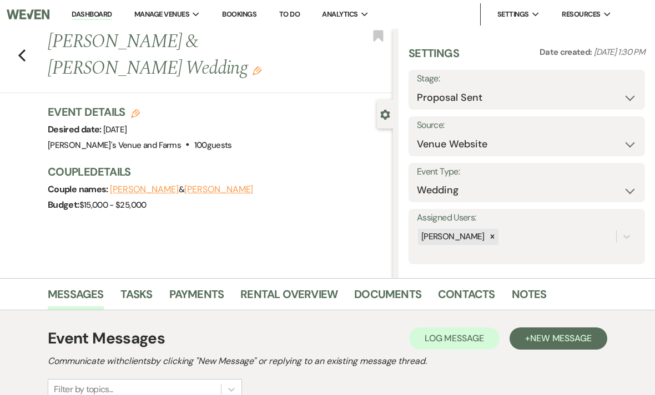
click at [202, 194] on button "Emma Vandyke" at bounding box center [218, 189] width 69 height 9
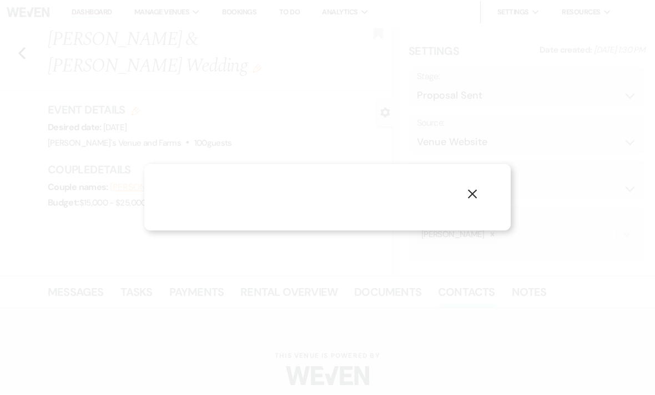
scroll to position [8, 0]
select select "1"
select select "email"
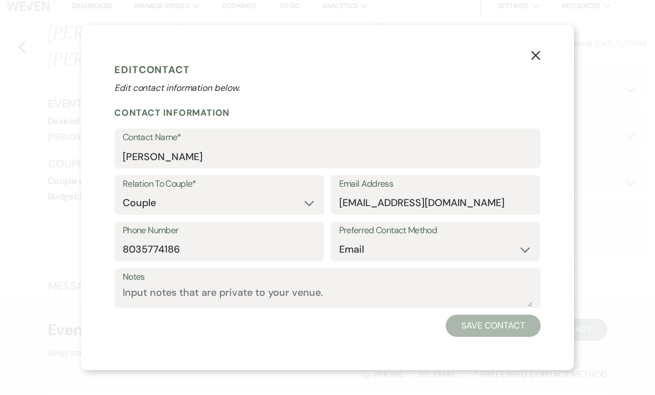
click at [534, 60] on icon "X" at bounding box center [535, 55] width 10 height 10
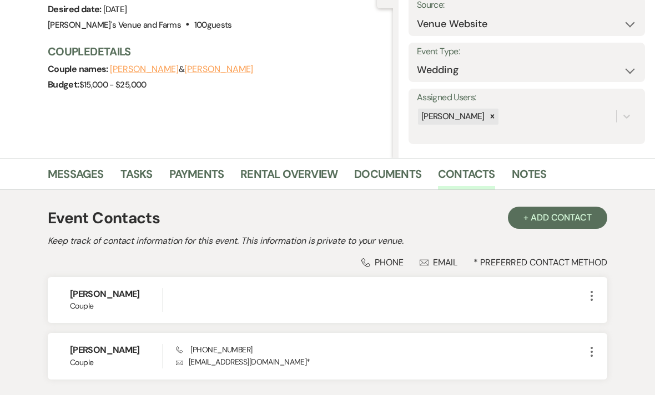
scroll to position [125, 0]
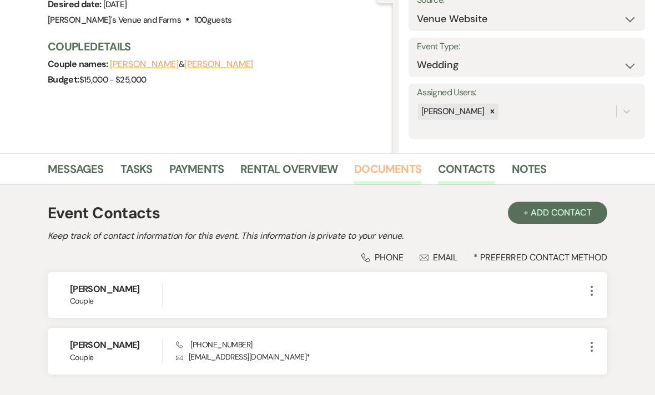
click at [379, 173] on link "Documents" at bounding box center [387, 173] width 67 height 24
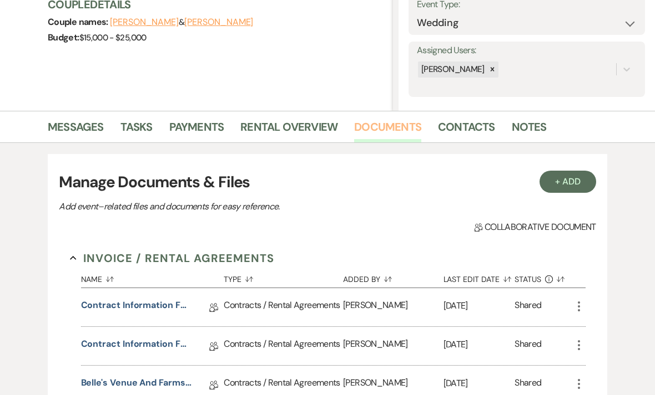
scroll to position [196, 0]
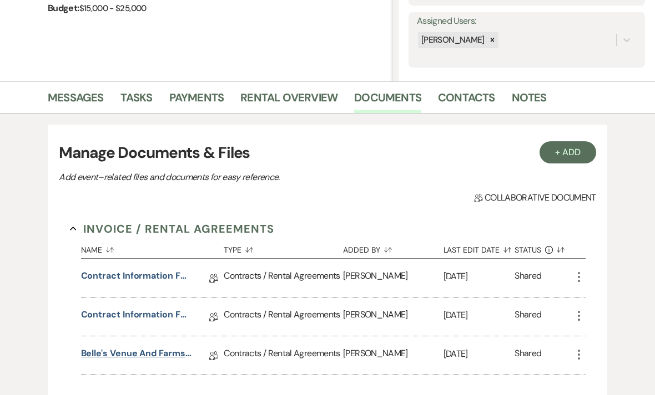
click at [159, 359] on link "Belle's Venue and Farms Rental Agreement - [DATE]" at bounding box center [136, 356] width 111 height 17
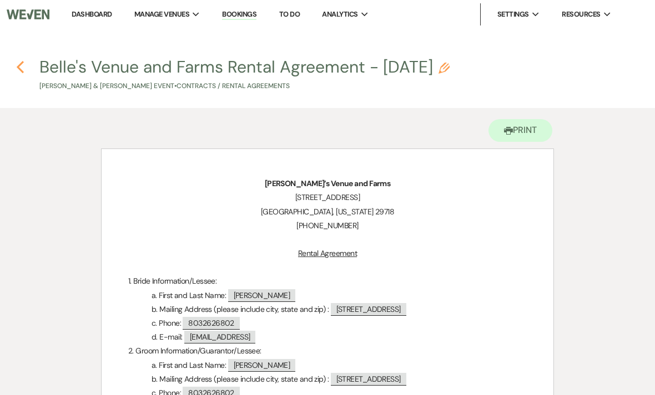
click at [21, 69] on icon "Previous" at bounding box center [20, 66] width 8 height 13
select select "6"
select select "5"
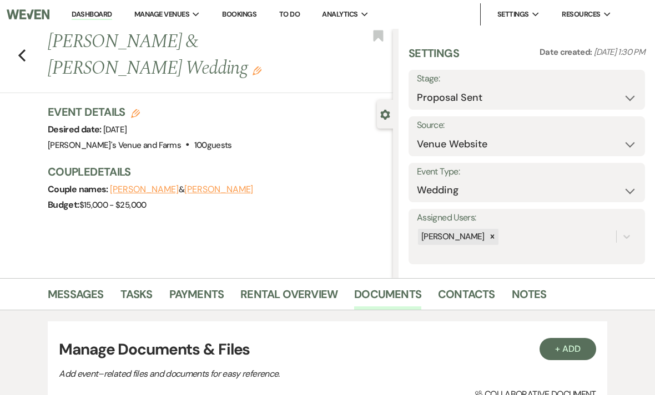
scroll to position [232, 0]
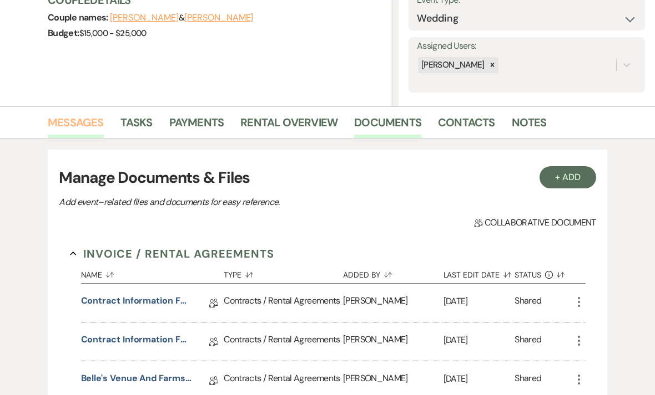
click at [70, 126] on link "Messages" at bounding box center [76, 126] width 56 height 24
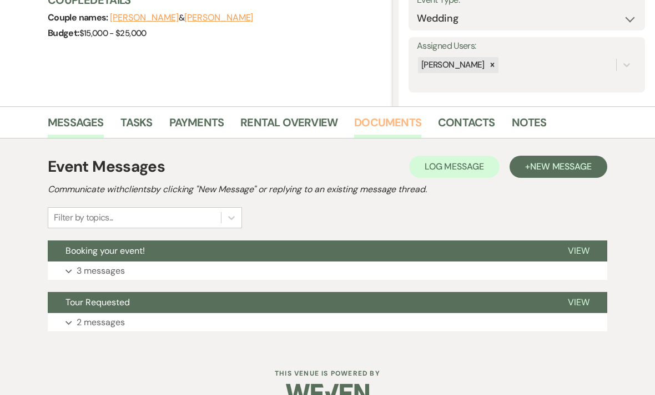
click at [394, 126] on link "Documents" at bounding box center [387, 126] width 67 height 24
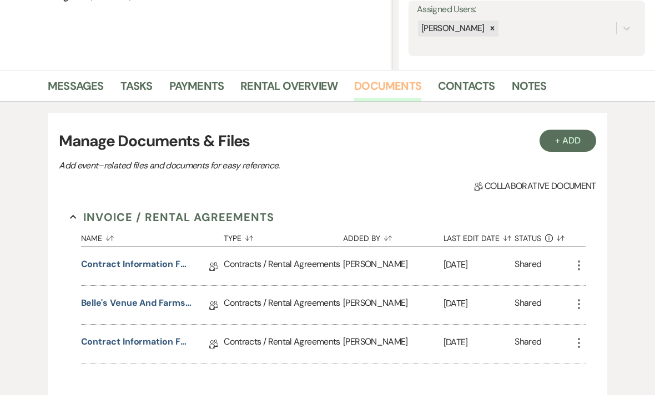
scroll to position [210, 0]
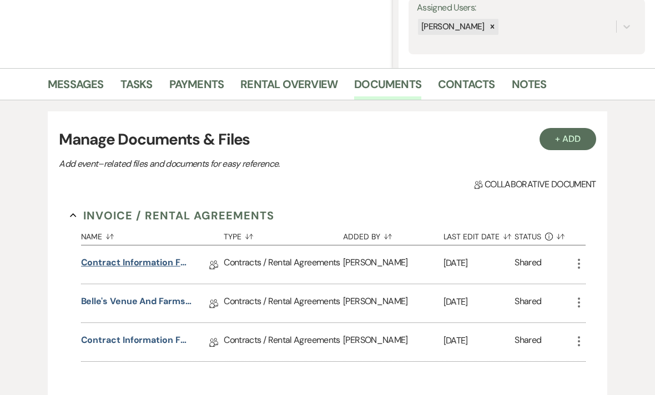
click at [121, 261] on link "Contract Information Form" at bounding box center [136, 264] width 111 height 17
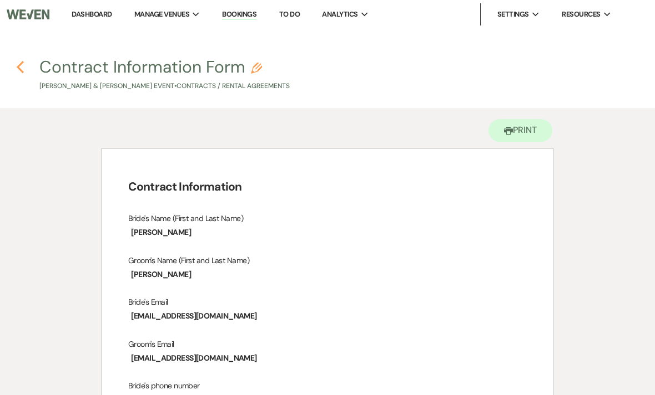
click at [24, 66] on icon "Previous" at bounding box center [20, 66] width 8 height 13
select select "6"
select select "5"
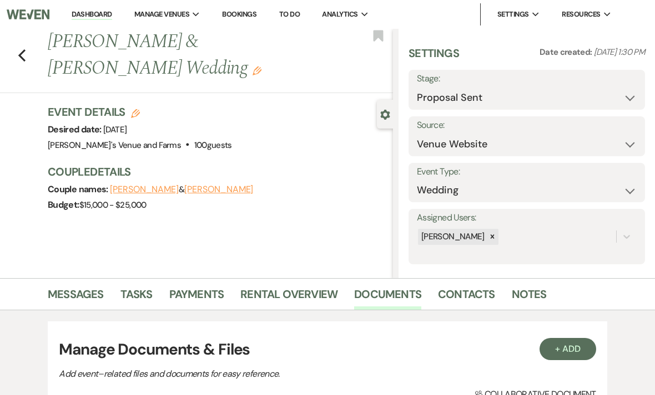
scroll to position [246, 0]
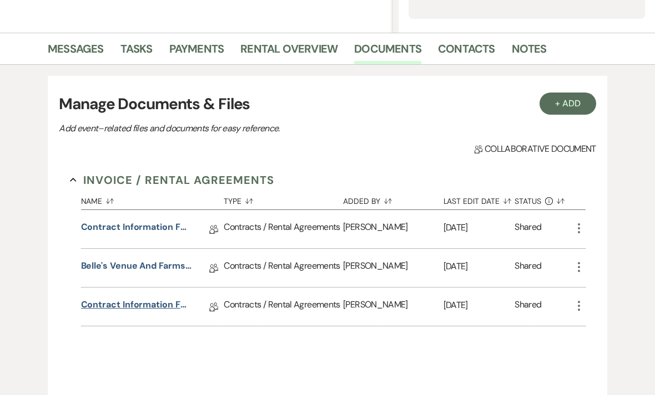
click at [116, 307] on link "Contract Information Form" at bounding box center [136, 306] width 111 height 17
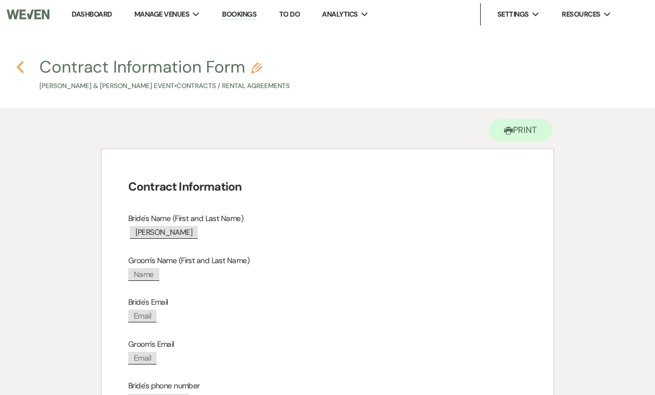
click at [22, 64] on use "button" at bounding box center [20, 67] width 7 height 12
select select "6"
select select "5"
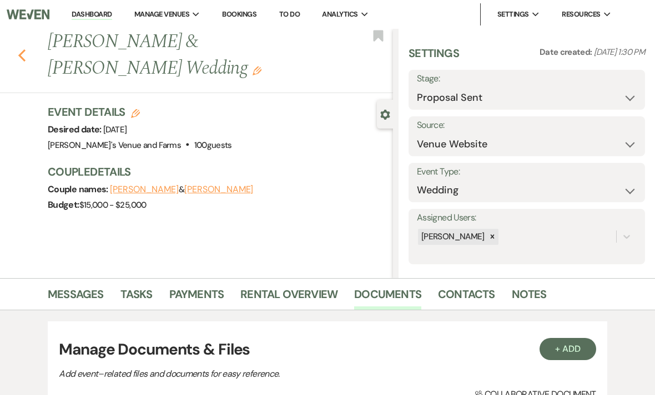
click at [22, 53] on use "button" at bounding box center [21, 55] width 7 height 12
select select "6"
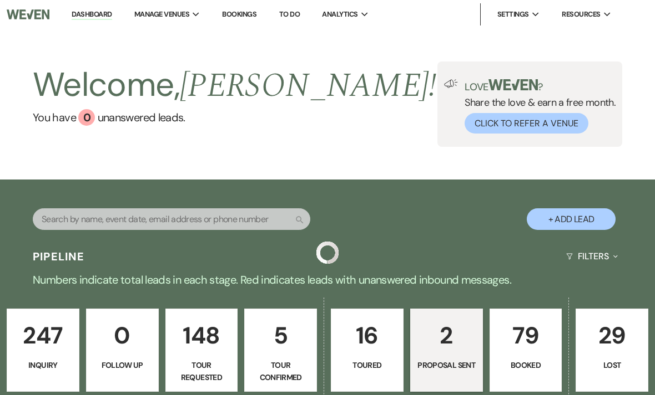
scroll to position [354, 0]
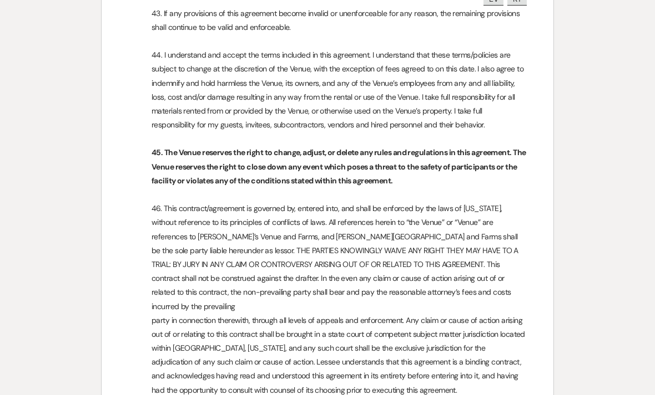
scroll to position [4451, 0]
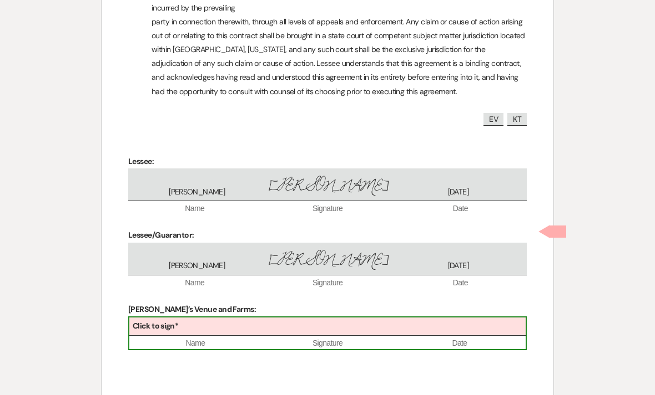
click at [358, 318] on div "Click to sign*" at bounding box center [327, 327] width 396 height 18
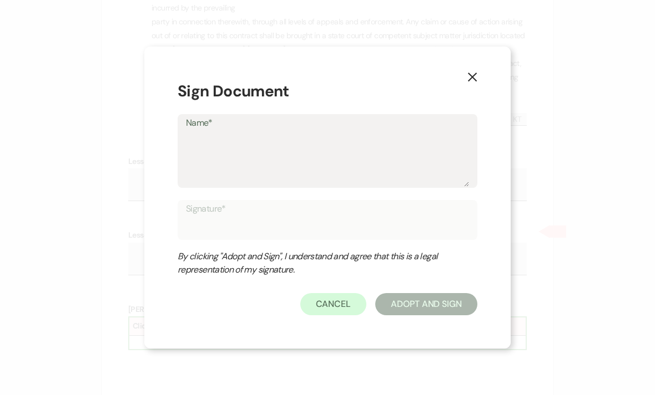
type textarea "B"
type input "B"
type textarea "Br"
type input "Br"
type textarea "Bri"
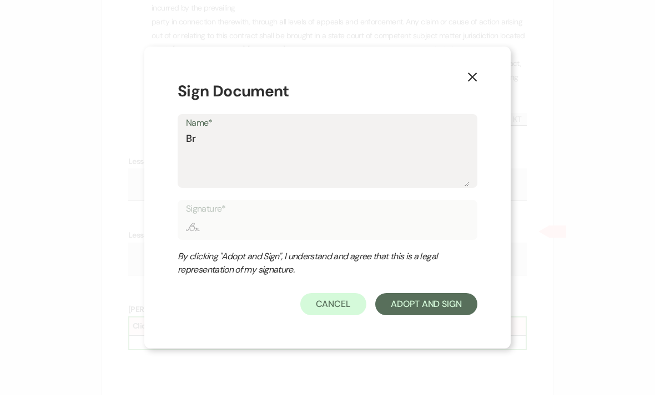
type input "Bri"
type textarea "Brit"
type input "Brit"
type textarea "[PERSON_NAME]"
type input "[PERSON_NAME]"
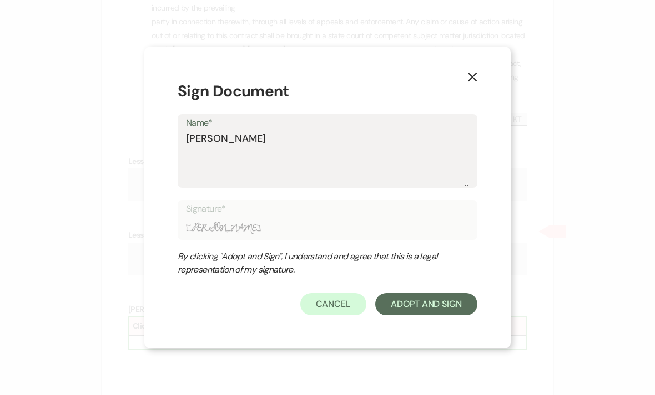
type textarea "Britta"
type input "Britta"
type textarea "Brittan"
type input "Brittan"
type textarea "[PERSON_NAME]"
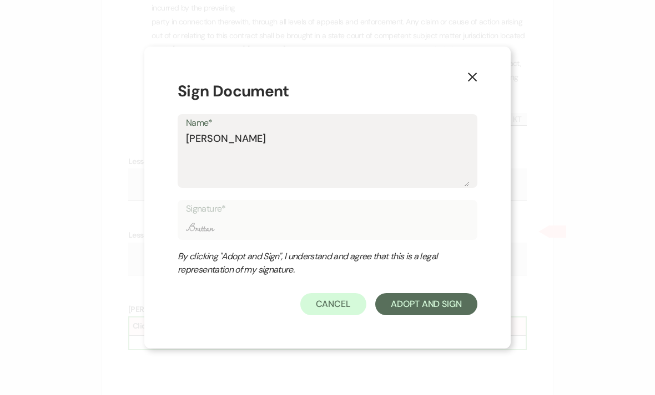
type input "[PERSON_NAME]"
type textarea "[PERSON_NAME]"
type input "[PERSON_NAME]"
type textarea "[PERSON_NAME]"
type input "[PERSON_NAME]"
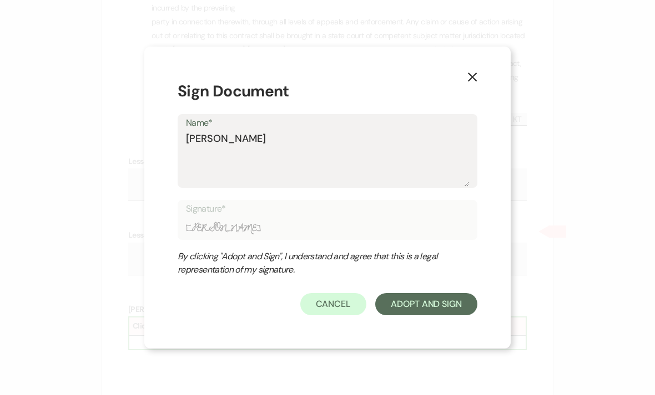
type textarea "[PERSON_NAME]"
type input "[PERSON_NAME]"
type textarea "[PERSON_NAME]"
type input "[PERSON_NAME]"
type textarea "[PERSON_NAME]"
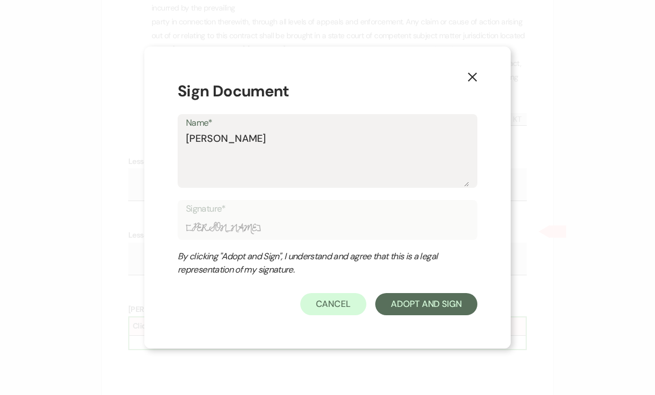
type input "[PERSON_NAME]"
click at [456, 316] on button "Adopt And Sign" at bounding box center [426, 304] width 102 height 22
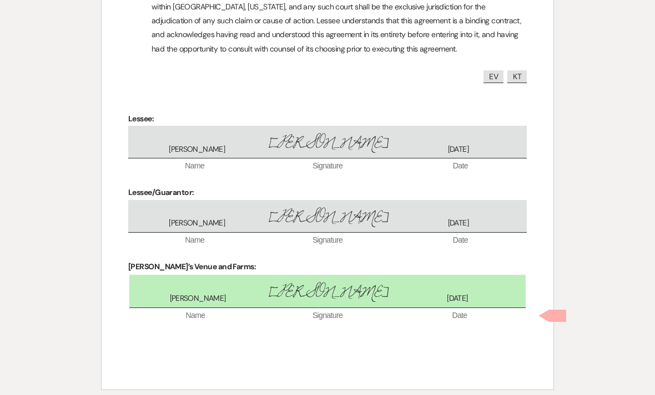
scroll to position [4500, 0]
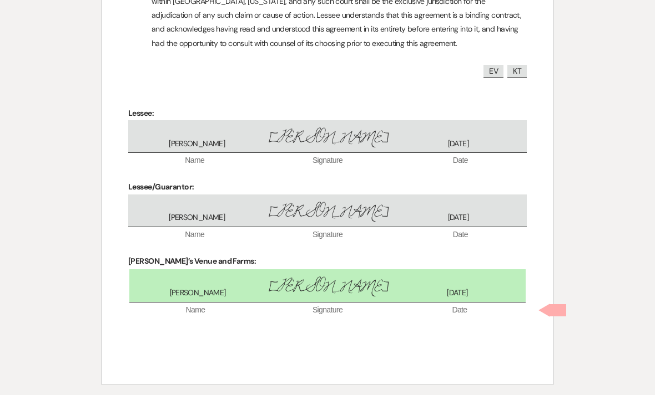
checkbox input "true"
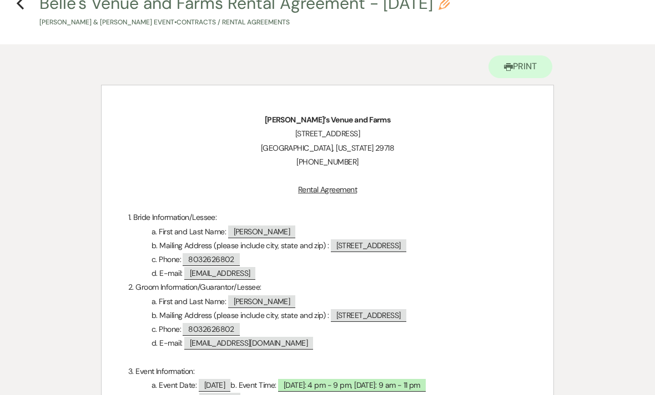
scroll to position [0, 0]
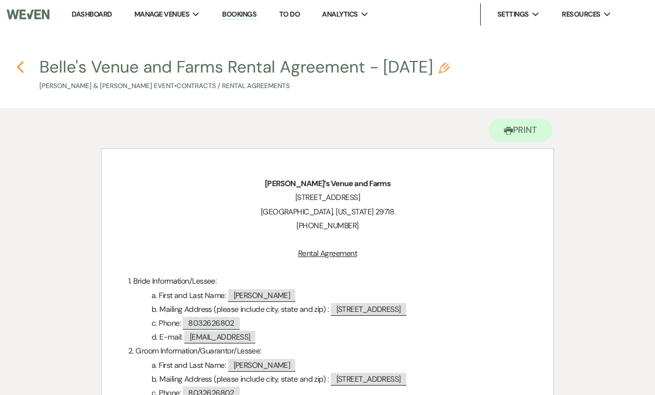
click at [21, 65] on icon "Previous" at bounding box center [20, 66] width 8 height 13
